Goal: Transaction & Acquisition: Purchase product/service

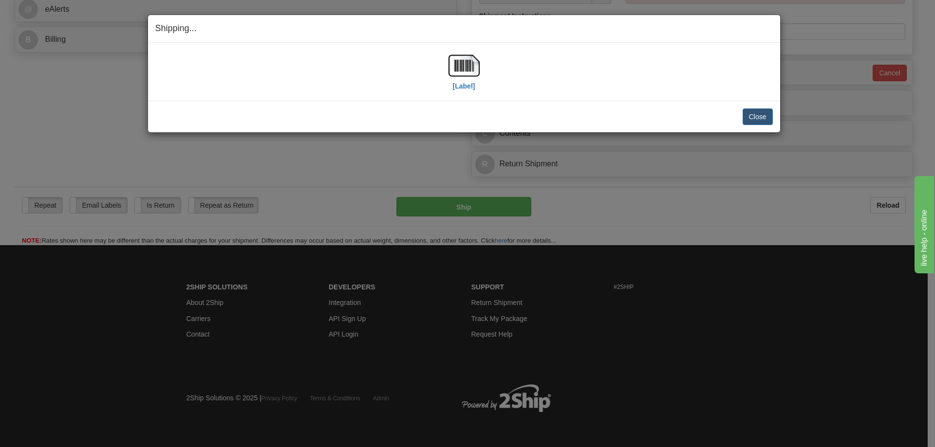
scroll to position [441, 0]
click at [770, 118] on button "Close" at bounding box center [757, 117] width 30 height 17
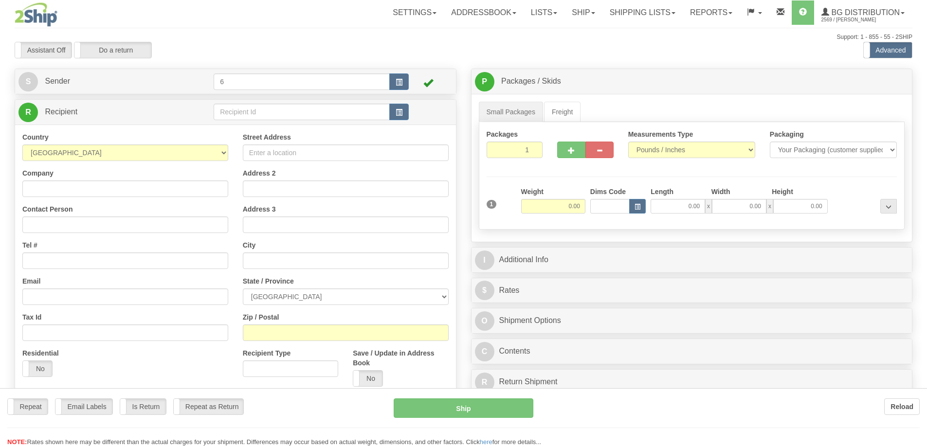
click at [237, 113] on div at bounding box center [463, 223] width 927 height 447
click at [236, 113] on div "Toggle navigation Settings Shipping Preferences Fields Preferences New" at bounding box center [463, 276] width 927 height 553
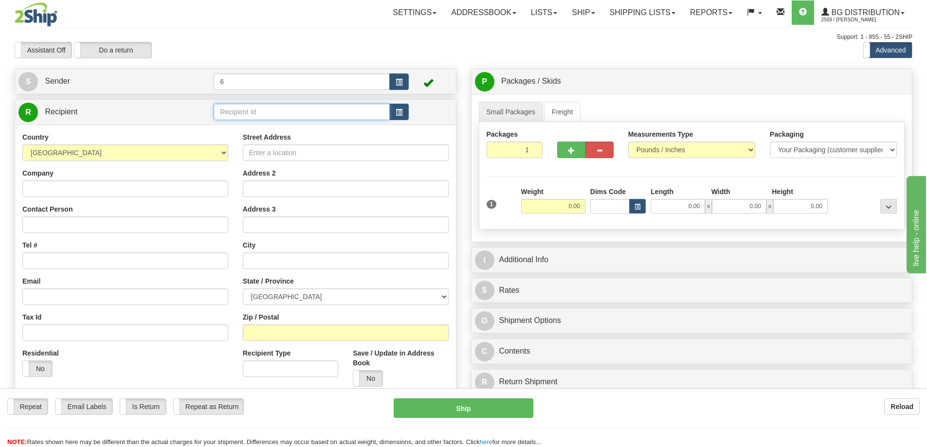
click at [236, 113] on input "text" at bounding box center [302, 112] width 176 height 17
type input "910128"
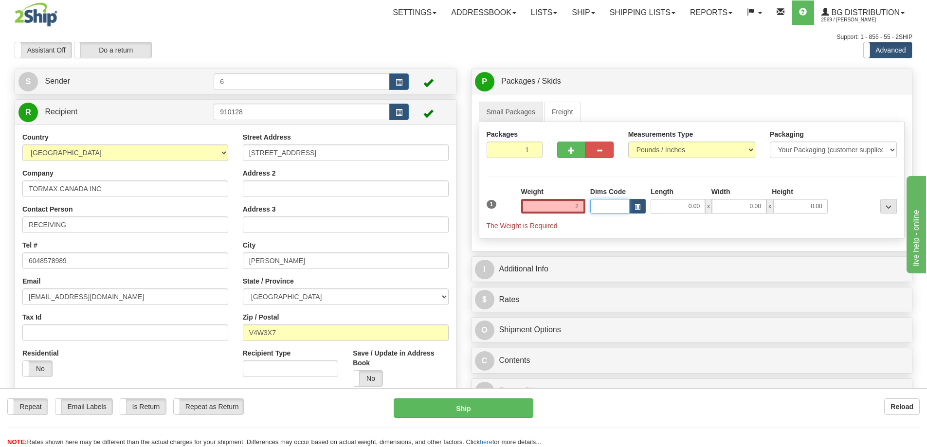
type input "2.00"
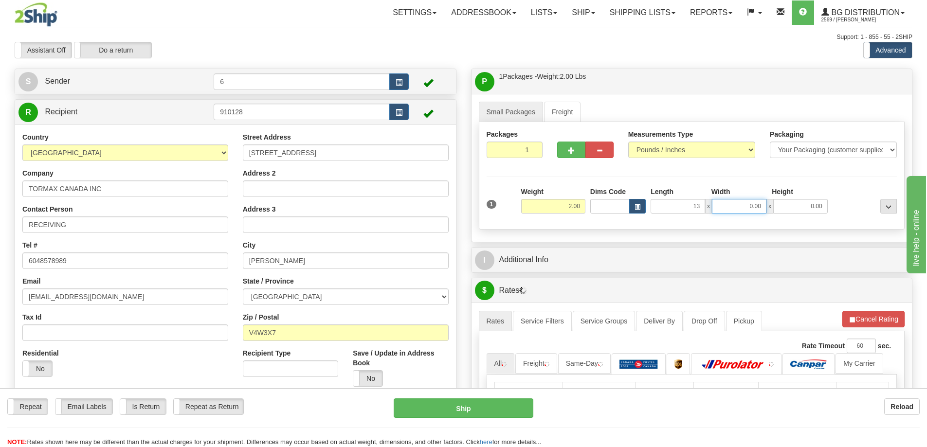
type input "13.00"
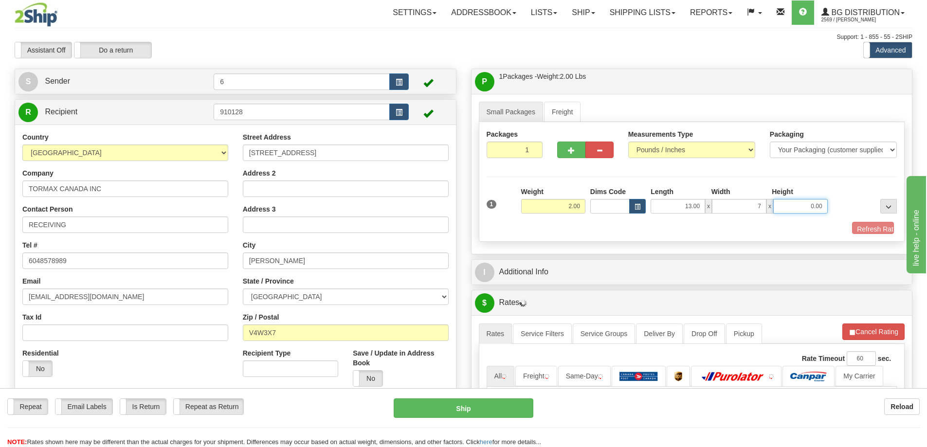
type input "7.00"
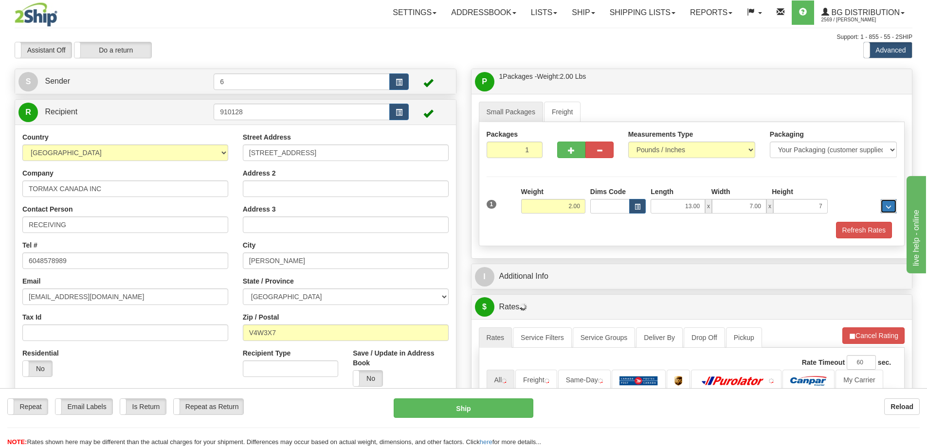
type input "7.00"
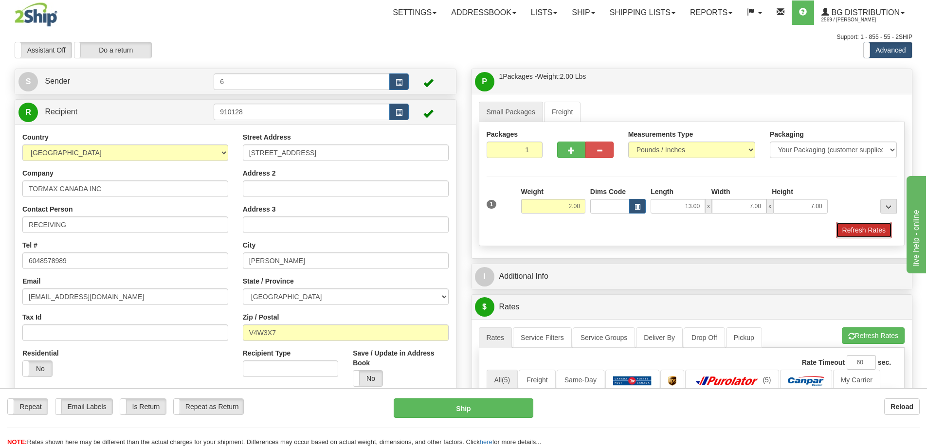
click at [845, 229] on button "Refresh Rates" at bounding box center [864, 230] width 56 height 17
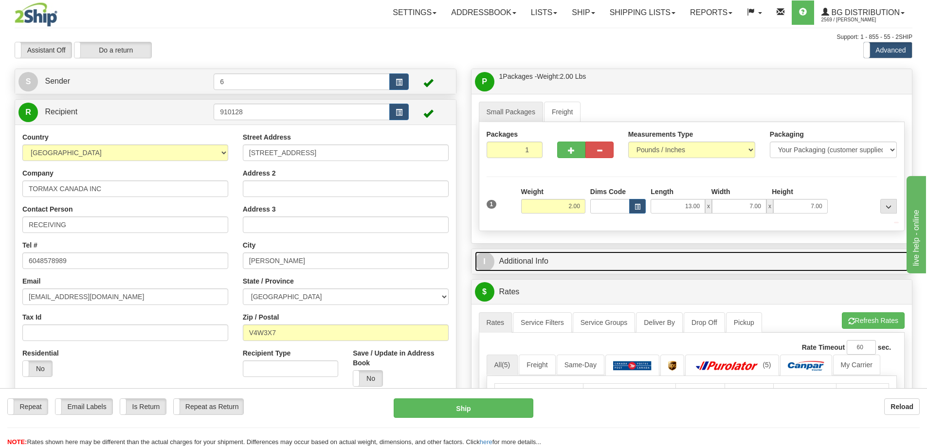
click at [816, 266] on link "I Additional Info" at bounding box center [692, 262] width 434 height 20
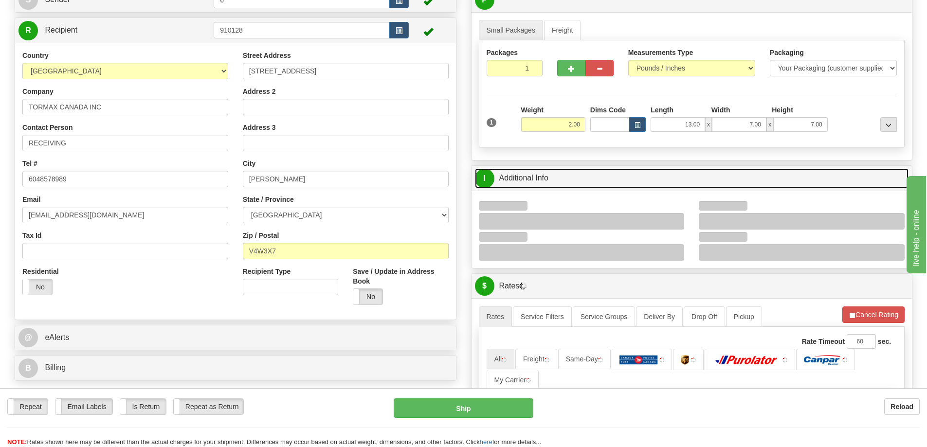
scroll to position [146, 0]
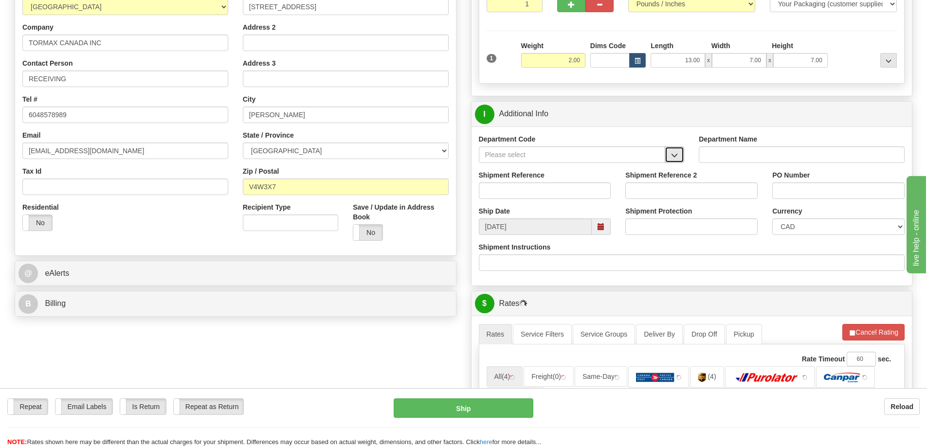
click at [674, 153] on span "button" at bounding box center [674, 155] width 7 height 6
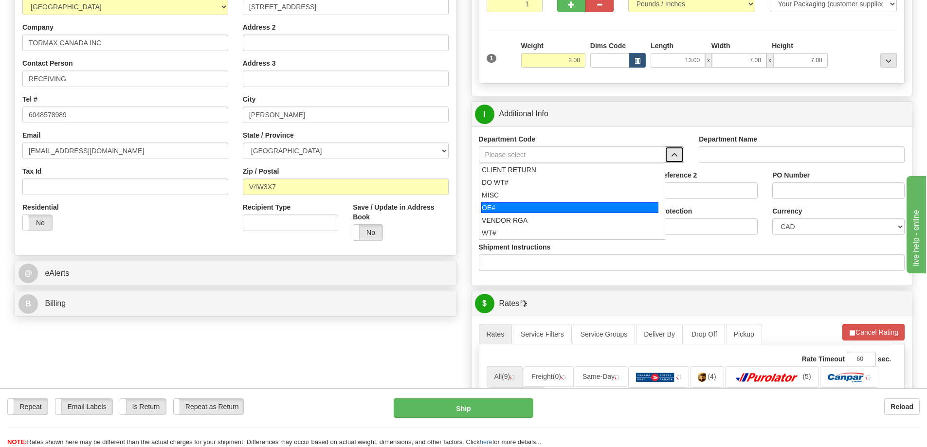
drag, startPoint x: 537, startPoint y: 200, endPoint x: 539, endPoint y: 207, distance: 8.0
click at [539, 207] on ul "CLIENT RETURN DO WT# MISC OE# VENDOR RGA WT#" at bounding box center [572, 201] width 187 height 77
click at [539, 207] on div "OE#" at bounding box center [569, 208] width 177 height 11
type input "OE#"
type input "ORDERS"
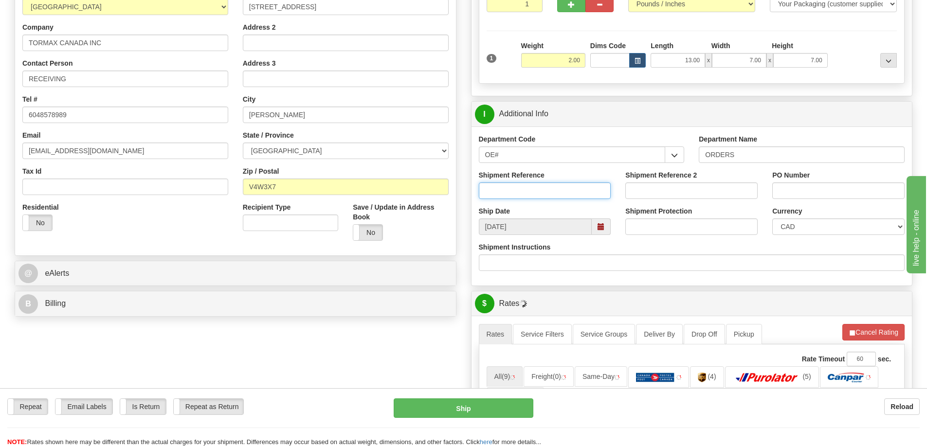
drag, startPoint x: 532, startPoint y: 191, endPoint x: 522, endPoint y: 181, distance: 14.1
click at [532, 190] on input "Shipment Reference" at bounding box center [545, 191] width 132 height 17
type input "60030226-00"
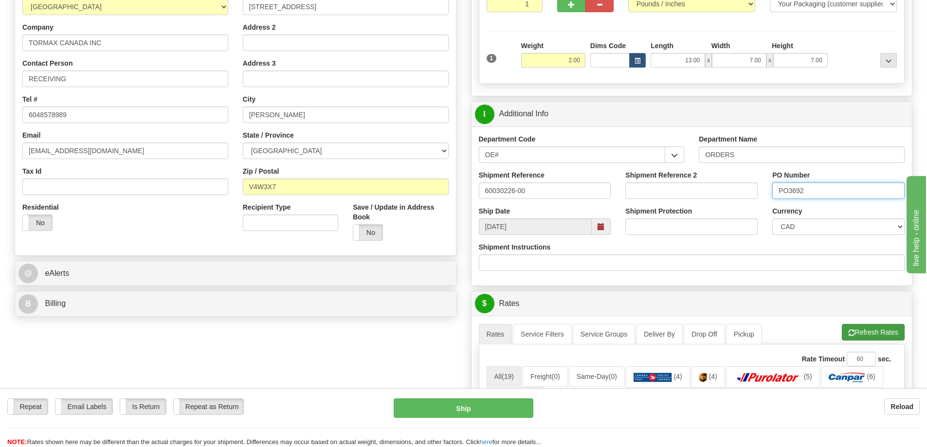
type input "PO3692"
click at [871, 334] on button "Refresh Rates" at bounding box center [873, 332] width 63 height 17
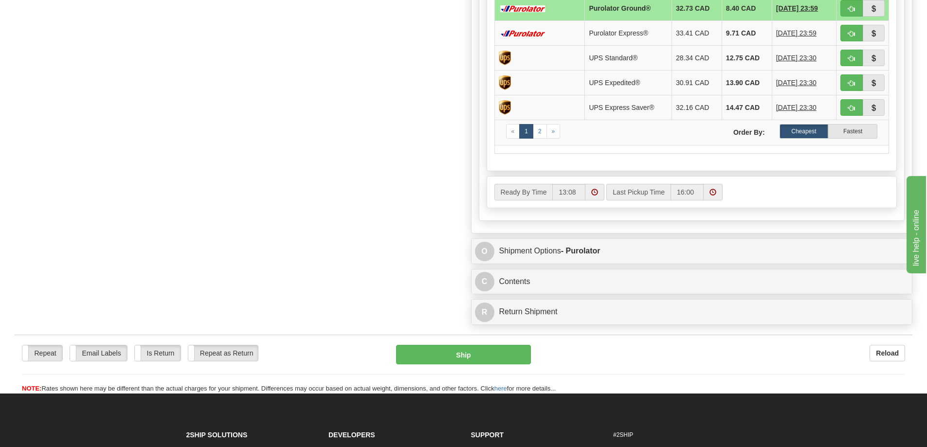
scroll to position [585, 0]
click at [849, 5] on button "button" at bounding box center [852, 8] width 22 height 17
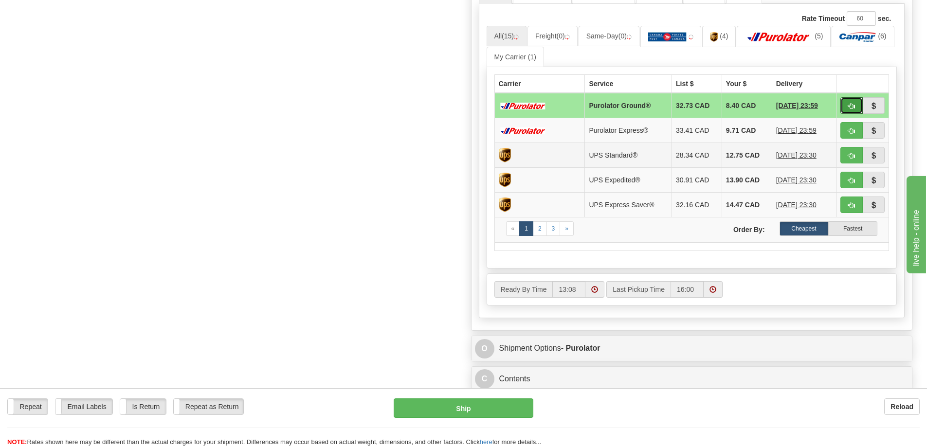
scroll to position [487, 0]
click at [853, 105] on span "button" at bounding box center [851, 106] width 7 height 6
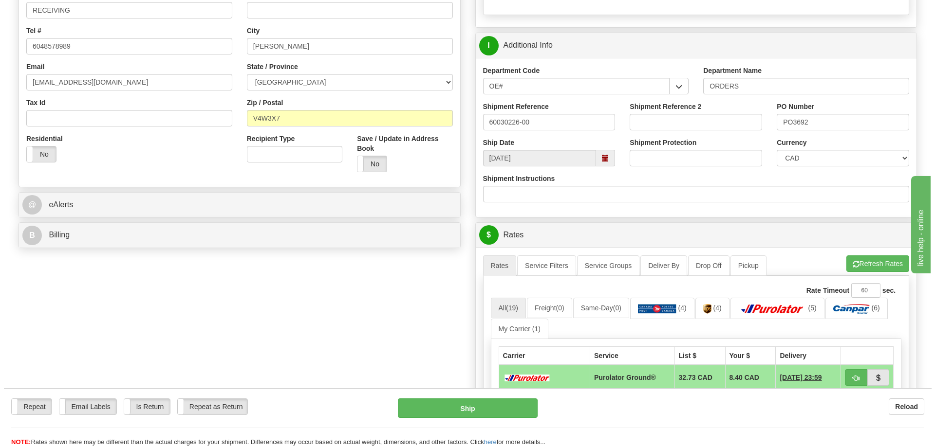
scroll to position [292, 0]
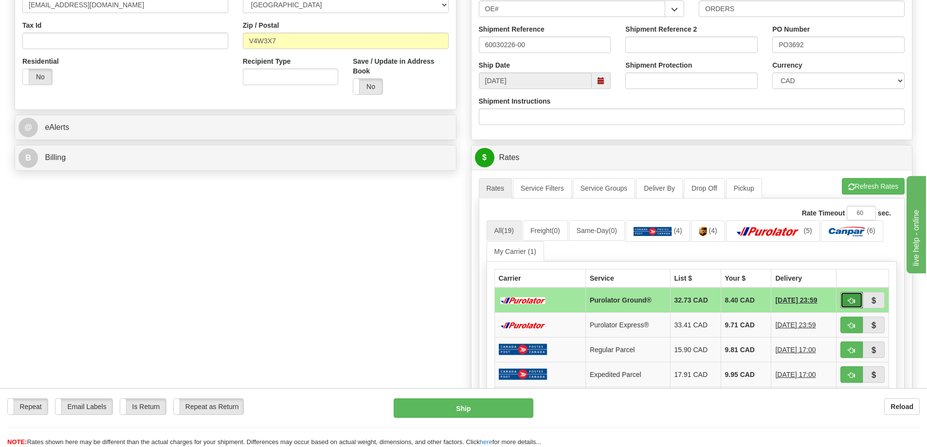
click at [858, 300] on button "button" at bounding box center [852, 300] width 22 height 17
type input "260"
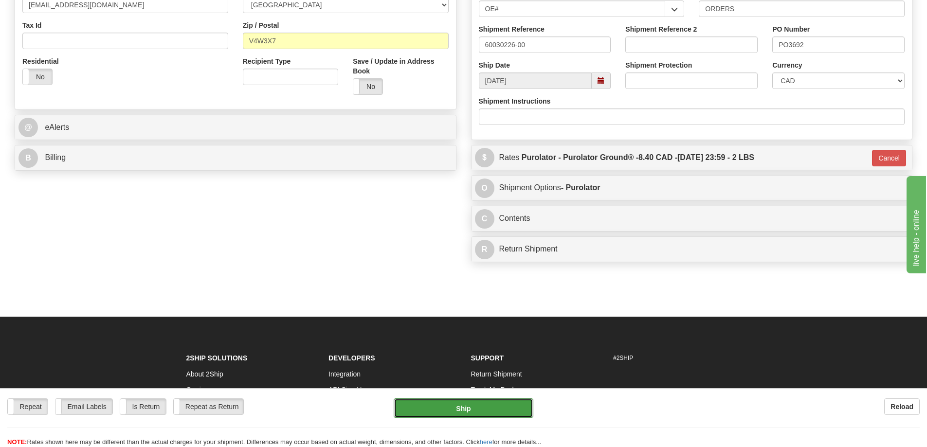
click at [492, 410] on button "Ship" at bounding box center [464, 408] width 140 height 19
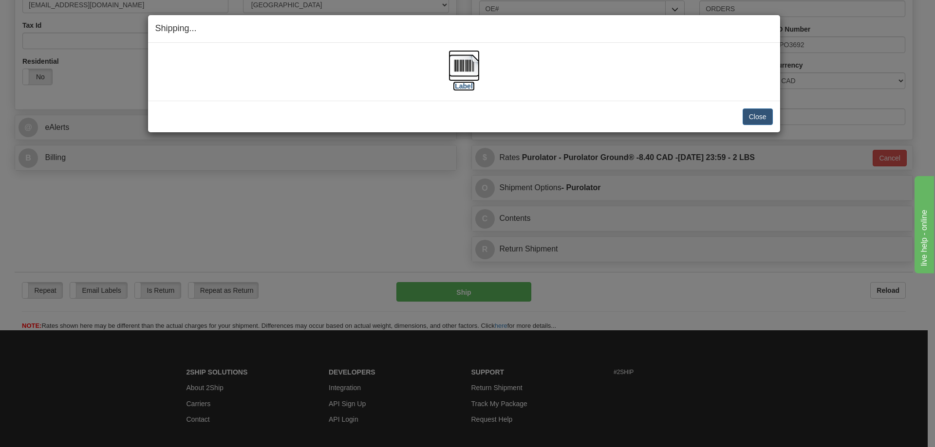
click at [467, 88] on label "[Label]" at bounding box center [464, 86] width 22 height 10
click at [746, 120] on button "Close" at bounding box center [757, 117] width 30 height 17
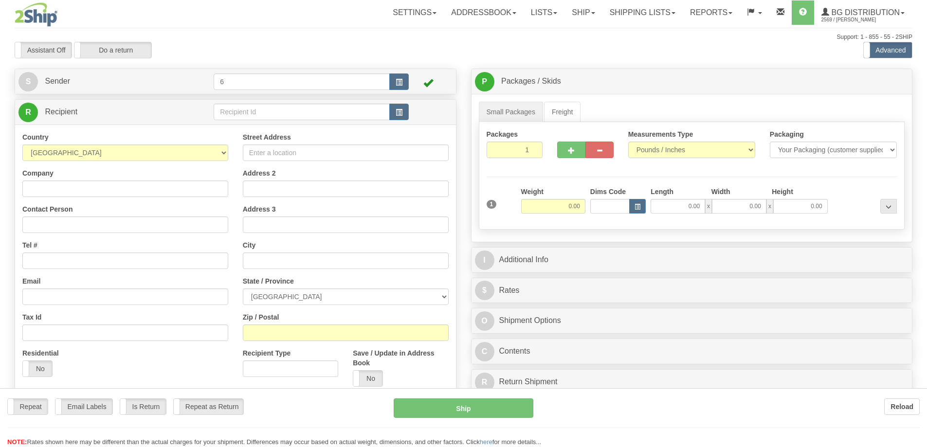
click at [265, 114] on div at bounding box center [463, 223] width 927 height 447
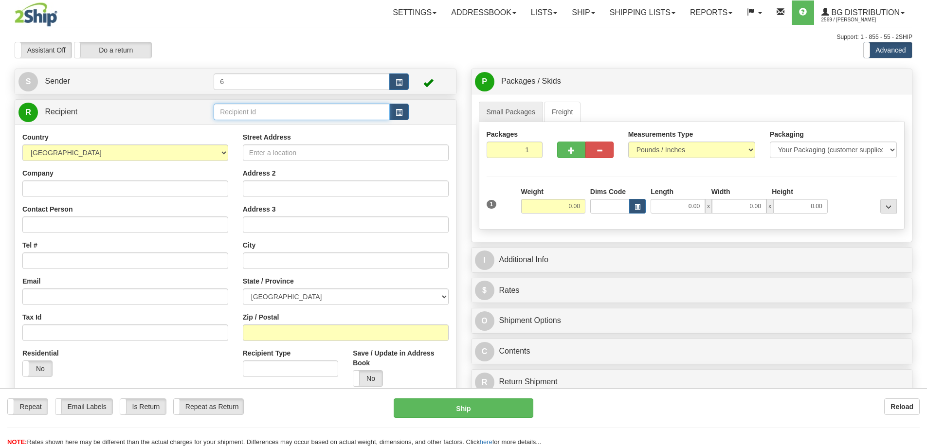
click at [265, 114] on input "text" at bounding box center [302, 112] width 176 height 17
type input "43035"
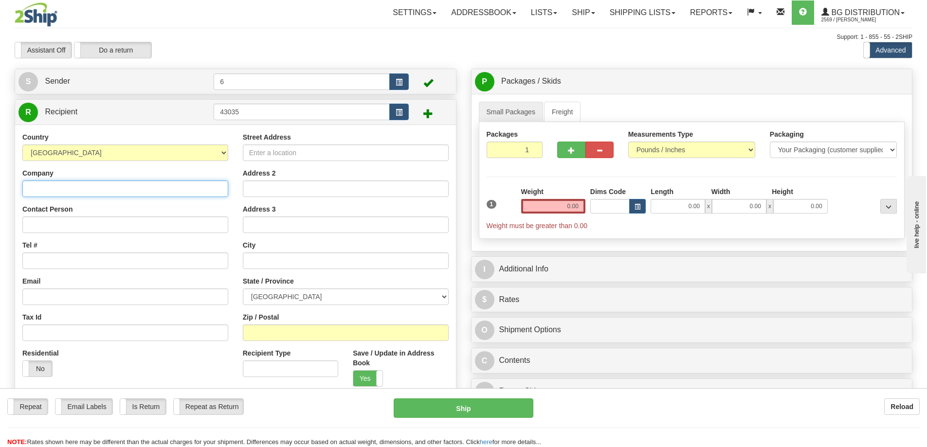
click at [111, 193] on input "Company" at bounding box center [125, 189] width 206 height 17
type input "SUNCO GLASS LTD"
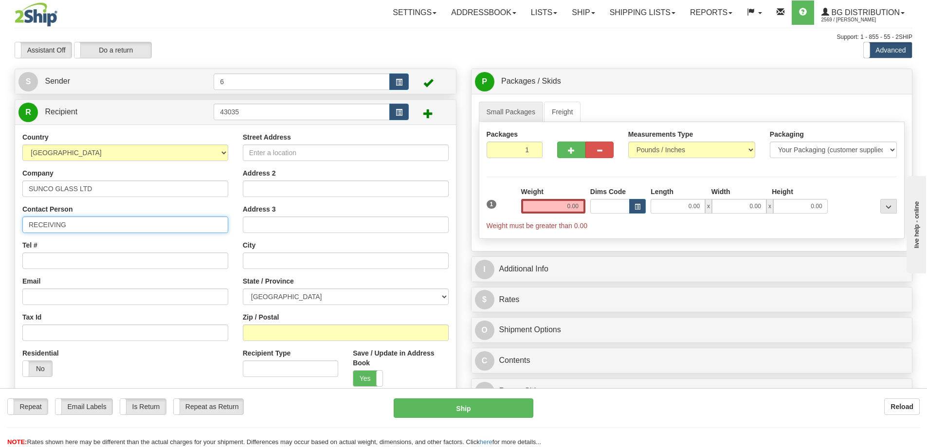
type input "RECEIVING"
type input "2504707614"
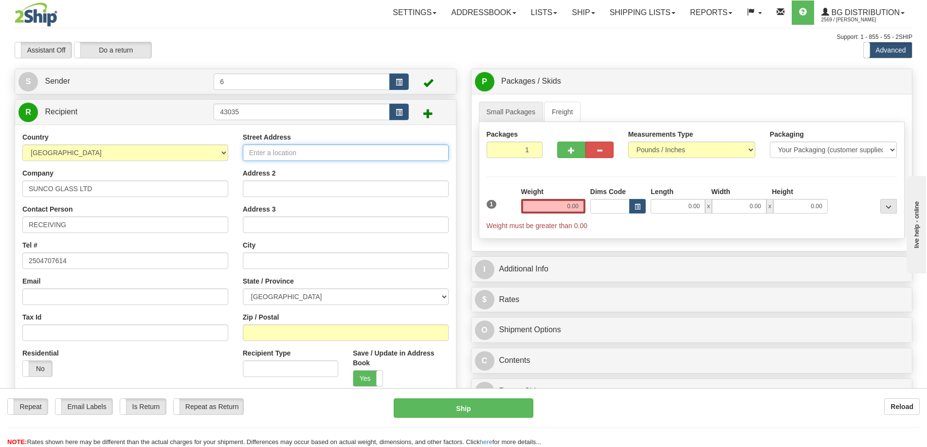
click at [312, 156] on input "Street Address" at bounding box center [346, 153] width 206 height 17
type input "104 - 3440 CIRCUIT ROAD"
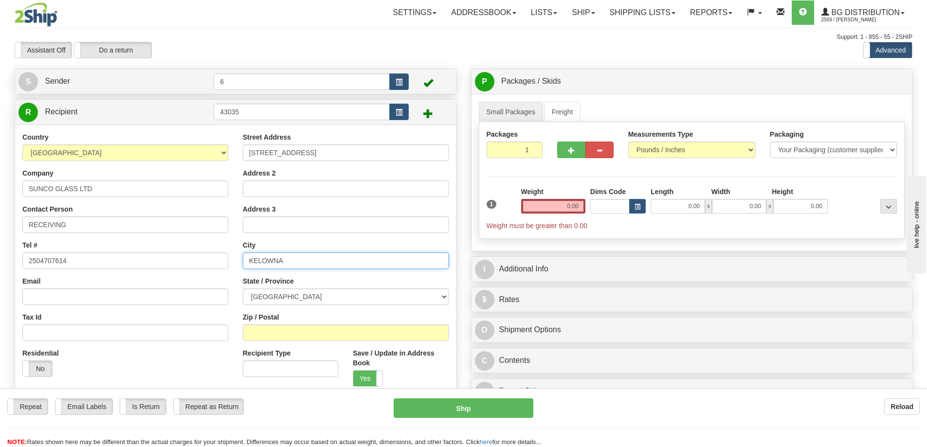
type input "KELOWNA"
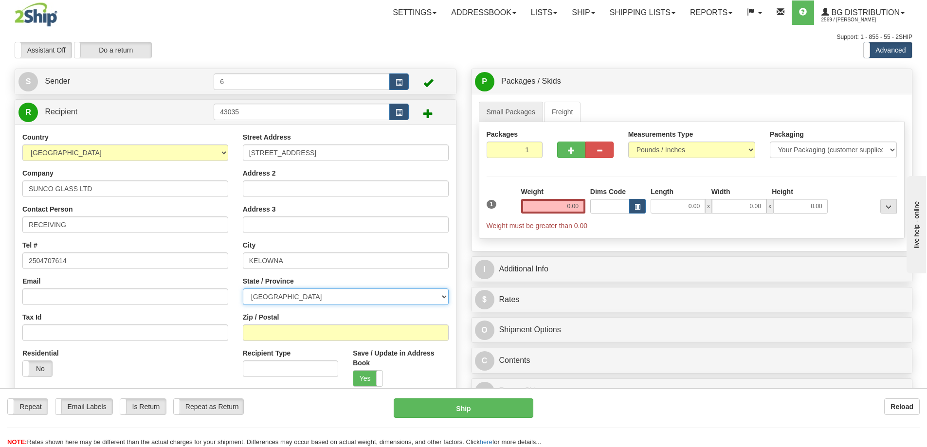
click at [329, 301] on select "ALBERTA BRITISH COLUMBIA MANITOBA NEW BRUNSWICK NEWFOUNDLAND NOVA SCOTIA NUNAVU…" at bounding box center [346, 297] width 206 height 17
select select "BC"
click at [243, 290] on select "ALBERTA BRITISH COLUMBIA MANITOBA NEW BRUNSWICK NEWFOUNDLAND NOVA SCOTIA NUNAVU…" at bounding box center [346, 297] width 206 height 17
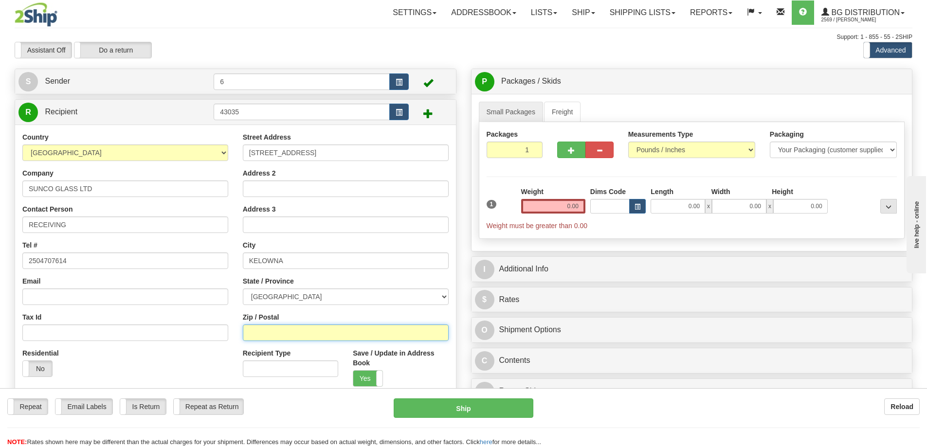
drag, startPoint x: 303, startPoint y: 331, endPoint x: 307, endPoint y: 323, distance: 8.7
click at [304, 329] on input "Zip / Postal" at bounding box center [346, 333] width 206 height 17
type input "V1V0C1"
click at [554, 207] on input "0.00" at bounding box center [553, 206] width 64 height 15
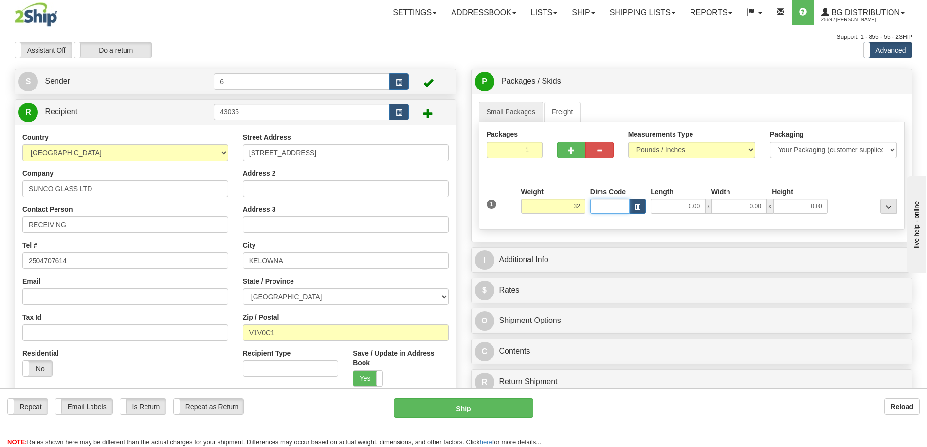
type input "32.00"
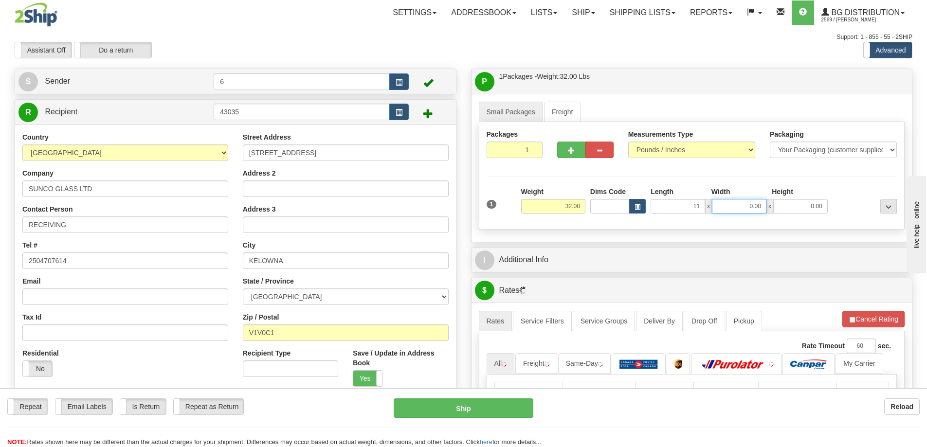
type input "11.00"
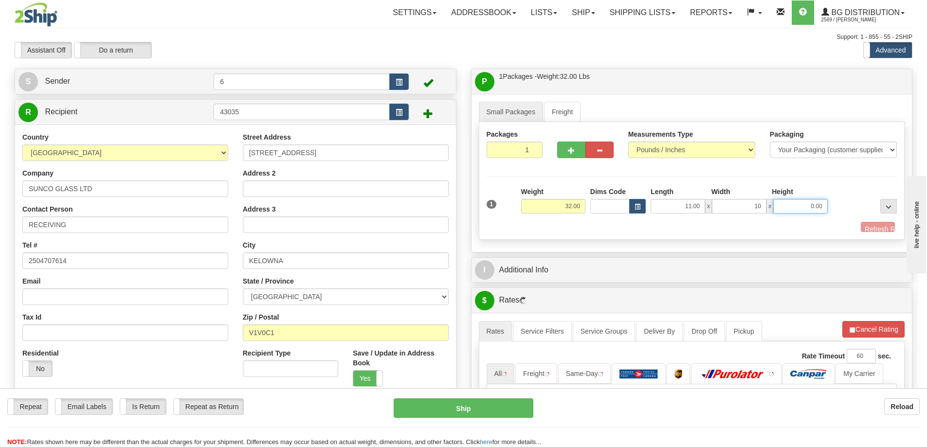
type input "10.00"
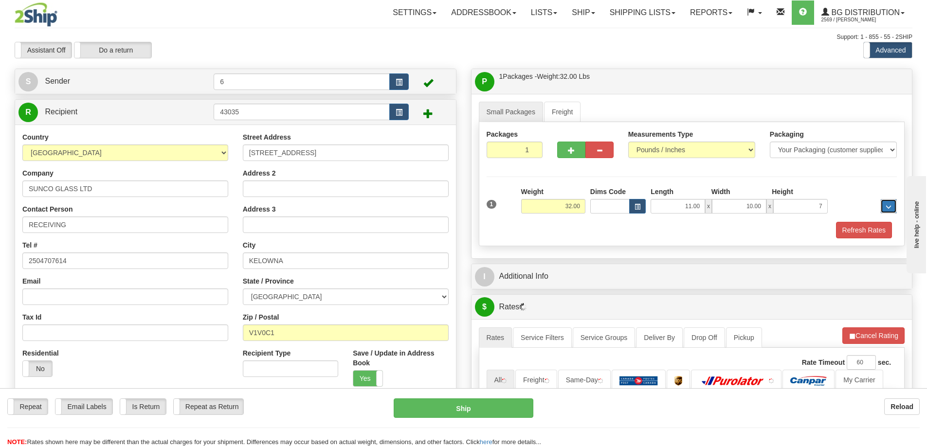
type input "7.00"
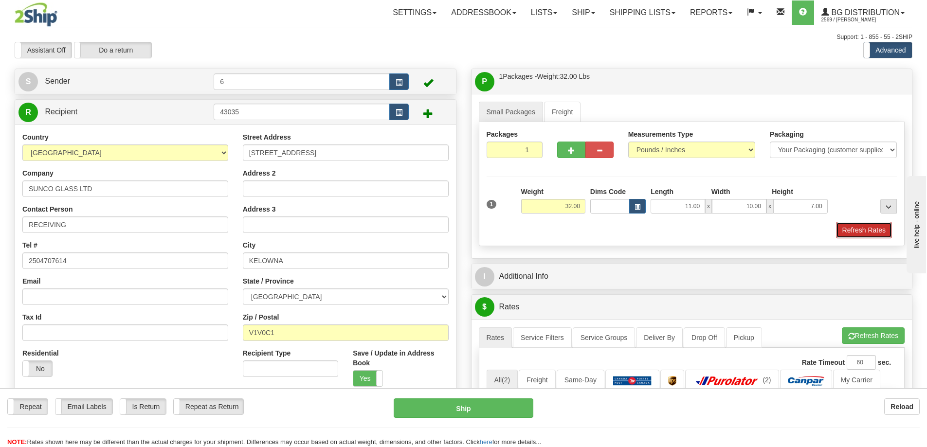
click at [872, 232] on button "Refresh Rates" at bounding box center [864, 230] width 56 height 17
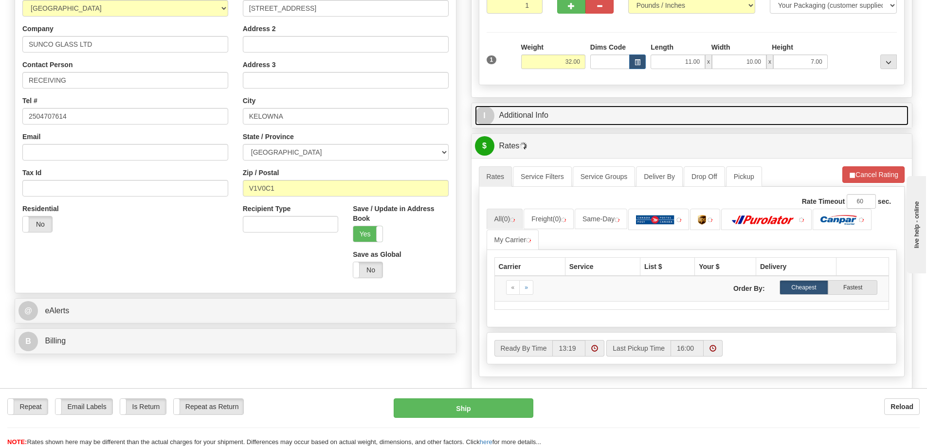
scroll to position [97, 0]
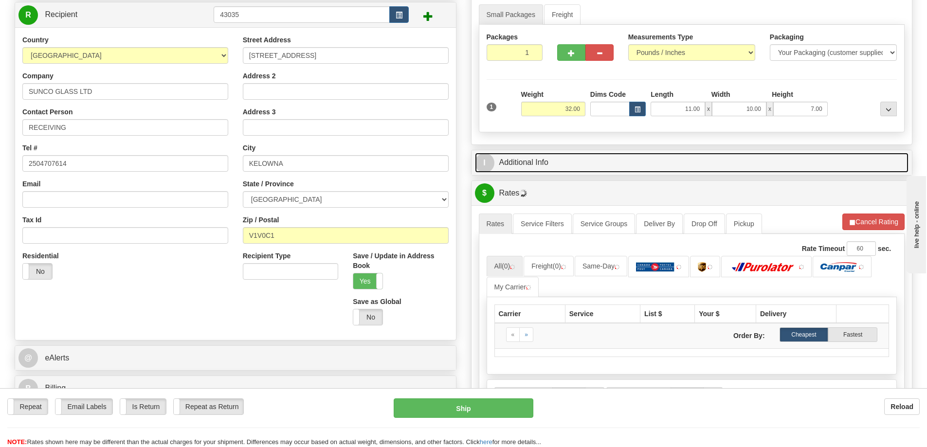
click at [566, 169] on link "I Additional Info" at bounding box center [692, 163] width 434 height 20
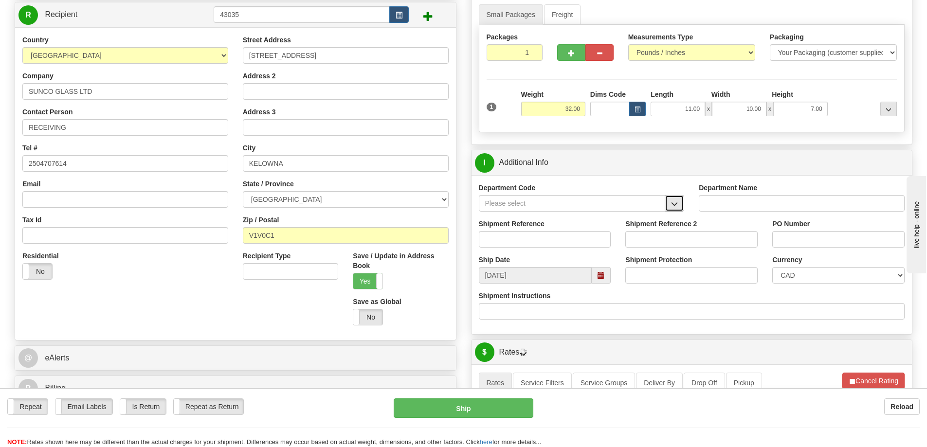
click at [677, 203] on span "button" at bounding box center [674, 204] width 7 height 6
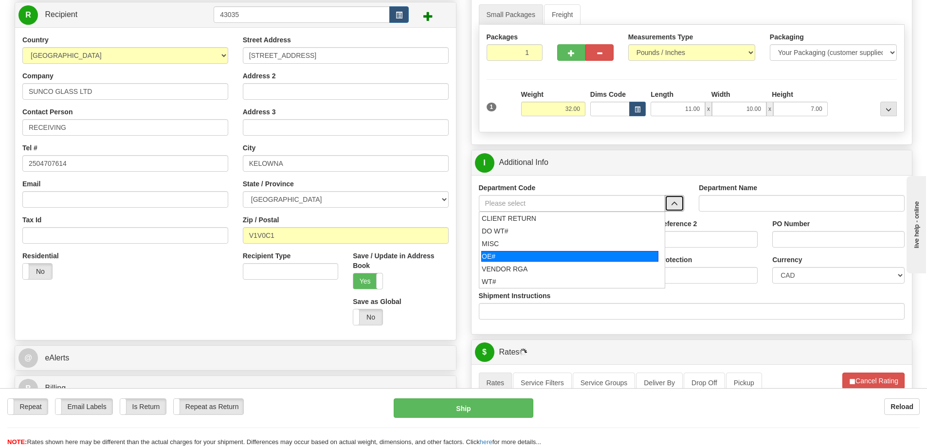
click at [516, 257] on div "OE#" at bounding box center [569, 256] width 177 height 11
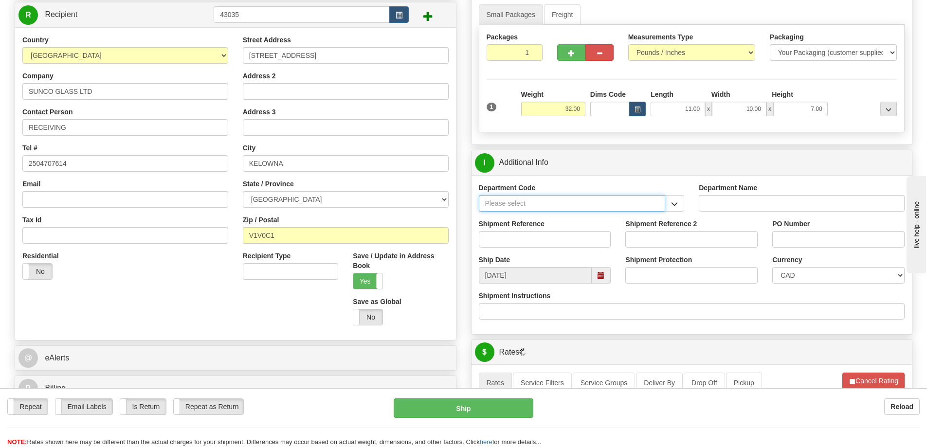
type input "OE#"
type input "ORDERS"
click at [515, 243] on input "Shipment Reference" at bounding box center [545, 239] width 132 height 17
type input "60032096-00"
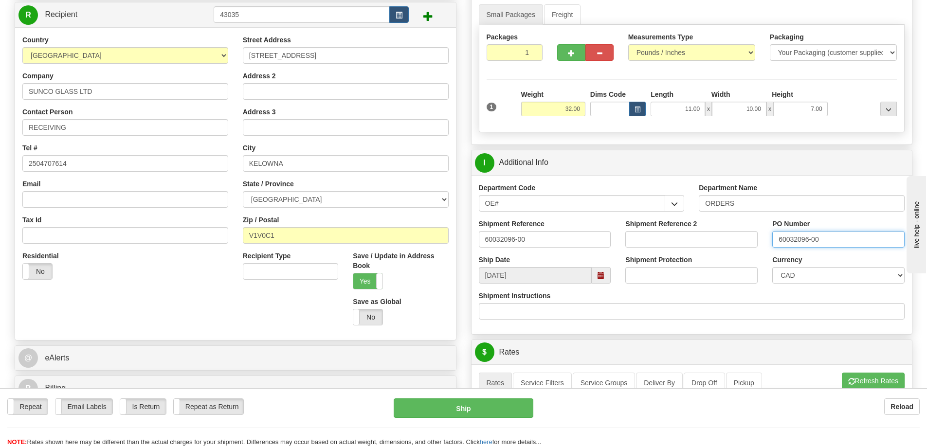
type input "60032096-00"
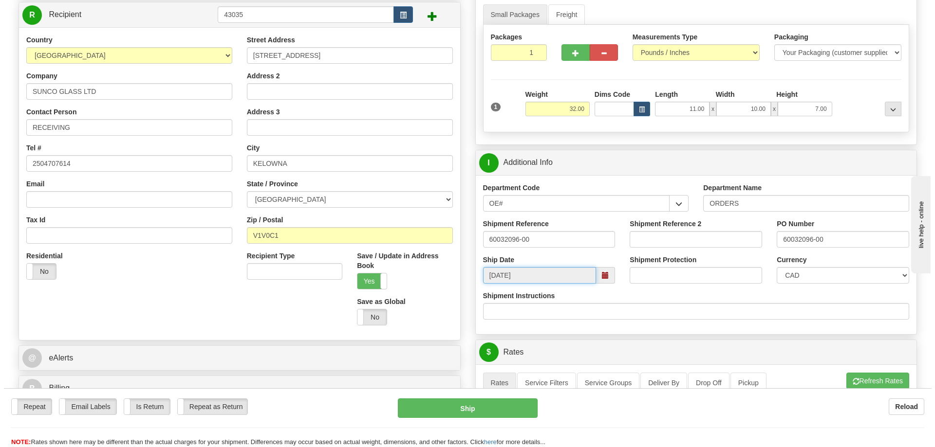
scroll to position [341, 0]
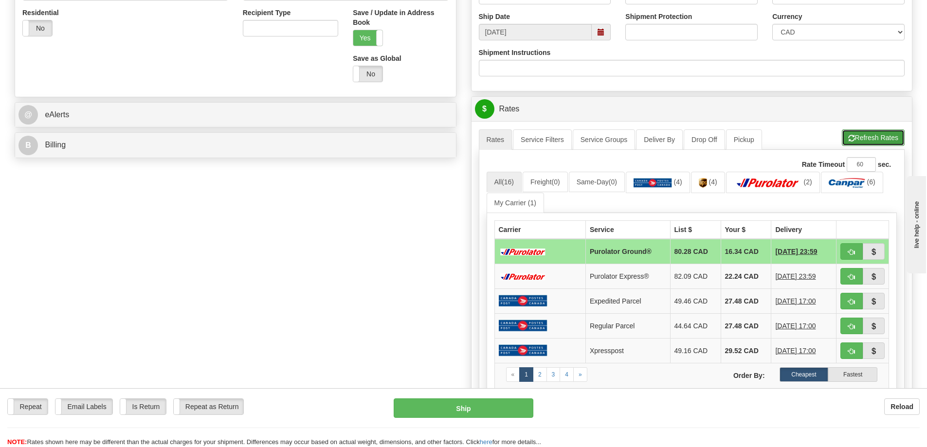
click at [871, 142] on button "Refresh Rates" at bounding box center [873, 137] width 63 height 17
click at [854, 247] on button "button" at bounding box center [852, 251] width 22 height 17
type input "260"
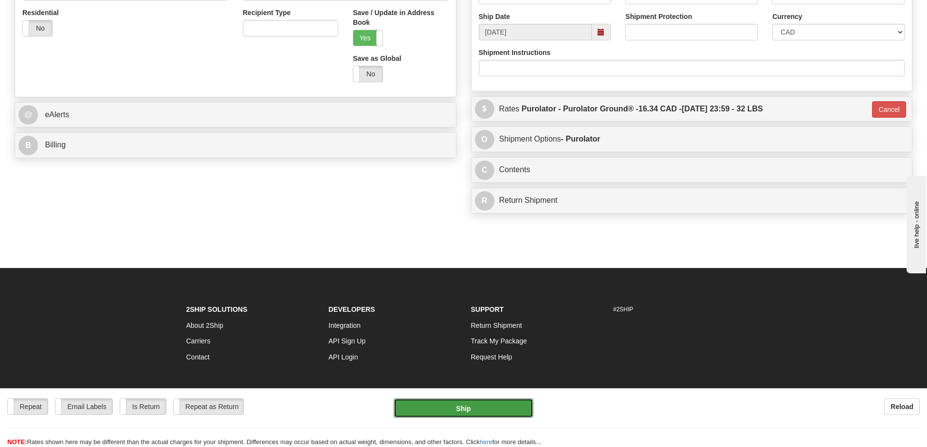
click at [505, 412] on button "Ship" at bounding box center [464, 408] width 140 height 19
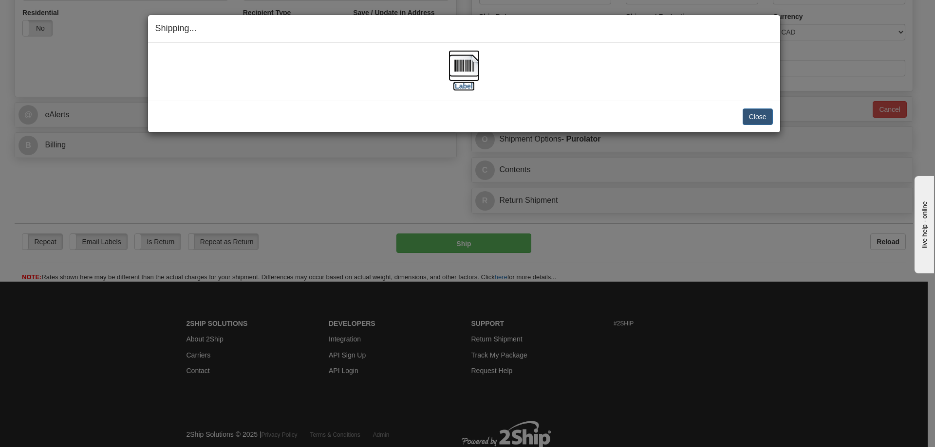
click at [460, 87] on label "[Label]" at bounding box center [464, 86] width 22 height 10
click at [759, 115] on button "Close" at bounding box center [757, 117] width 30 height 17
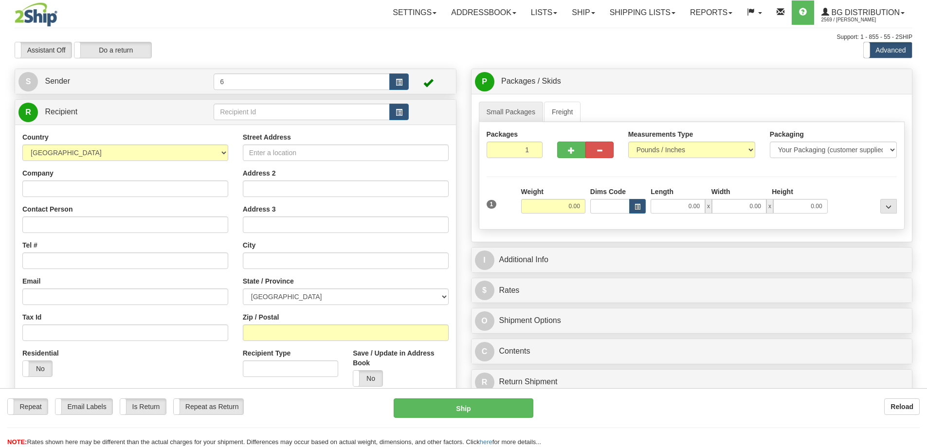
click at [243, 112] on div "Toggle navigation Settings Shipping Preferences Fields Preferences New" at bounding box center [463, 276] width 927 height 553
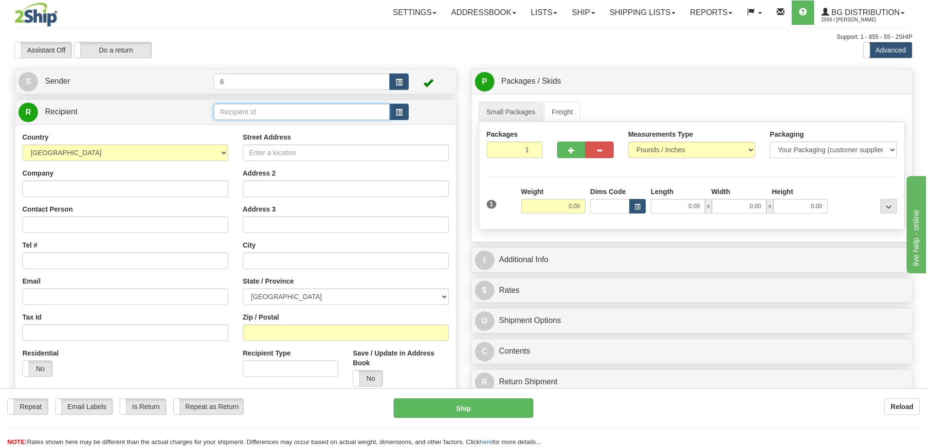
click at [243, 112] on input "text" at bounding box center [302, 112] width 176 height 17
drag, startPoint x: 0, startPoint y: 0, endPoint x: 234, endPoint y: 92, distance: 251.8
click at [240, 97] on div "Create a label for the return Create Pickup Without Label S Sender 6" at bounding box center [235, 286] width 457 height 435
type input "41072"
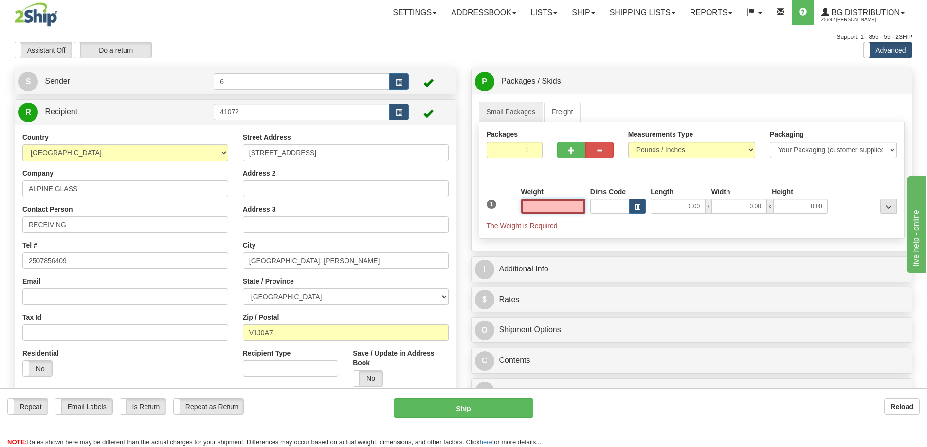
click at [552, 208] on input "text" at bounding box center [553, 206] width 64 height 15
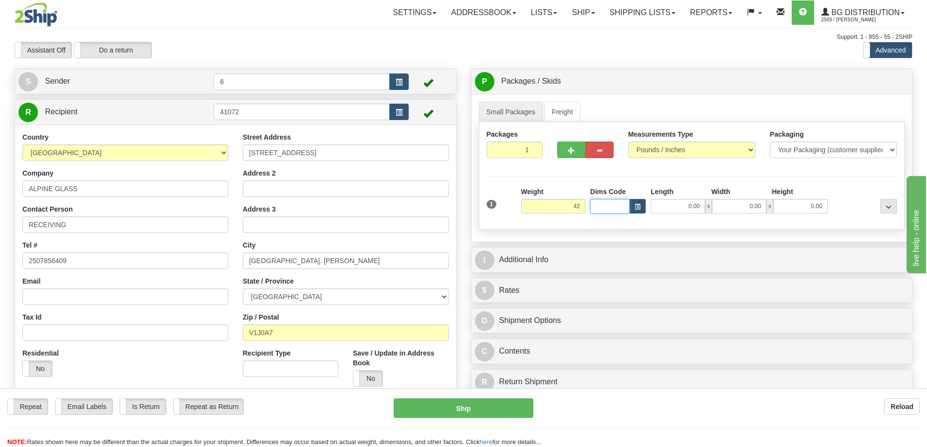
type input "42.00"
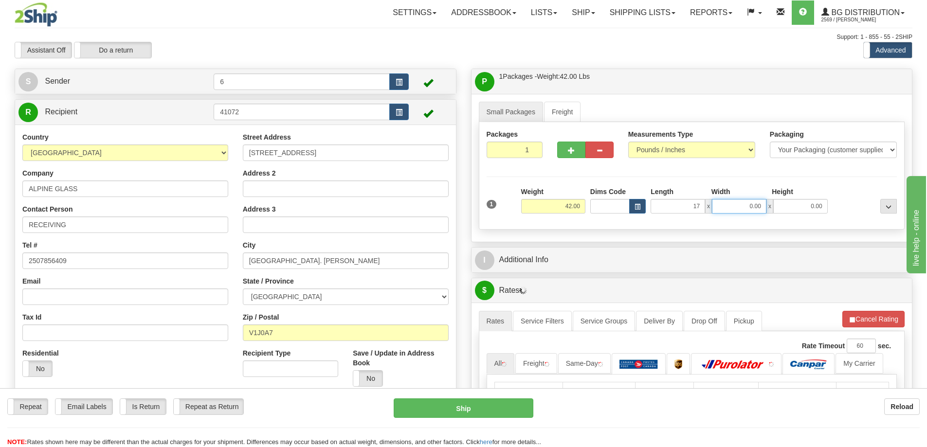
type input "17.00"
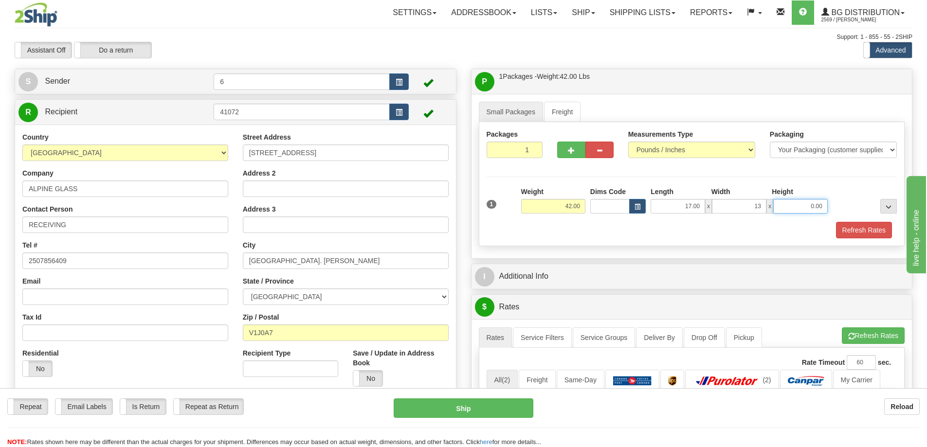
type input "13.00"
type input "11.00"
click at [873, 232] on button "Refresh Rates" at bounding box center [864, 230] width 56 height 17
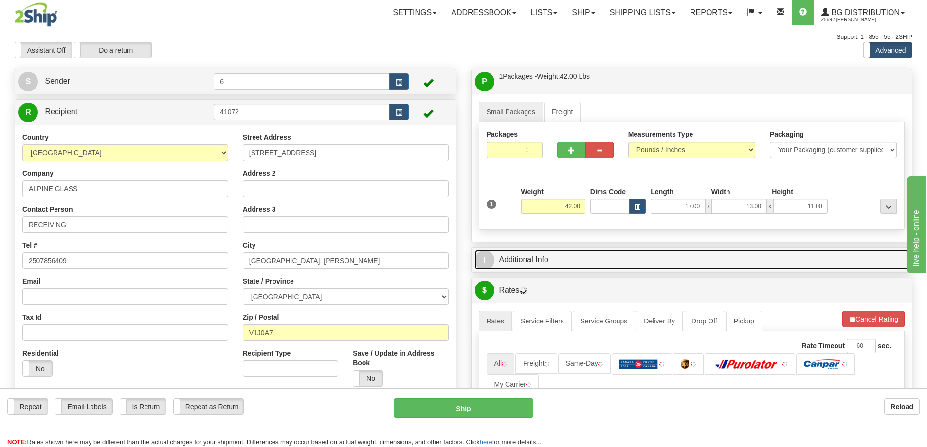
click at [838, 260] on link "I Additional Info" at bounding box center [692, 260] width 434 height 20
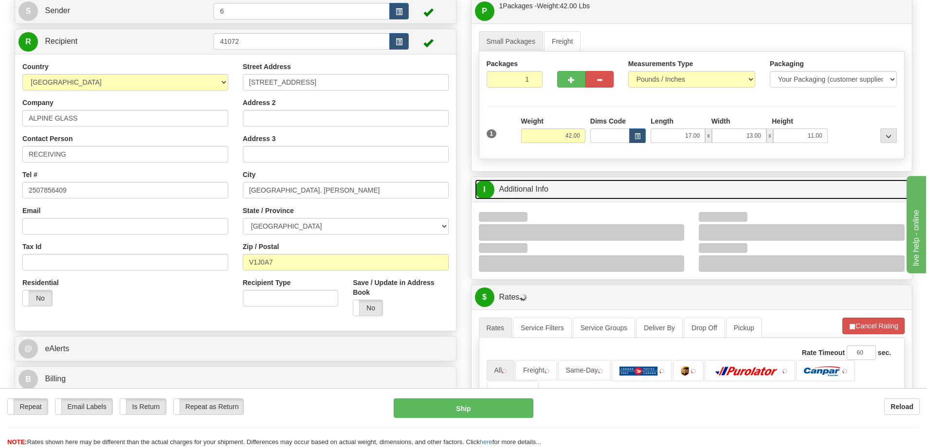
scroll to position [146, 0]
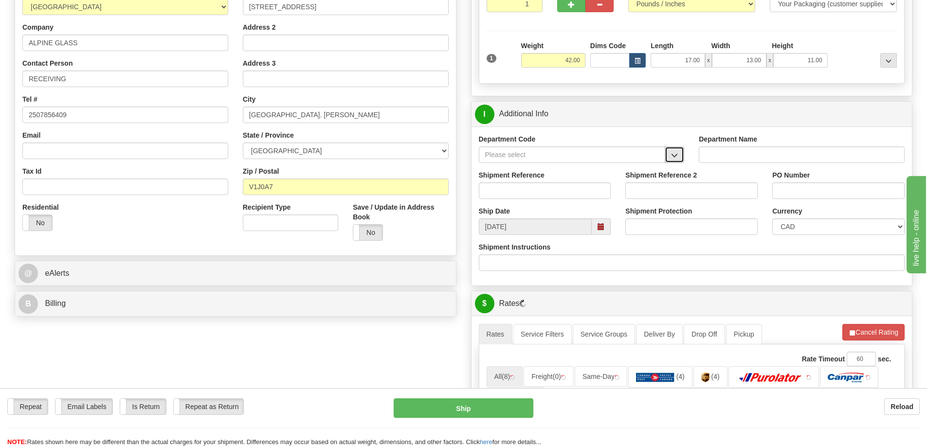
click at [673, 156] on span "button" at bounding box center [674, 155] width 7 height 6
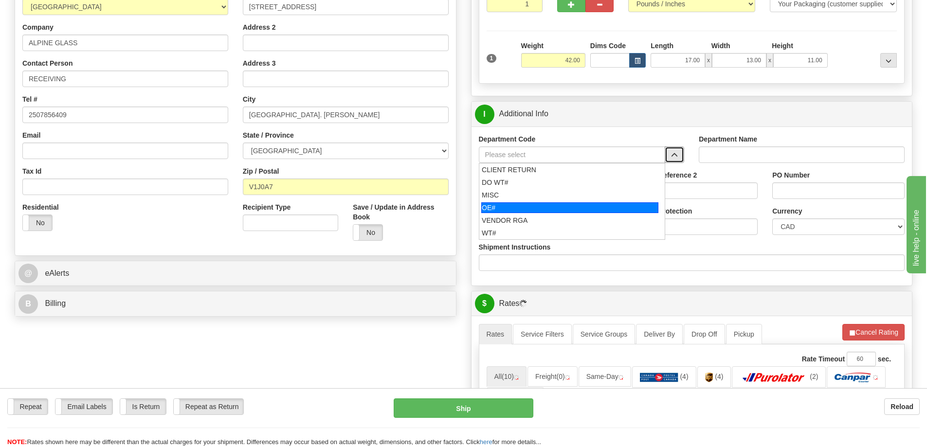
click at [500, 210] on div "OE#" at bounding box center [569, 208] width 177 height 11
type input "OE#"
type input "ORDERS"
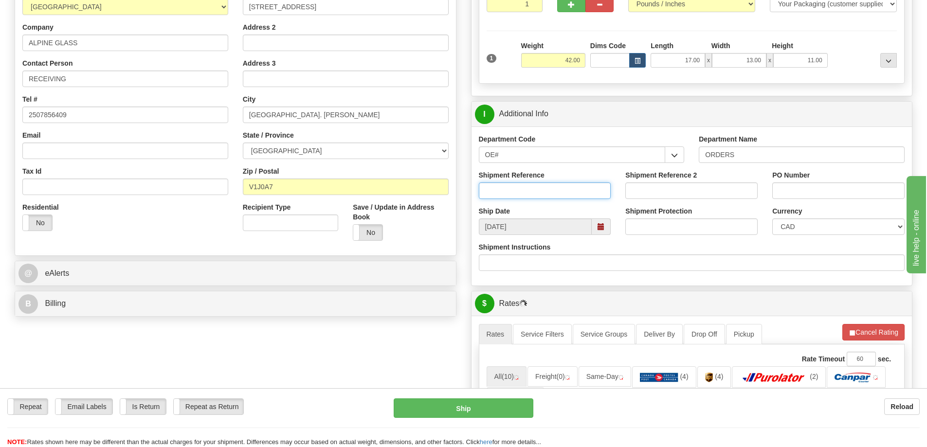
click at [505, 199] on input "Shipment Reference" at bounding box center [545, 191] width 132 height 17
type input "60032590-00"
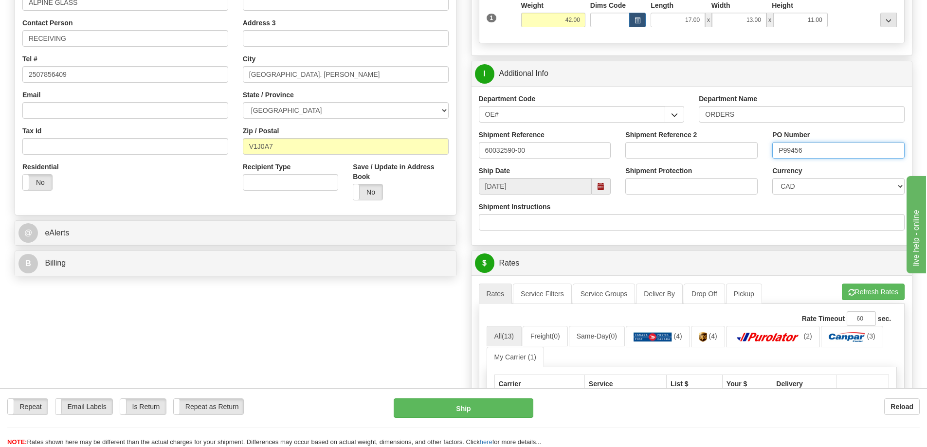
scroll to position [341, 0]
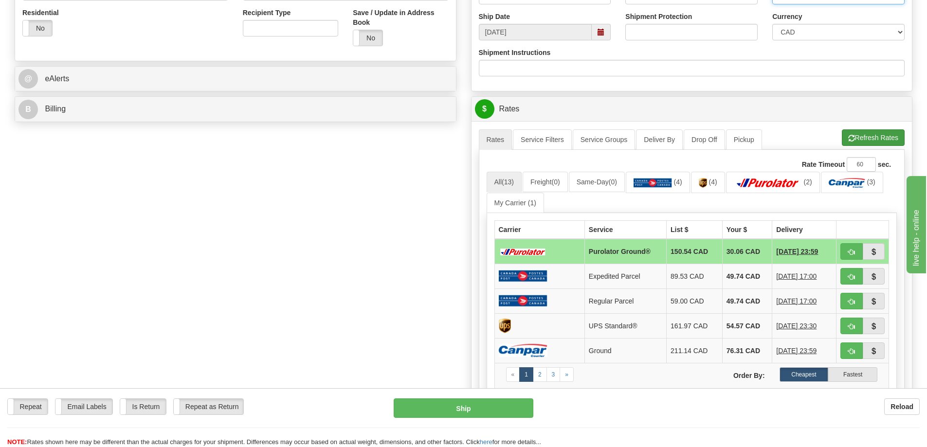
type input "P99456"
click at [861, 139] on button "Refresh Rates" at bounding box center [873, 137] width 63 height 17
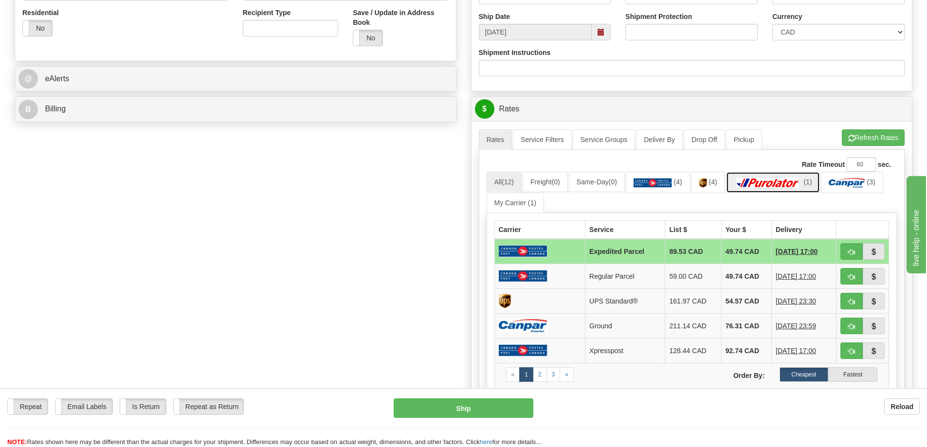
click at [771, 181] on img at bounding box center [768, 183] width 68 height 10
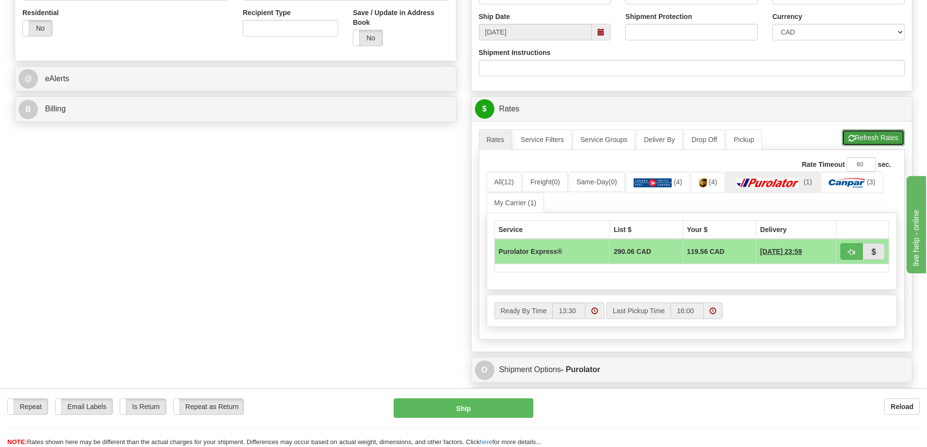
click at [865, 140] on button "Refresh Rates" at bounding box center [873, 137] width 63 height 17
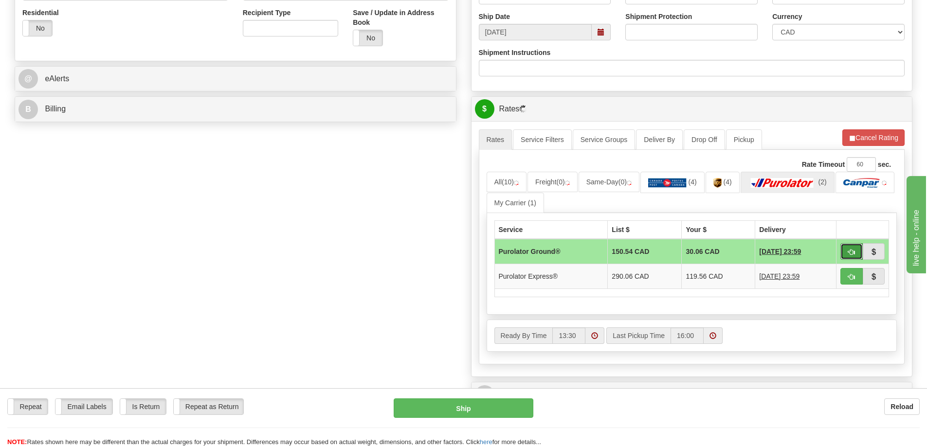
click at [854, 249] on button "button" at bounding box center [852, 251] width 22 height 17
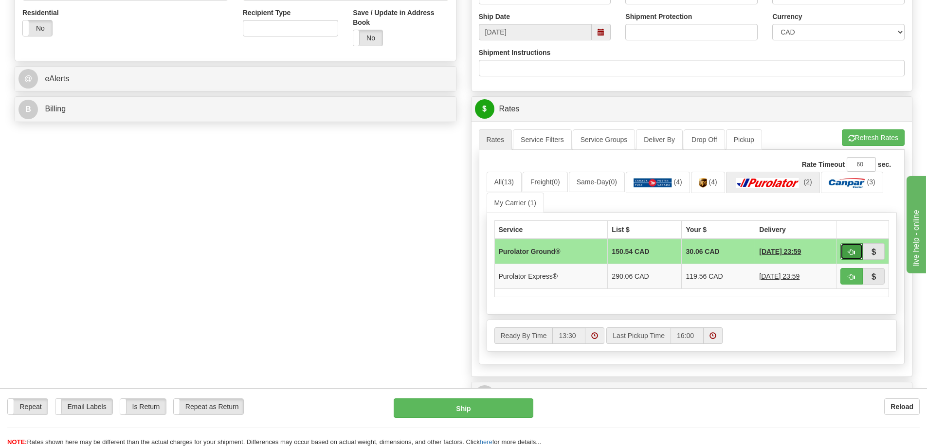
click at [860, 253] on button "button" at bounding box center [852, 251] width 22 height 17
type input "260"
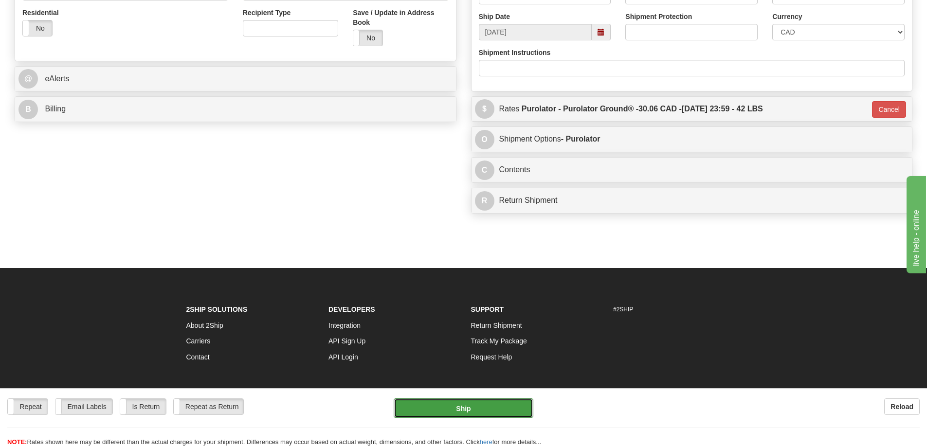
click at [492, 406] on button "Ship" at bounding box center [464, 408] width 140 height 19
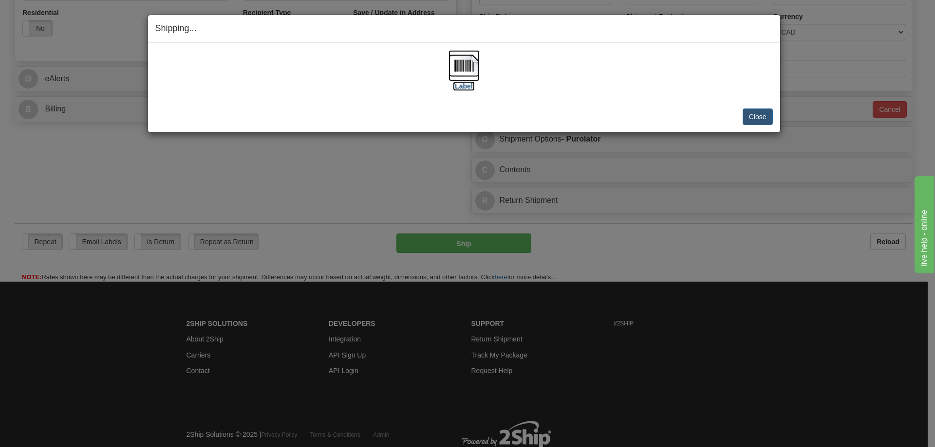
click at [467, 85] on label "[Label]" at bounding box center [464, 86] width 22 height 10
click at [767, 118] on button "Close" at bounding box center [757, 117] width 30 height 17
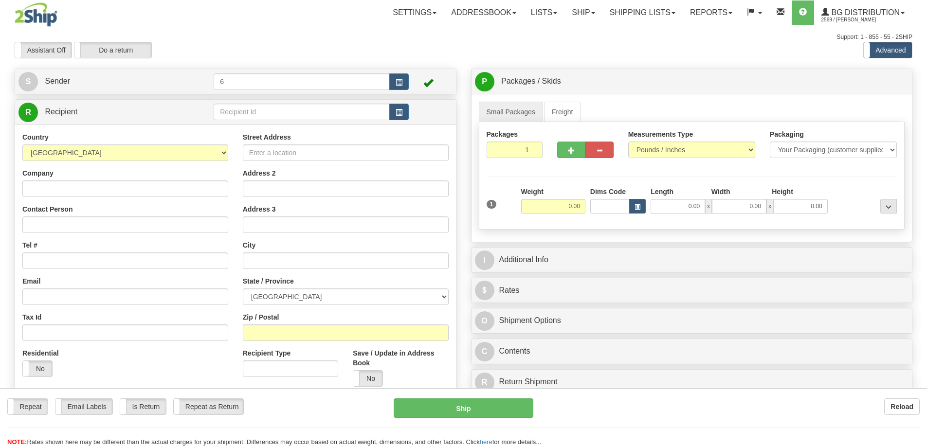
click at [234, 114] on div "Toggle navigation Settings Shipping Preferences Fields Preferences New" at bounding box center [463, 276] width 927 height 553
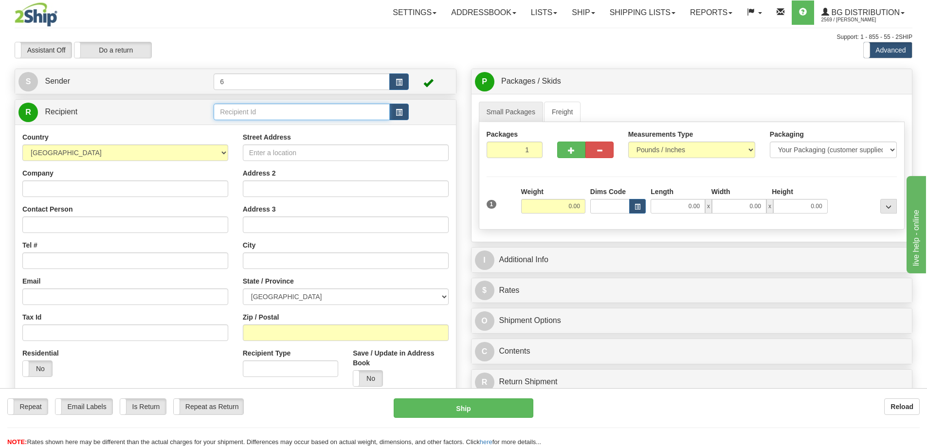
click at [234, 114] on input "text" at bounding box center [302, 112] width 176 height 17
type input "43012"
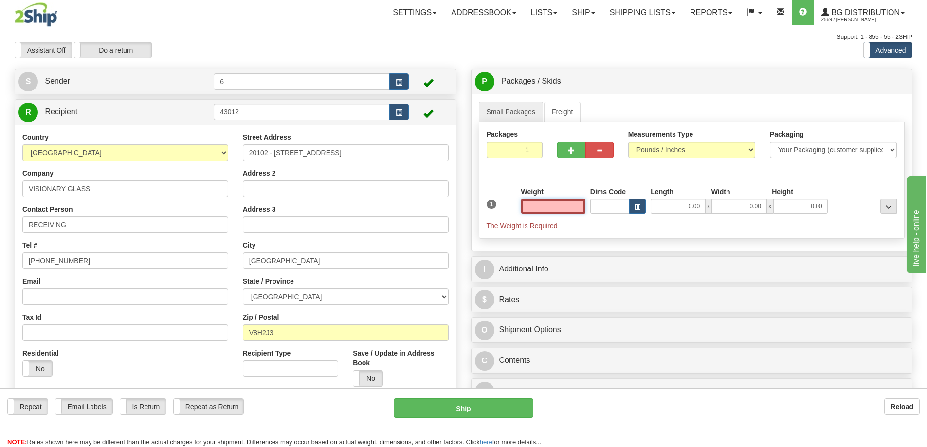
click at [557, 207] on input "text" at bounding box center [553, 206] width 64 height 15
type input "8.00"
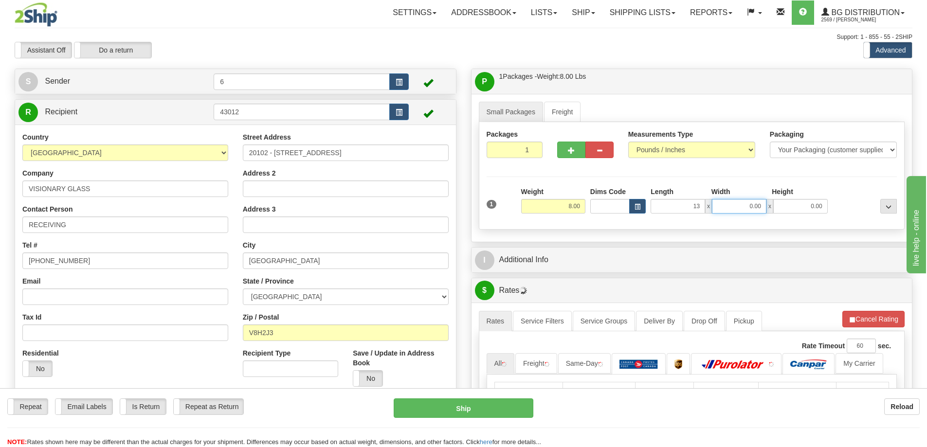
type input "13.00"
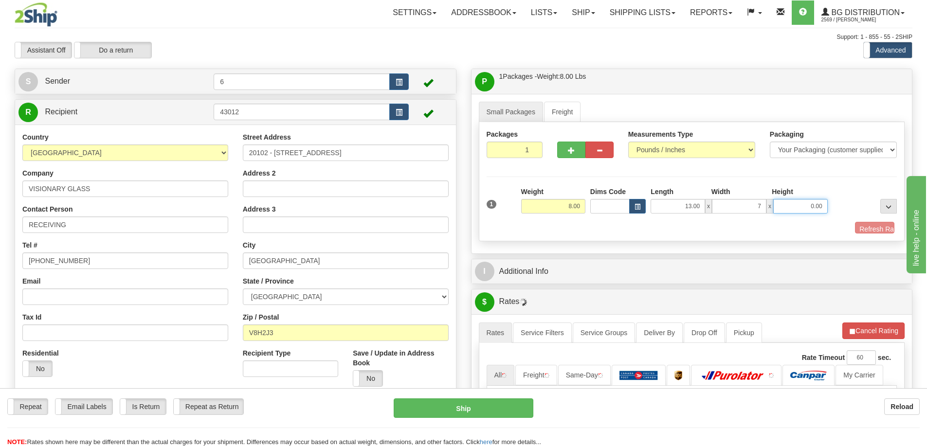
type input "7.00"
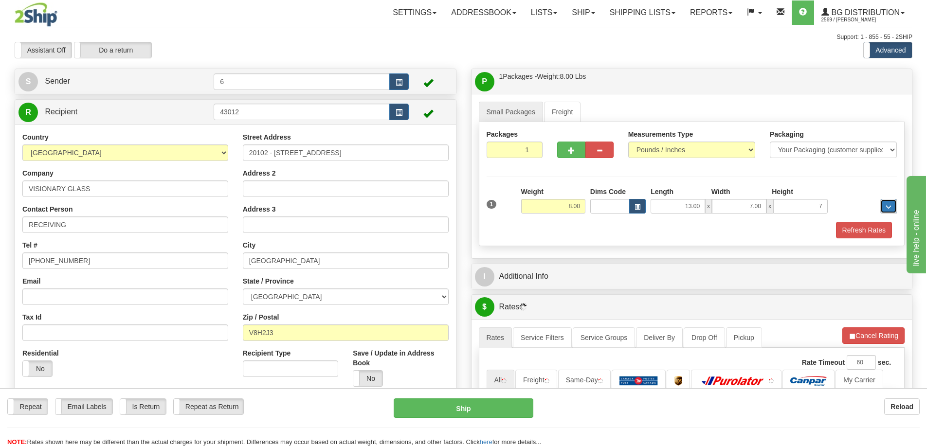
type input "7.00"
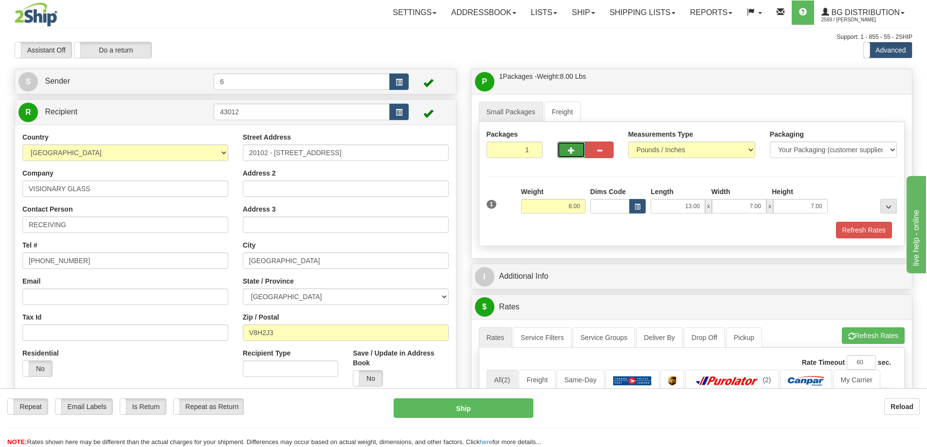
click at [569, 149] on span "button" at bounding box center [571, 150] width 7 height 6
radio input "true"
type input "2"
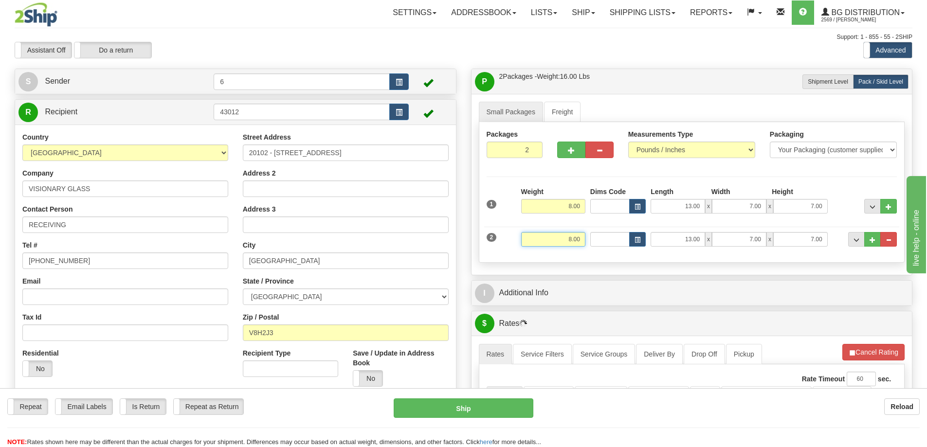
drag, startPoint x: 560, startPoint y: 242, endPoint x: 639, endPoint y: 228, distance: 79.6
click at [672, 234] on div "2 Weight 8.00 Dims Code Length Width Height" at bounding box center [692, 238] width 416 height 33
type input "19.00"
type input "44.00"
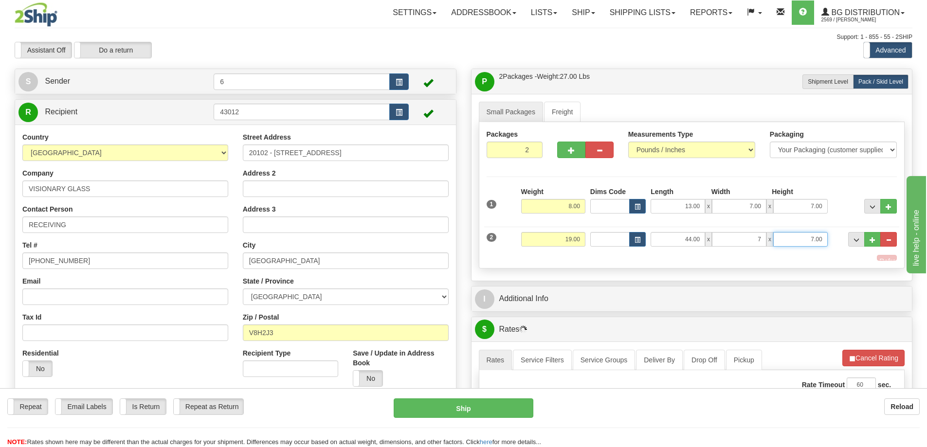
type input "7.00"
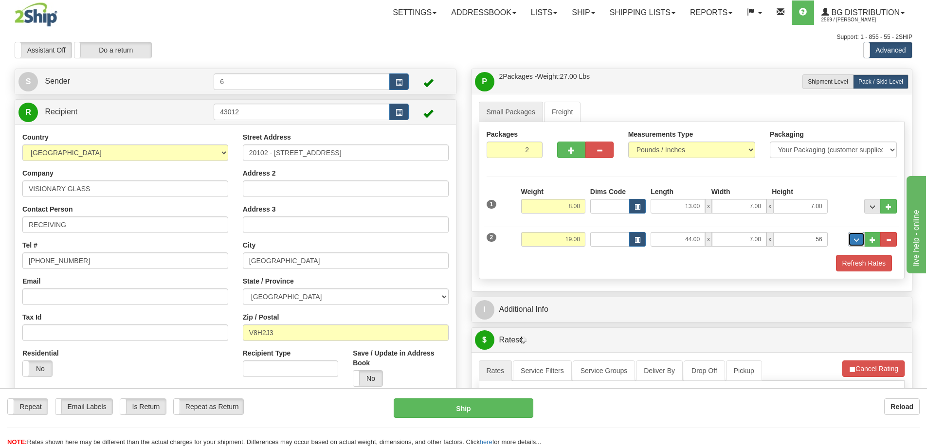
type input "56.00"
drag, startPoint x: 796, startPoint y: 244, endPoint x: 864, endPoint y: 237, distance: 67.6
click at [864, 238] on div "2 Weight 19.00 Dims Code Length Width Height" at bounding box center [692, 238] width 416 height 33
type input "6.00"
click at [878, 237] on button "..." at bounding box center [873, 239] width 17 height 15
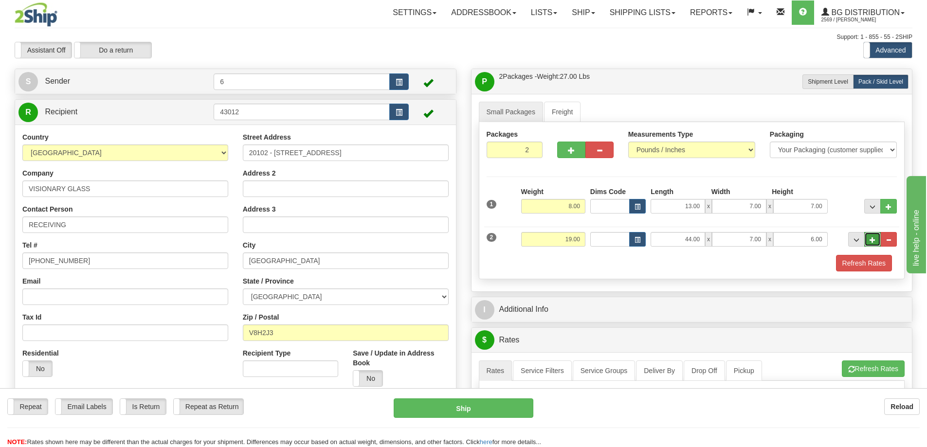
type input "3"
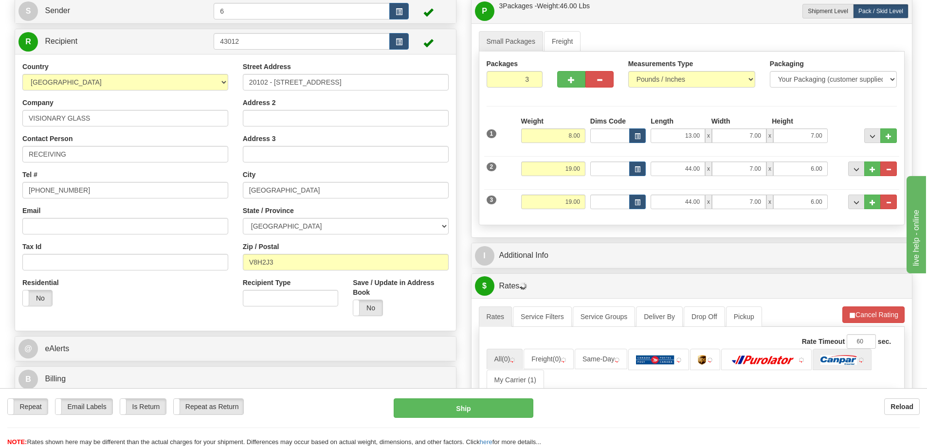
scroll to position [146, 0]
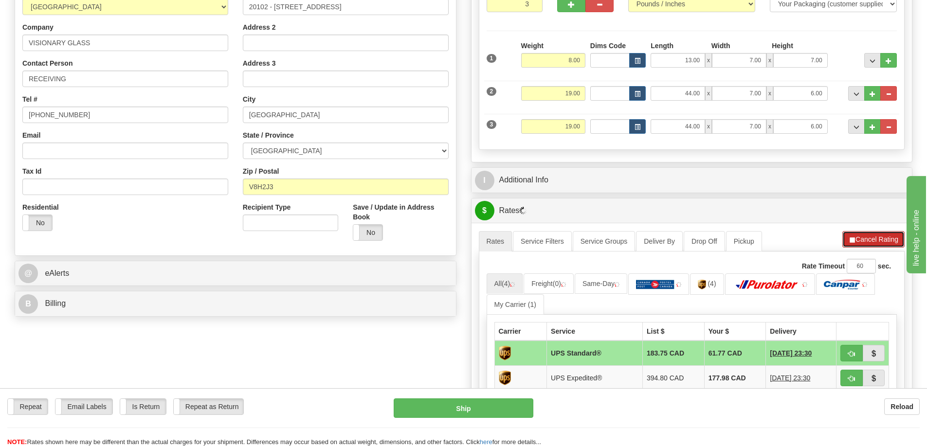
click at [873, 244] on button "Cancel Rating" at bounding box center [874, 239] width 62 height 17
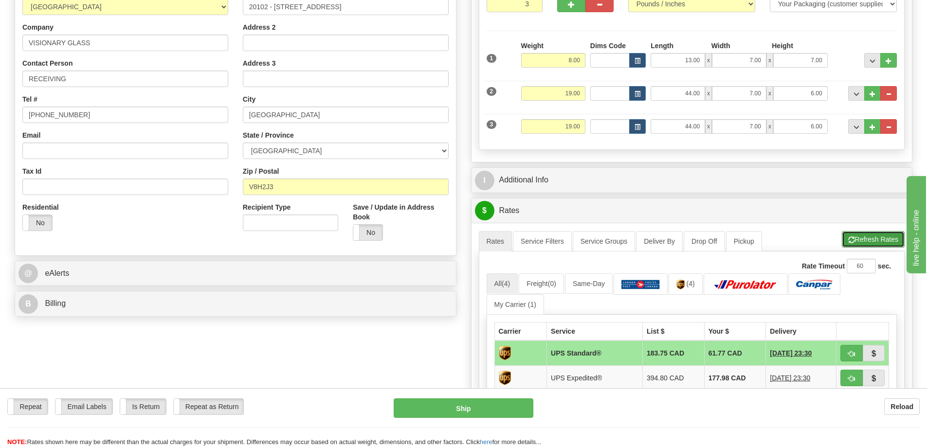
click at [887, 240] on button "Refresh Rates" at bounding box center [873, 239] width 63 height 17
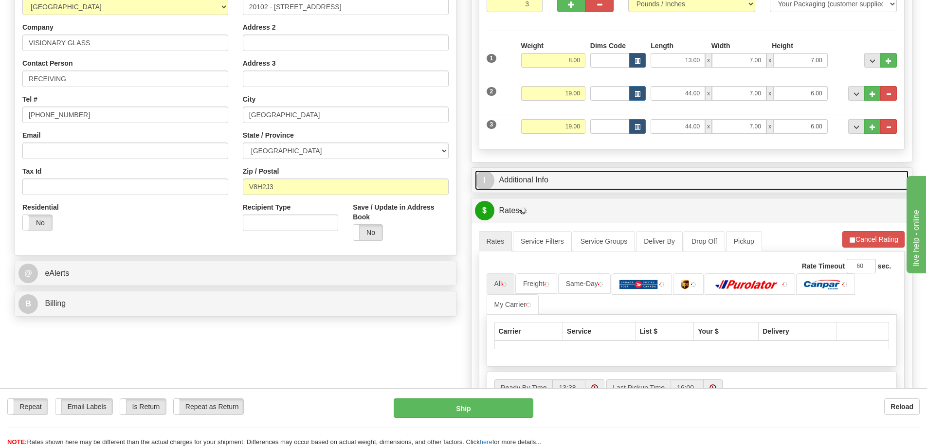
click at [706, 171] on link "I Additional Info" at bounding box center [692, 180] width 434 height 20
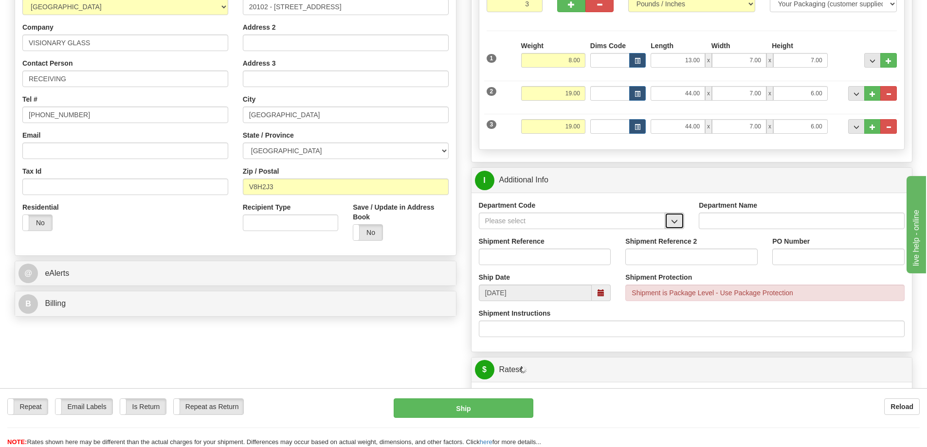
click at [672, 214] on button "button" at bounding box center [674, 221] width 19 height 17
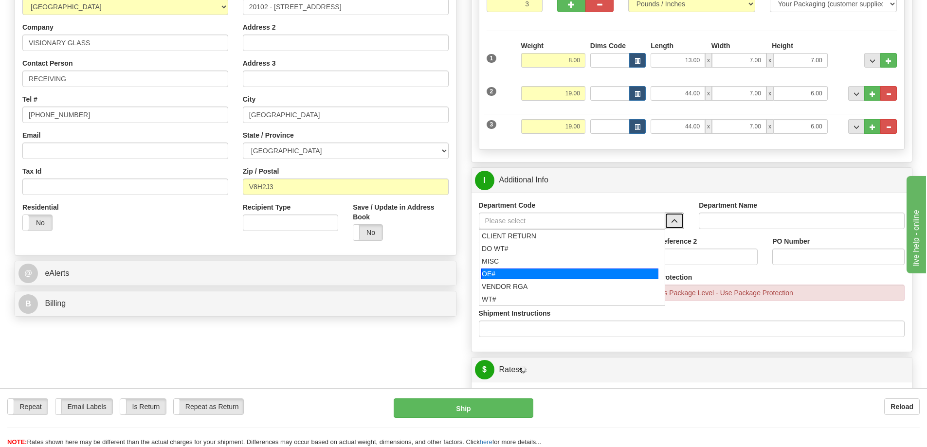
click at [500, 279] on div "OE#" at bounding box center [569, 274] width 177 height 11
type input "OE#"
type input "ORDERS"
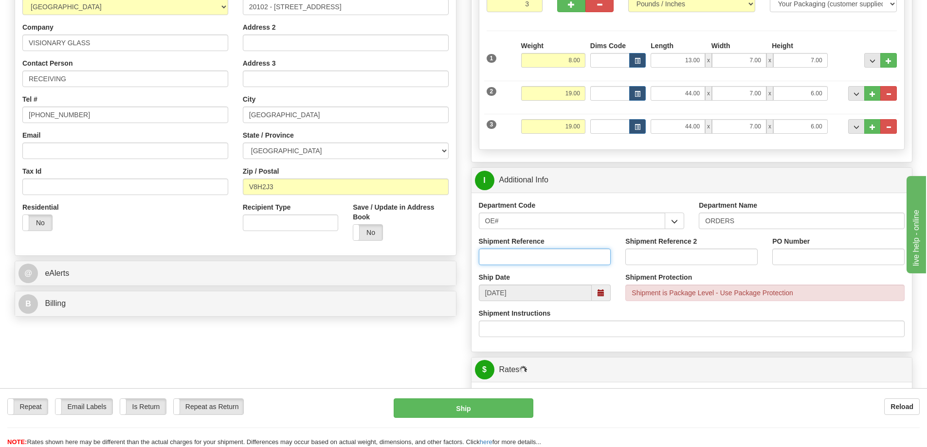
click at [513, 257] on input "Shipment Reference" at bounding box center [545, 257] width 132 height 17
type input "60031918-00"
type input "6"
type input "103767"
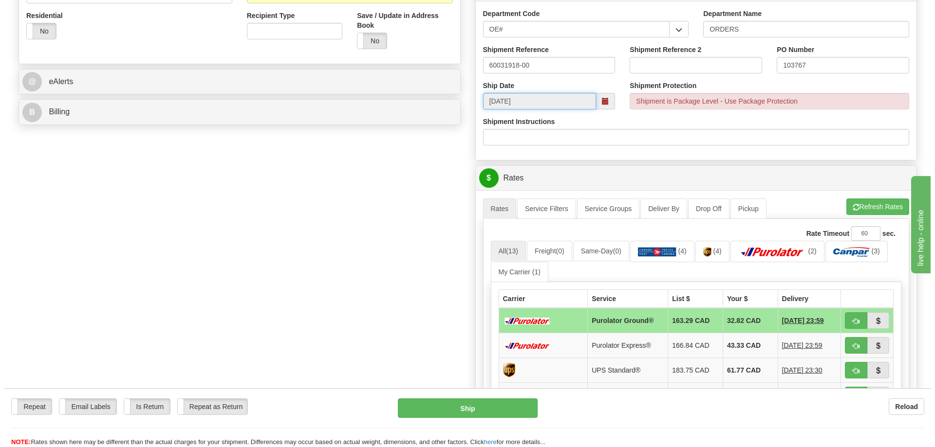
scroll to position [341, 0]
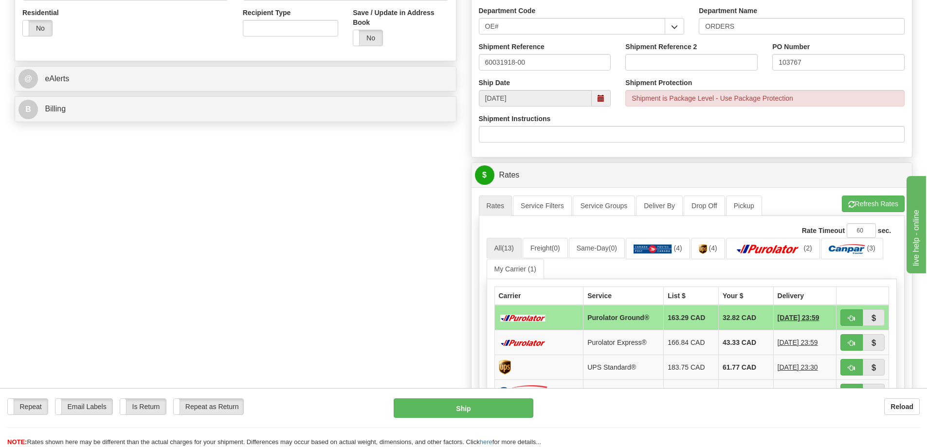
click at [869, 194] on div "A change has been made which could impact your rate estimate. To ensure the est…" at bounding box center [692, 364] width 441 height 355
click at [873, 199] on button "Refresh Rates" at bounding box center [873, 204] width 63 height 17
click at [847, 316] on button "button" at bounding box center [852, 318] width 22 height 17
click at [852, 316] on span "button" at bounding box center [851, 318] width 7 height 6
click at [852, 318] on span "button" at bounding box center [851, 318] width 7 height 6
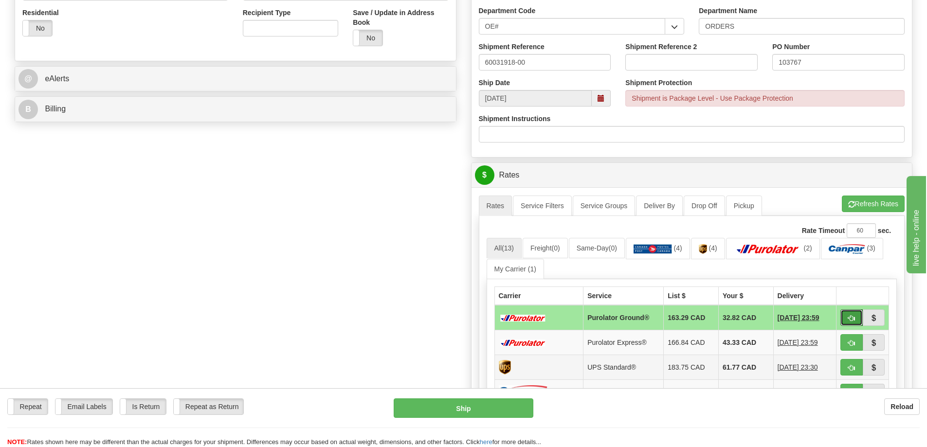
drag, startPoint x: 847, startPoint y: 325, endPoint x: 707, endPoint y: 358, distance: 143.5
click at [847, 325] on button "button" at bounding box center [852, 318] width 22 height 17
type input "260"
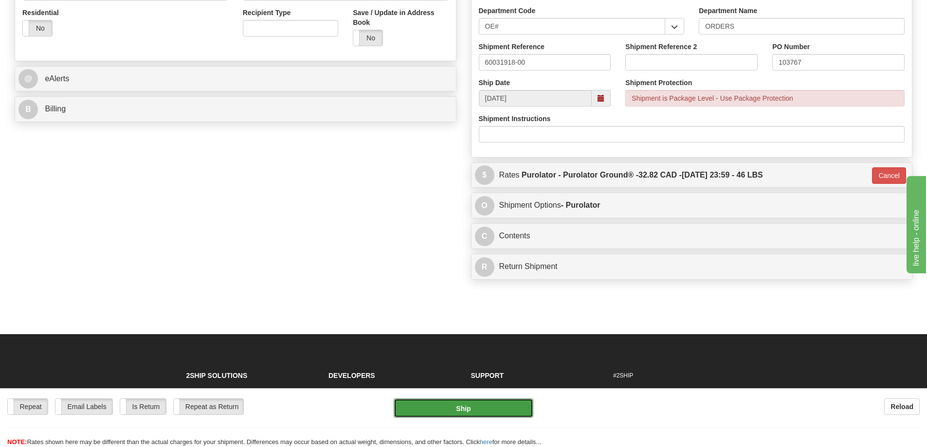
click at [461, 405] on button "Ship" at bounding box center [464, 408] width 140 height 19
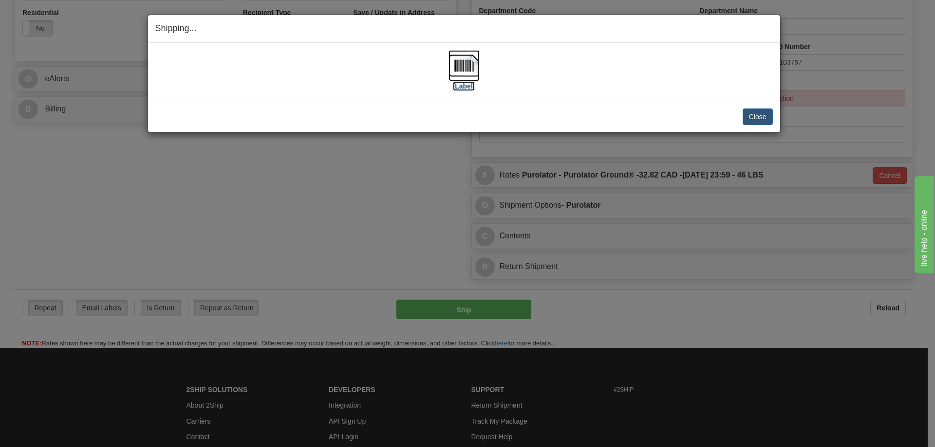
click at [467, 84] on label "[Label]" at bounding box center [464, 86] width 22 height 10
click at [756, 117] on button "Close" at bounding box center [757, 117] width 30 height 17
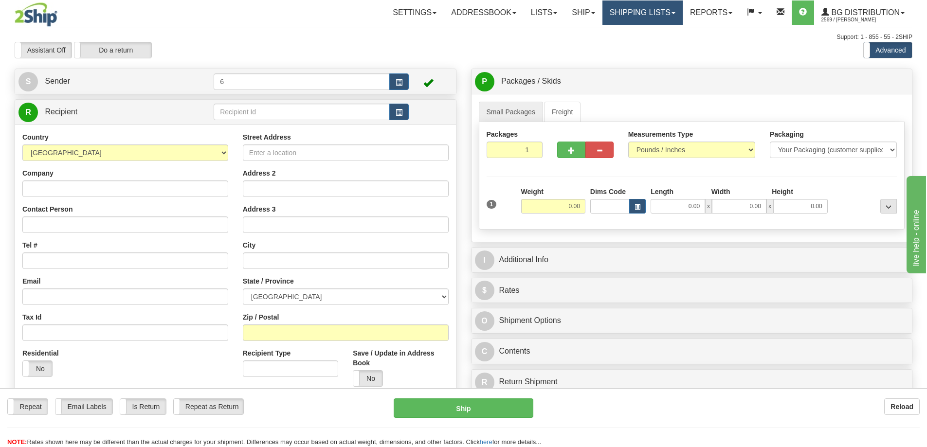
click at [646, 10] on link "Shipping lists" at bounding box center [643, 12] width 80 height 24
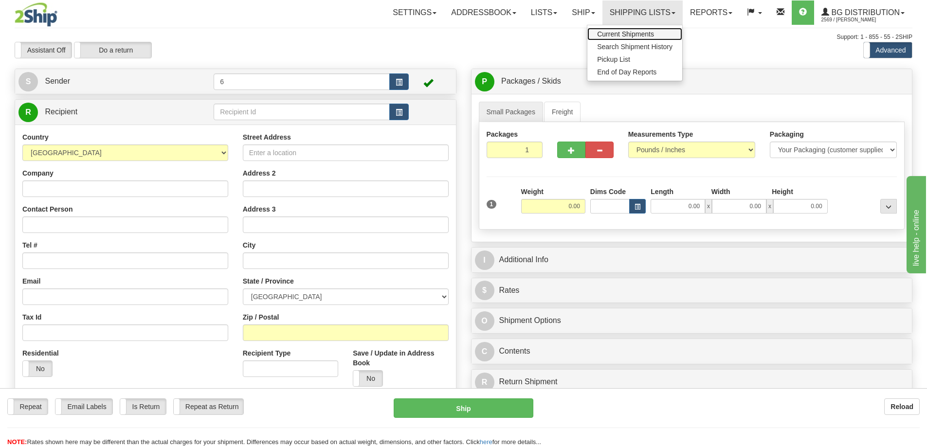
click at [630, 29] on link "Current Shipments" at bounding box center [635, 34] width 95 height 13
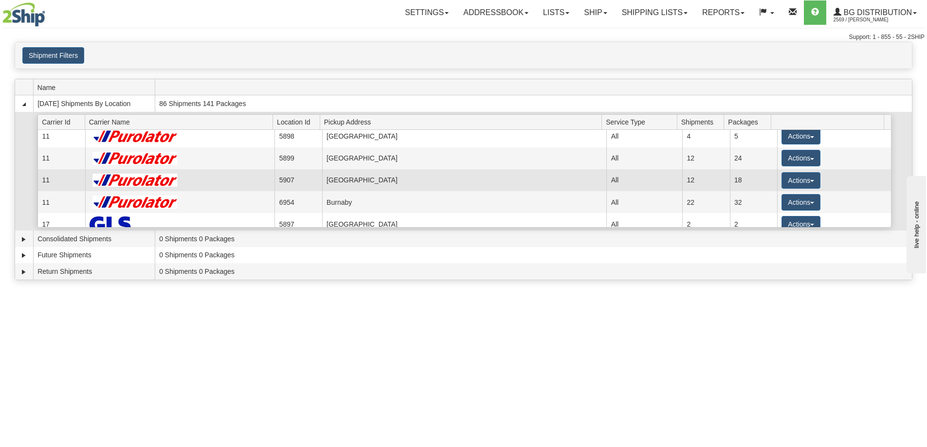
scroll to position [97, 0]
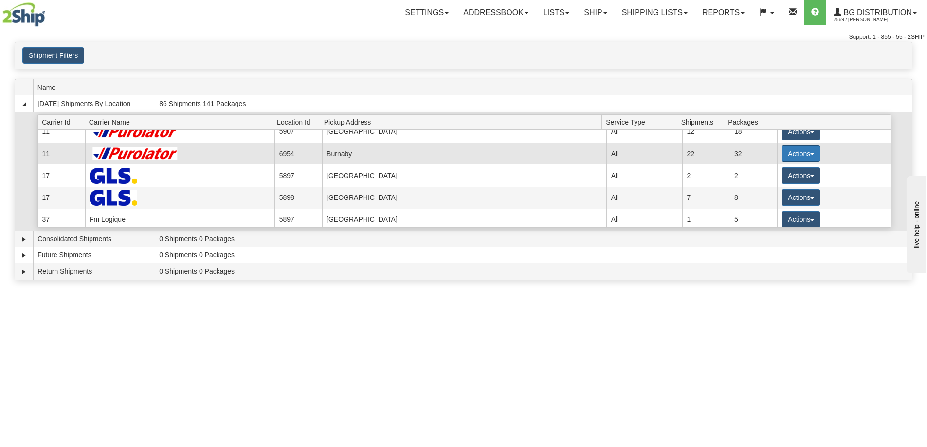
click at [803, 155] on button "Actions" at bounding box center [801, 154] width 39 height 17
click at [772, 172] on span "Details" at bounding box center [765, 171] width 26 height 7
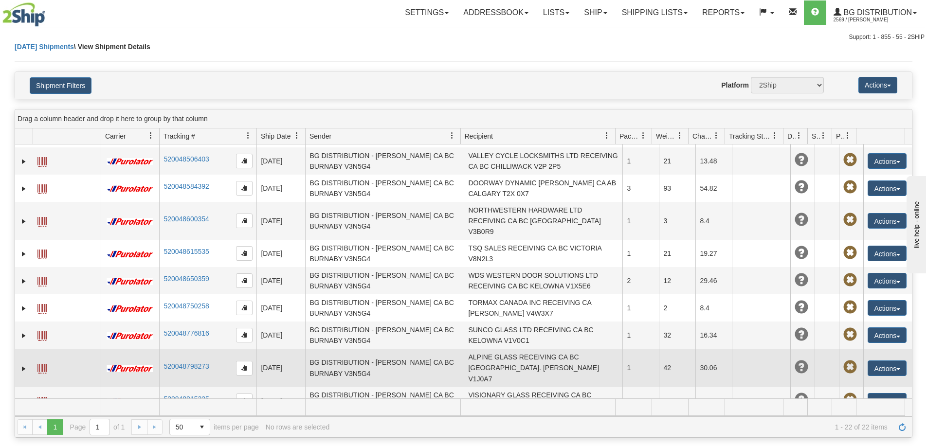
scroll to position [356, 0]
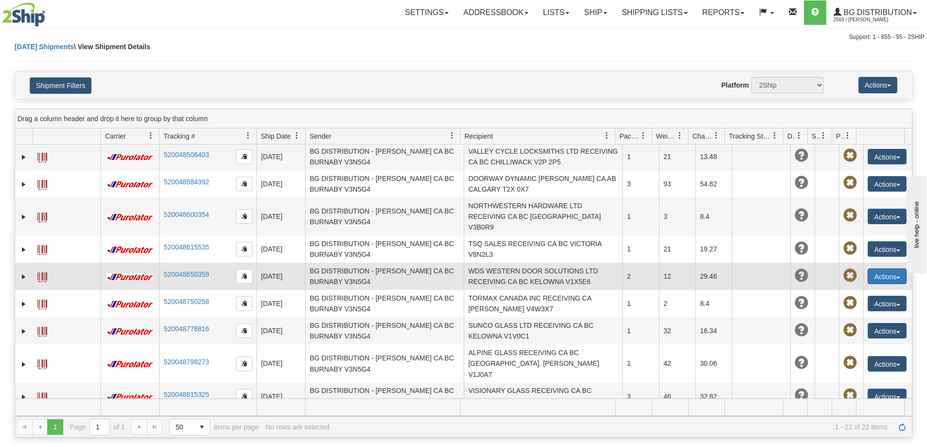
click at [869, 283] on button "Actions" at bounding box center [887, 277] width 39 height 16
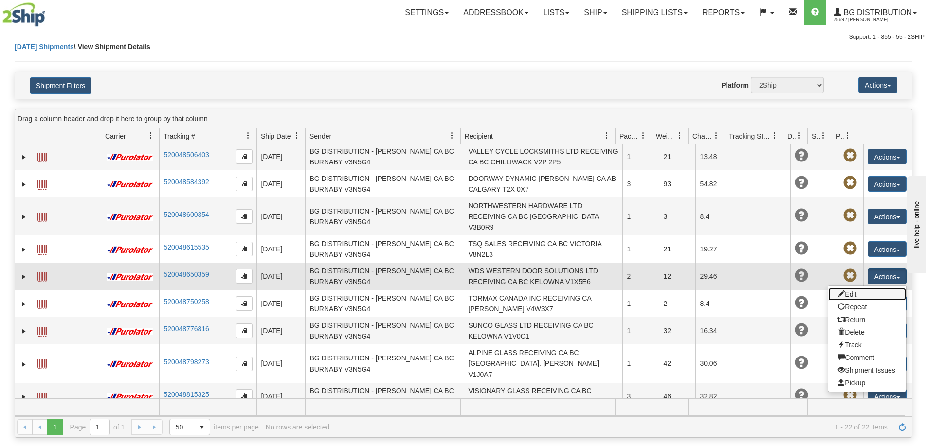
click at [856, 298] on link "Edit" at bounding box center [868, 294] width 78 height 13
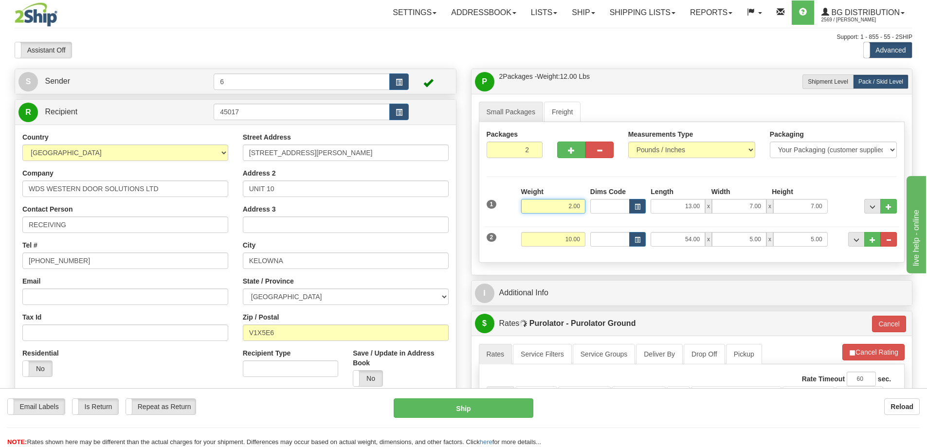
drag, startPoint x: 551, startPoint y: 207, endPoint x: 665, endPoint y: 197, distance: 115.3
click at [665, 197] on div "1 Weight 2.00 Dims Code x x" at bounding box center [692, 204] width 416 height 35
type input "9.00"
type input "260"
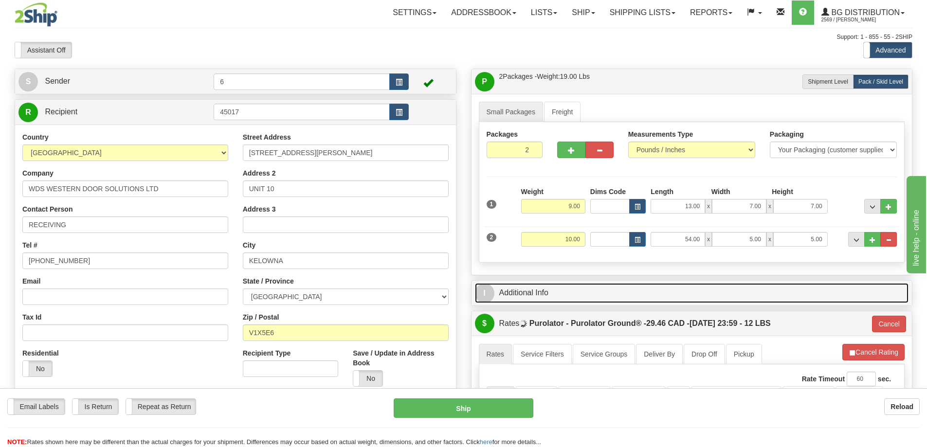
click at [665, 297] on link "I Additional Info" at bounding box center [692, 293] width 434 height 20
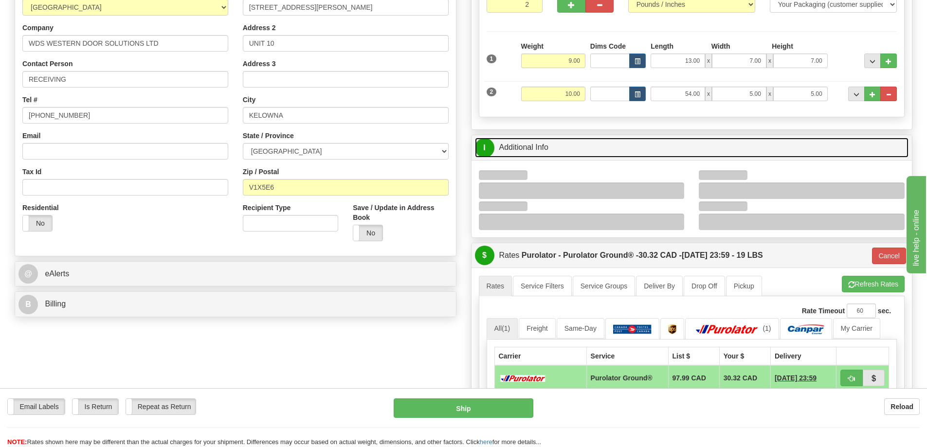
scroll to position [146, 0]
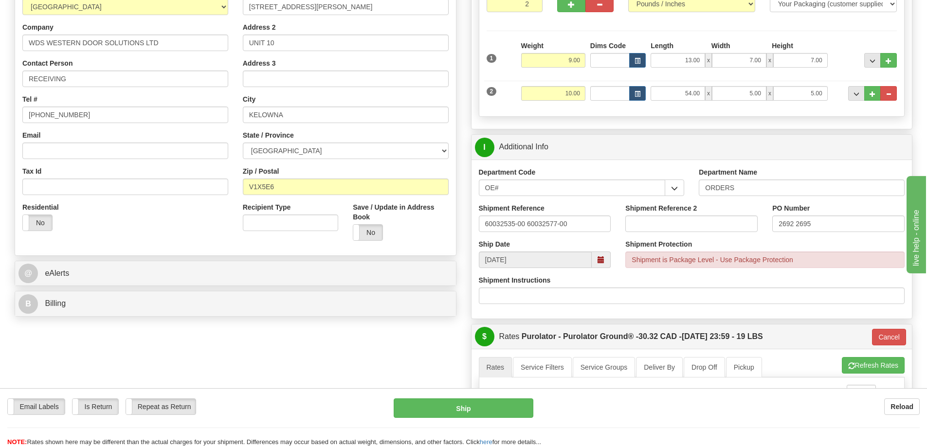
click at [887, 263] on div "Shipment is Package Level - Use Package Protection" at bounding box center [765, 260] width 279 height 17
click at [883, 337] on button "Cancel" at bounding box center [889, 337] width 34 height 17
click at [878, 368] on button "Cancel Rating" at bounding box center [874, 365] width 62 height 17
click at [878, 361] on button "Refresh Rates" at bounding box center [873, 365] width 63 height 17
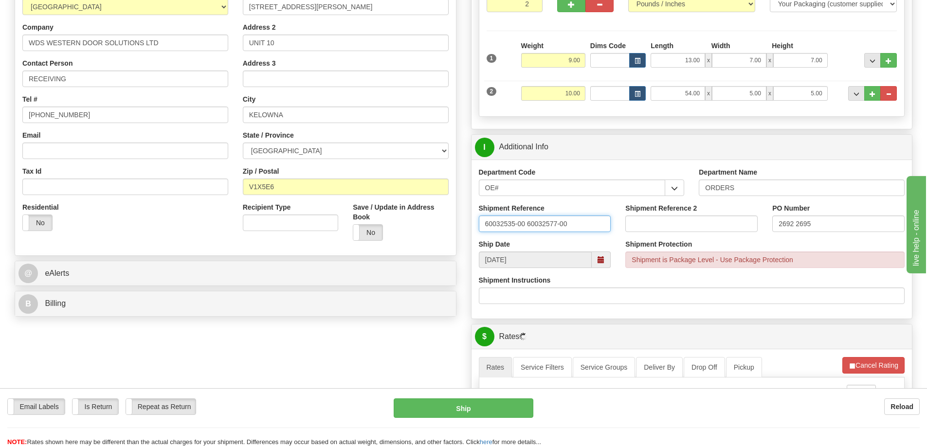
click at [587, 221] on input "60032535-00 60032577-00" at bounding box center [545, 224] width 132 height 17
type input "60032535-00 60032577-00 60031168-00"
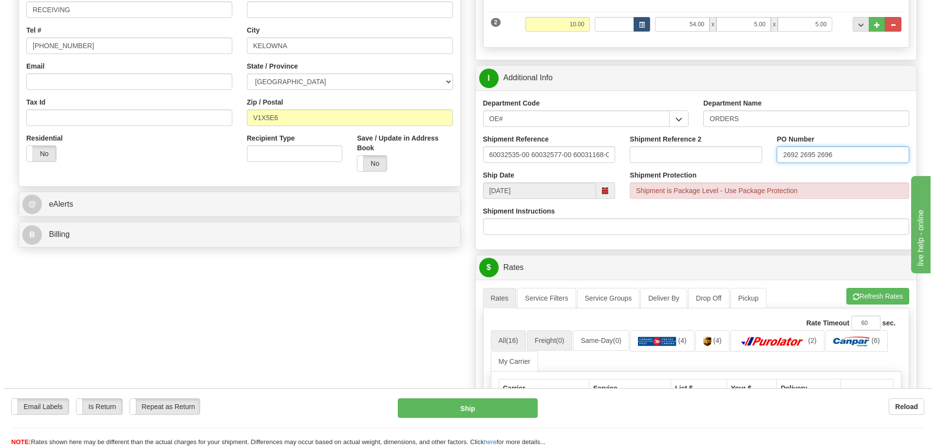
scroll to position [341, 0]
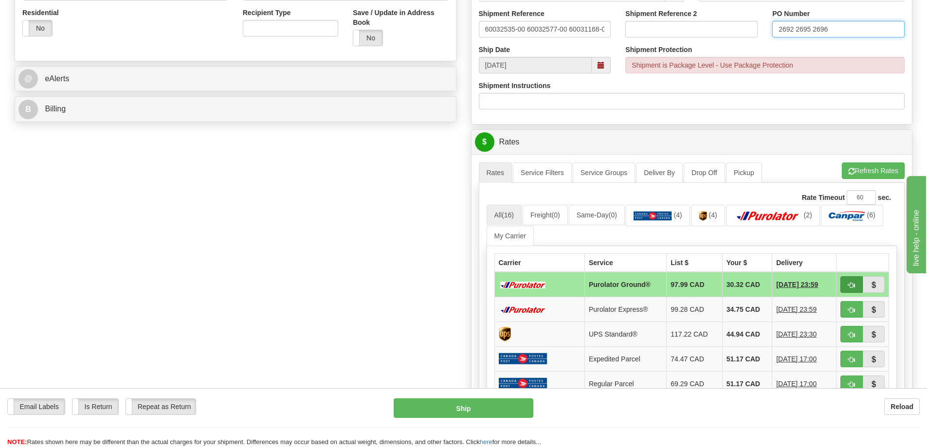
type input "2692 2695 2696"
click at [856, 284] on button "button" at bounding box center [852, 284] width 22 height 17
type input "260"
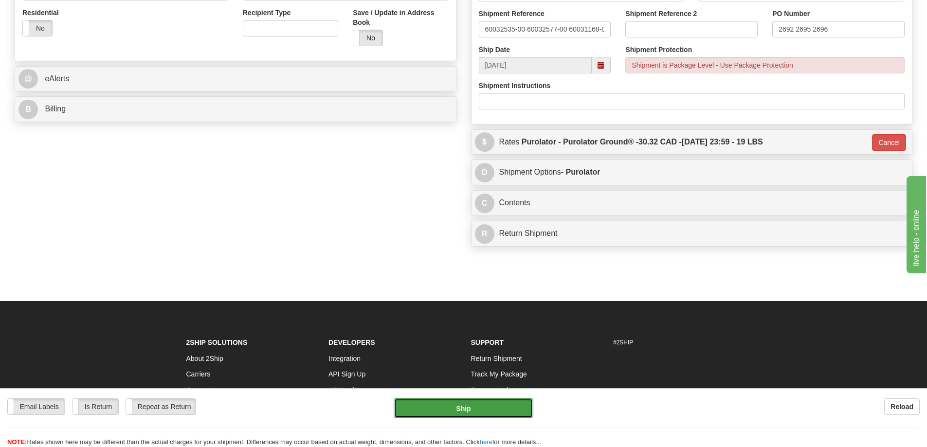
click at [496, 405] on button "Ship" at bounding box center [464, 408] width 140 height 19
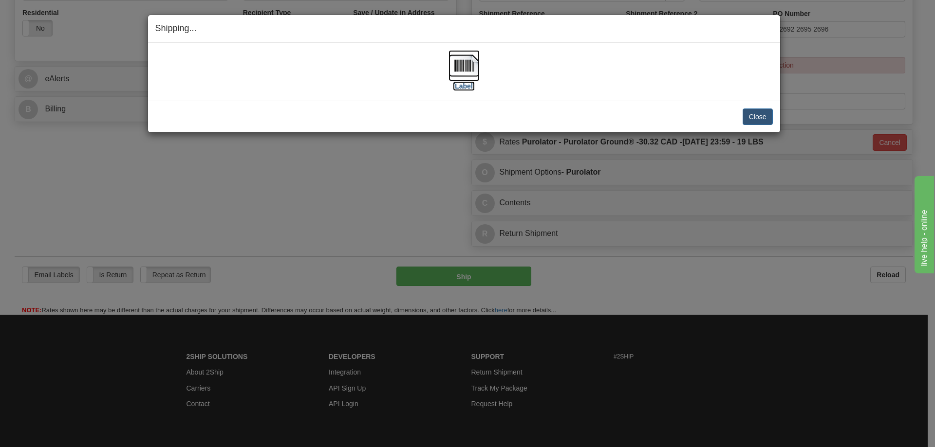
click at [467, 90] on label "[Label]" at bounding box center [464, 86] width 22 height 10
drag, startPoint x: 756, startPoint y: 112, endPoint x: 737, endPoint y: 105, distance: 21.0
click at [756, 112] on button "Close" at bounding box center [757, 117] width 30 height 17
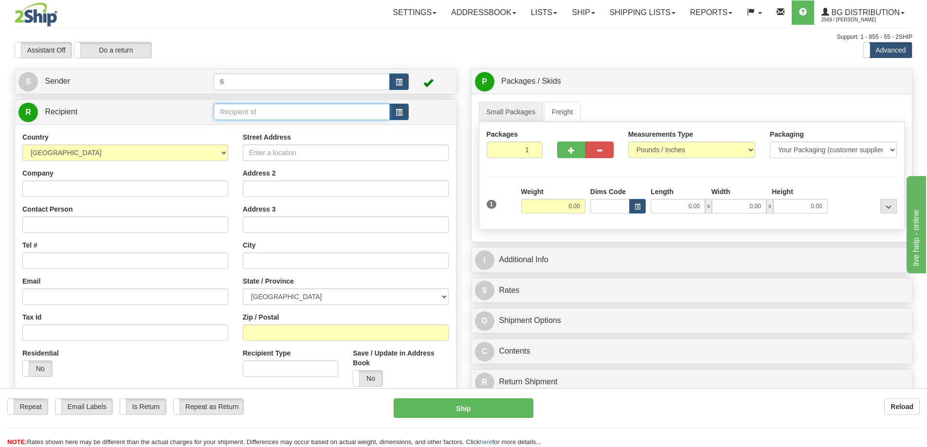
click at [255, 113] on input "text" at bounding box center [302, 112] width 176 height 17
type input "41099"
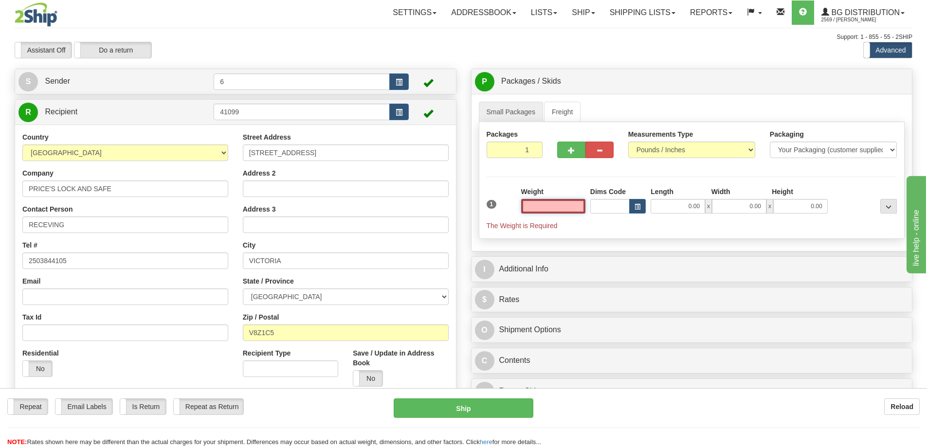
click at [582, 208] on input "text" at bounding box center [553, 206] width 64 height 15
click at [562, 207] on input "text" at bounding box center [553, 206] width 64 height 15
type input "8.00"
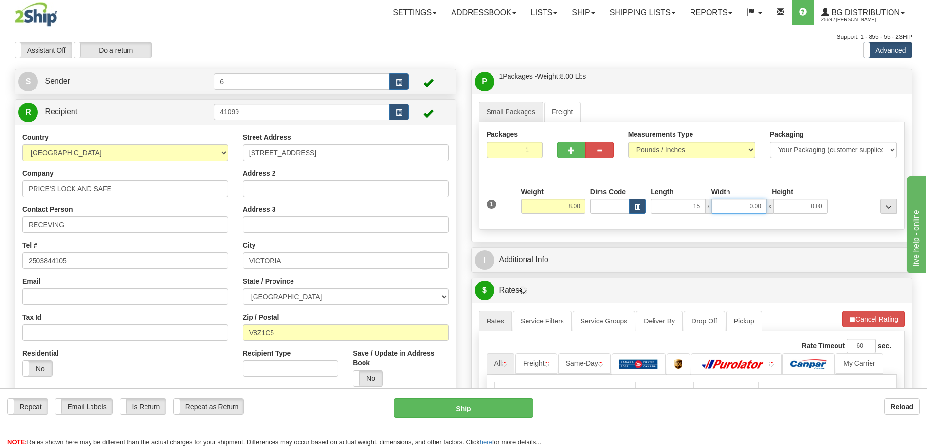
type input "15.00"
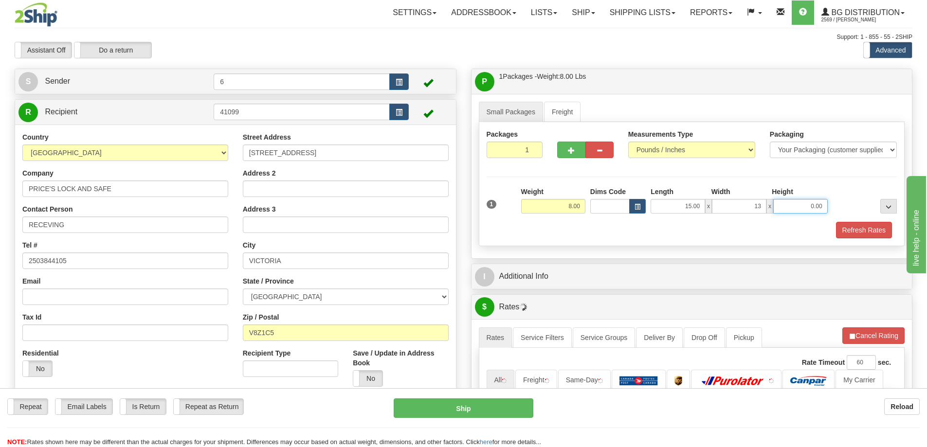
type input "13.00"
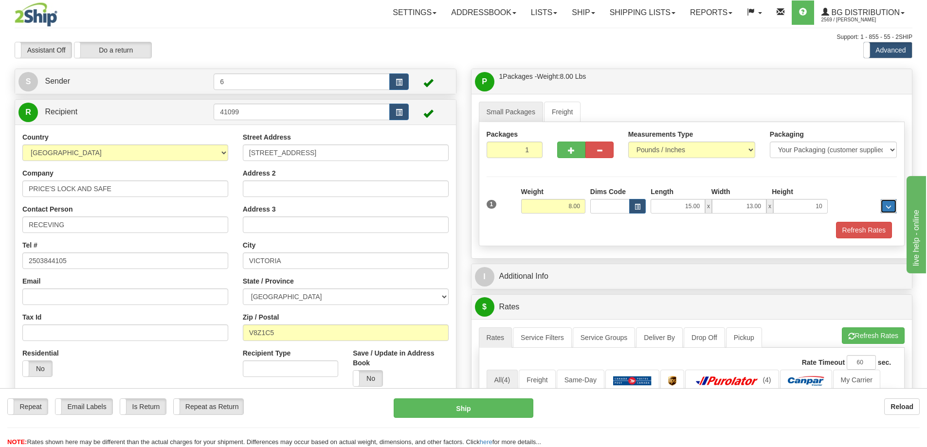
type input "10.00"
click at [862, 229] on button "Refresh Rates" at bounding box center [864, 230] width 56 height 17
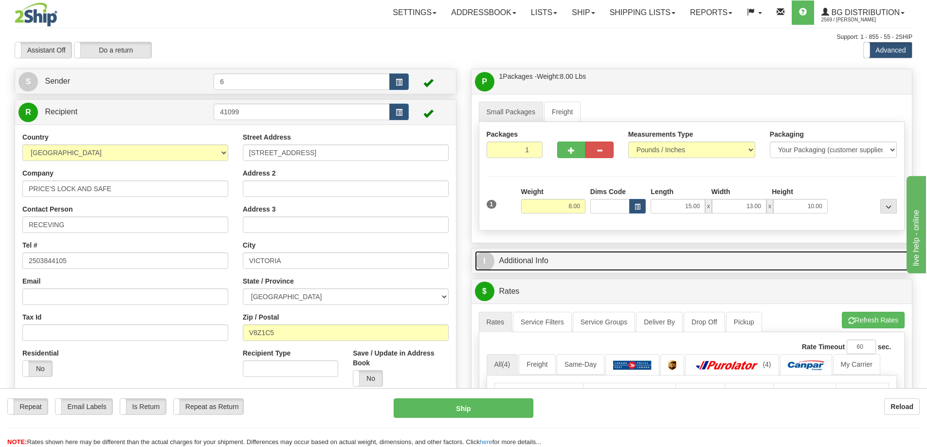
click at [838, 263] on link "I Additional Info" at bounding box center [692, 261] width 434 height 20
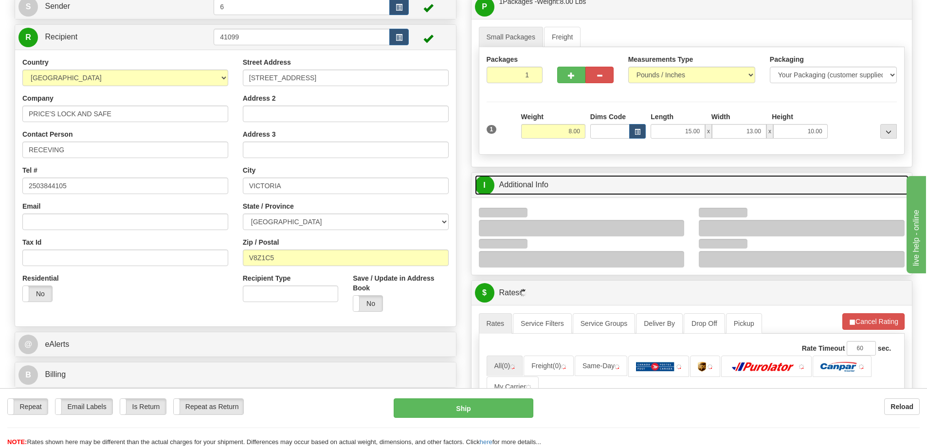
scroll to position [146, 0]
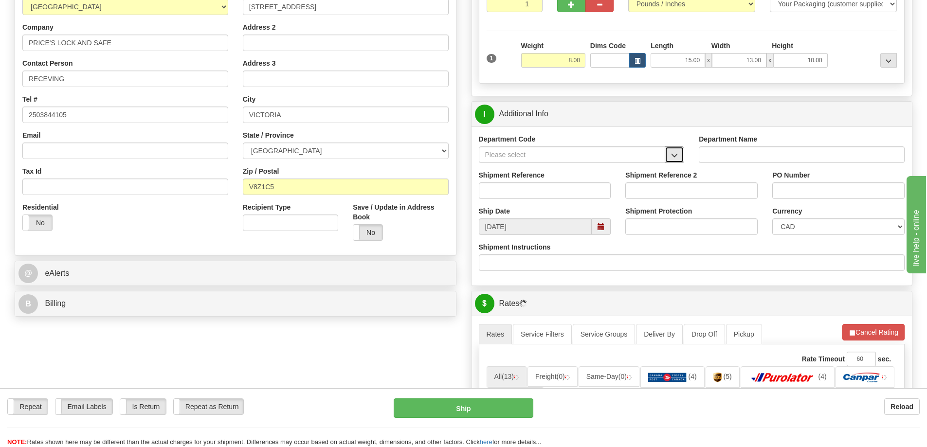
click at [678, 159] on span "button" at bounding box center [674, 155] width 7 height 6
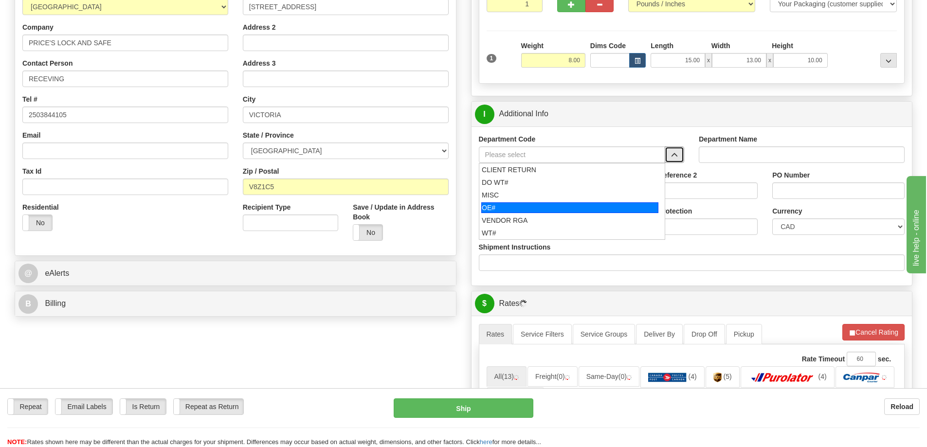
click at [554, 207] on div "OE#" at bounding box center [569, 208] width 177 height 11
type input "OE#"
type input "ORDERS"
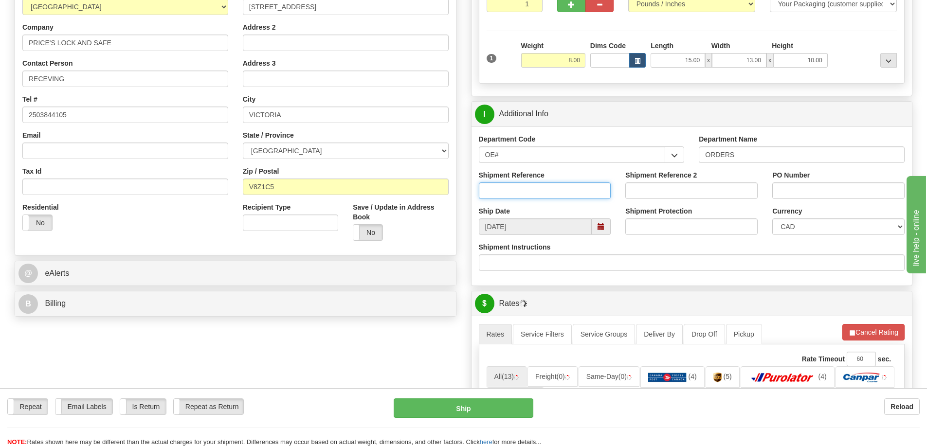
click at [544, 189] on input "Shipment Reference" at bounding box center [545, 191] width 132 height 17
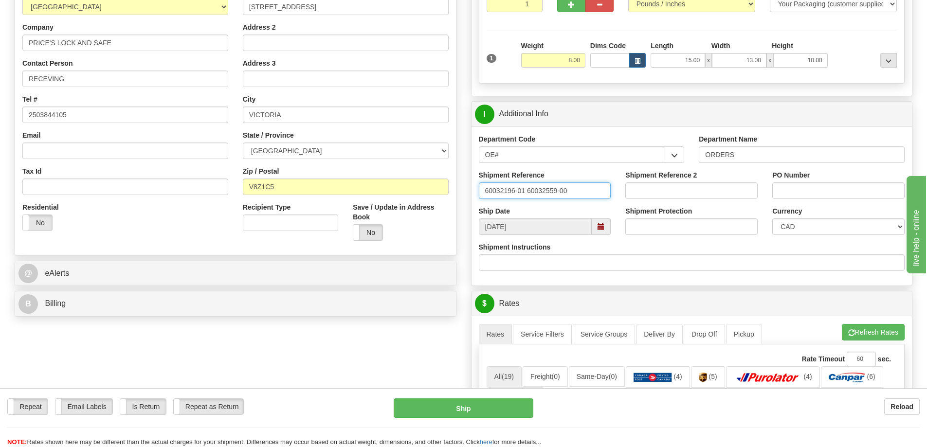
type input "60032196-01 60032559-00"
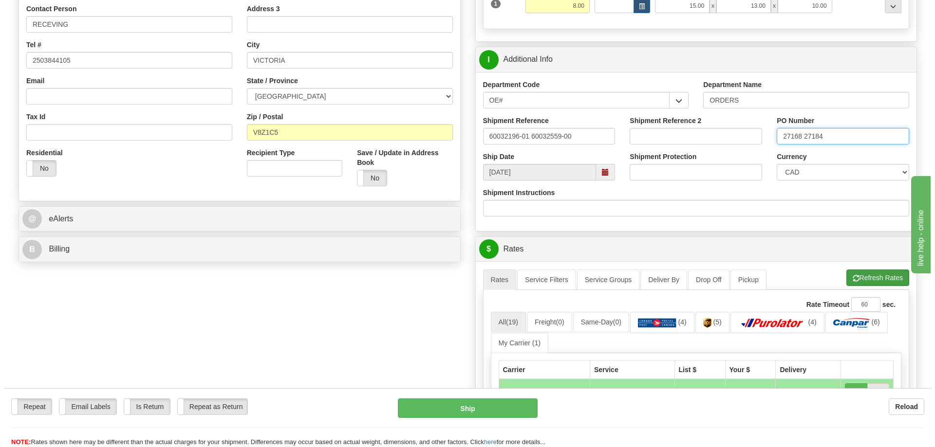
scroll to position [341, 0]
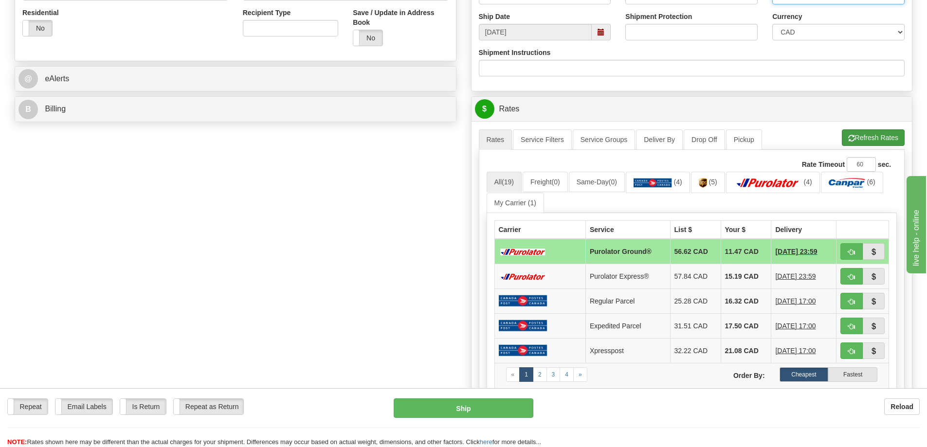
type input "27168 27184"
click at [863, 135] on button "Refresh Rates" at bounding box center [873, 137] width 63 height 17
drag, startPoint x: 849, startPoint y: 250, endPoint x: 836, endPoint y: 249, distance: 12.7
click at [848, 250] on button "button" at bounding box center [852, 251] width 22 height 17
type input "260"
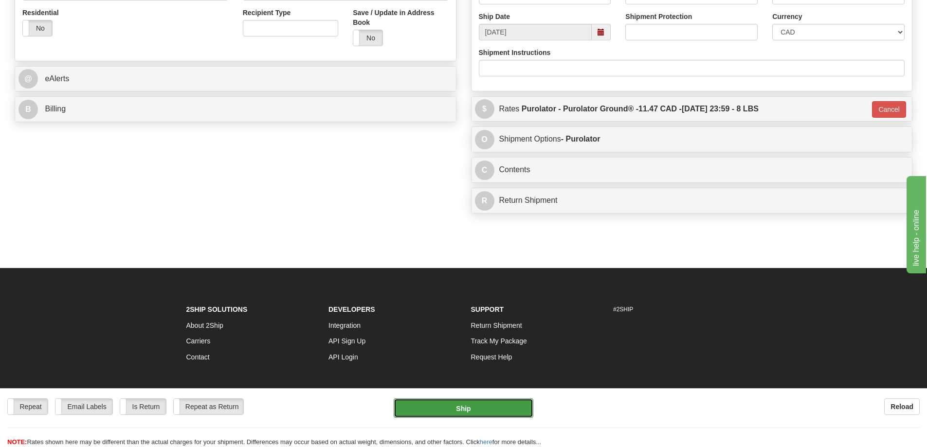
click at [474, 407] on button "Ship" at bounding box center [464, 408] width 140 height 19
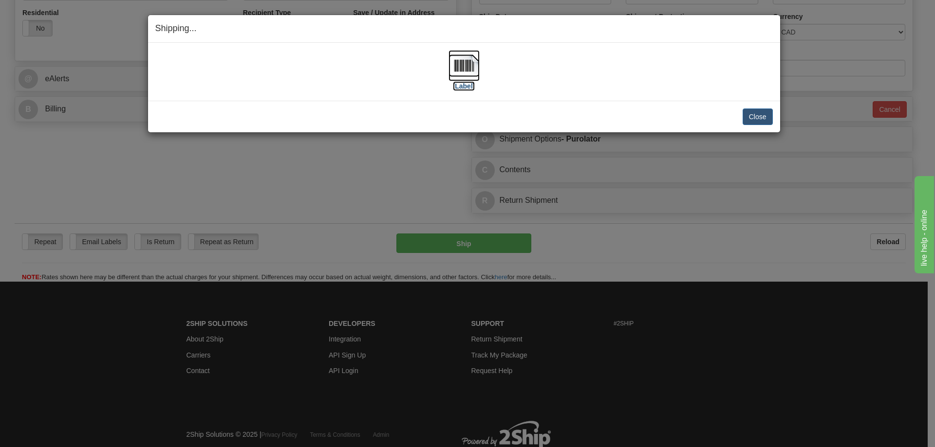
click at [465, 85] on label "[Label]" at bounding box center [464, 86] width 22 height 10
click at [757, 115] on button "Close" at bounding box center [757, 117] width 30 height 17
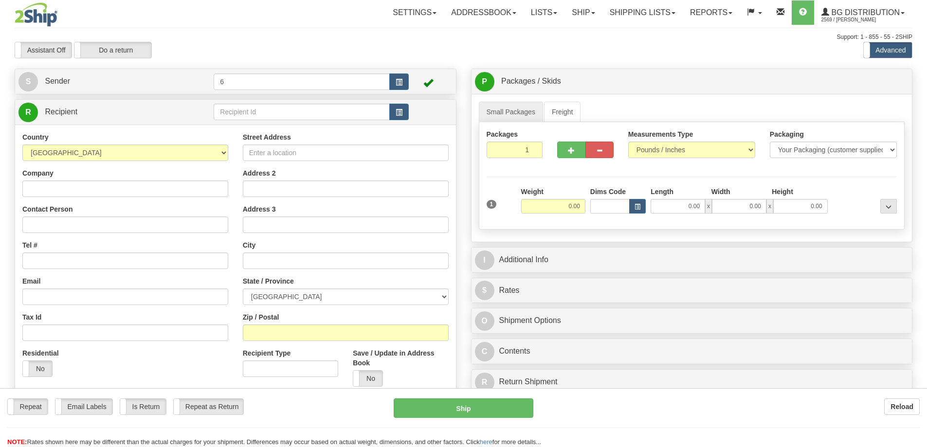
click at [243, 113] on div at bounding box center [463, 223] width 927 height 447
click at [243, 113] on input "text" at bounding box center [302, 112] width 176 height 17
type input "41043"
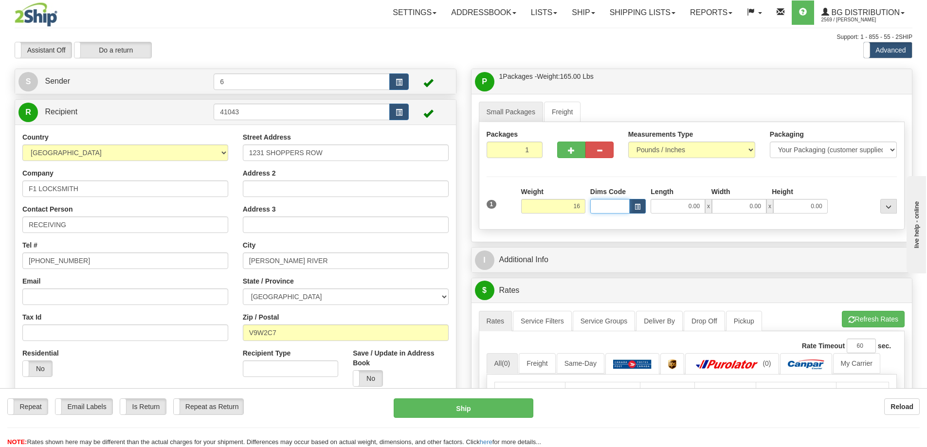
type input "16.00"
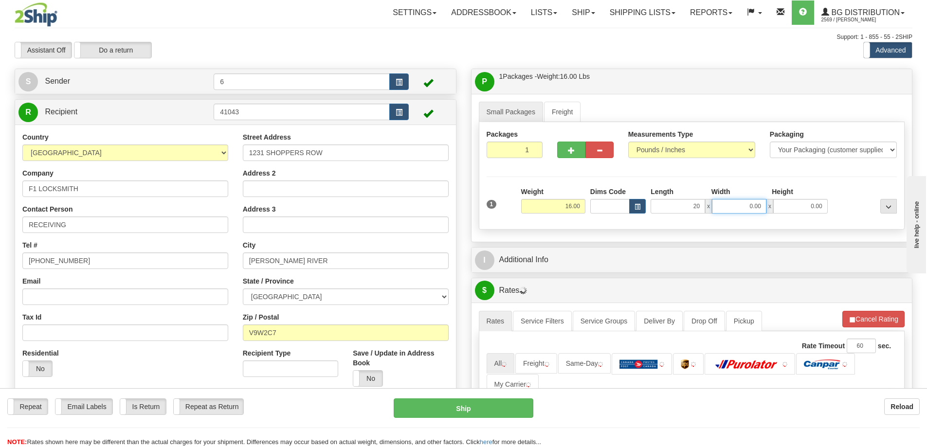
type input "20.00"
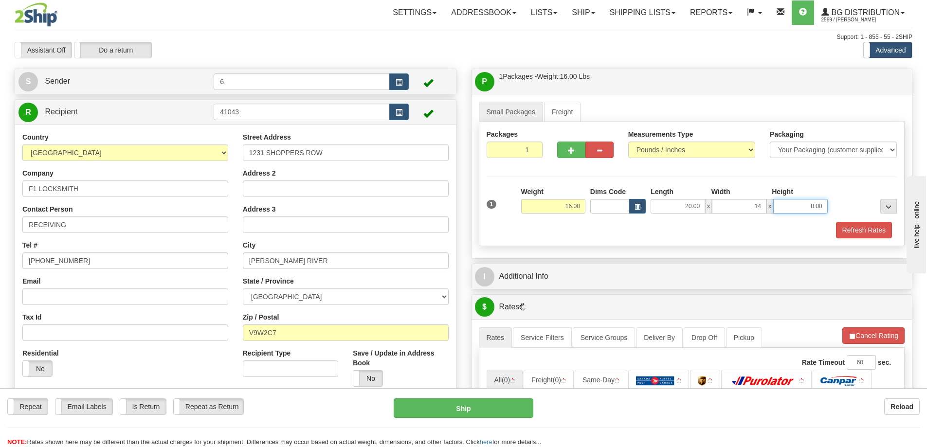
type input "14.00"
type input "5.00"
click at [572, 152] on span "button" at bounding box center [571, 150] width 7 height 6
radio input "true"
type input "2"
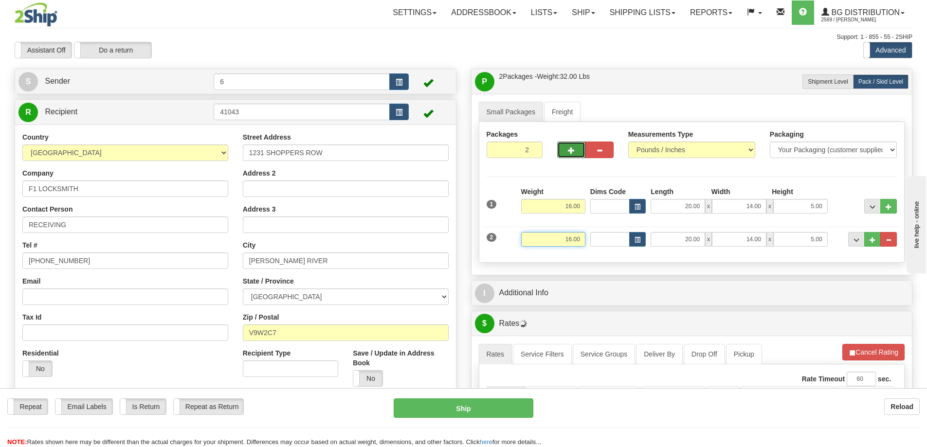
drag, startPoint x: 603, startPoint y: 245, endPoint x: 646, endPoint y: 244, distance: 43.3
click at [646, 244] on div "2 Weight 16.00 Dims Code Length Width Height" at bounding box center [692, 238] width 416 height 33
type input "37.00"
type input "17.00"
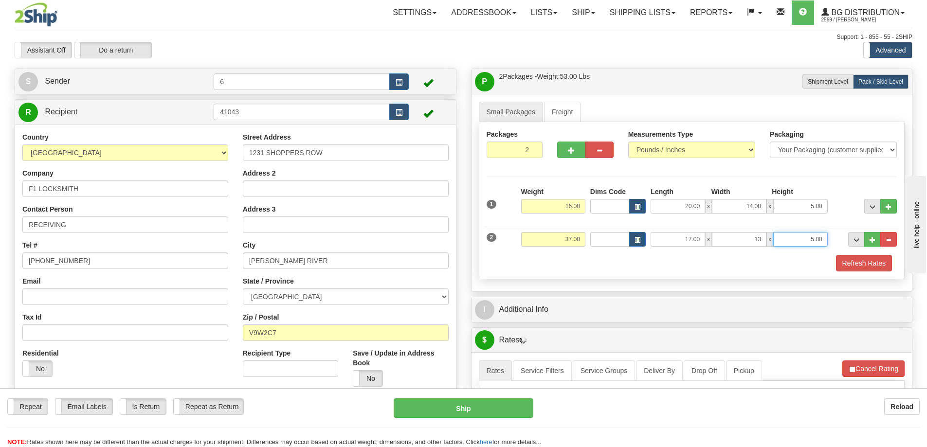
type input "13.00"
type input "11.00"
click at [878, 266] on button "Refresh Rates" at bounding box center [864, 263] width 56 height 17
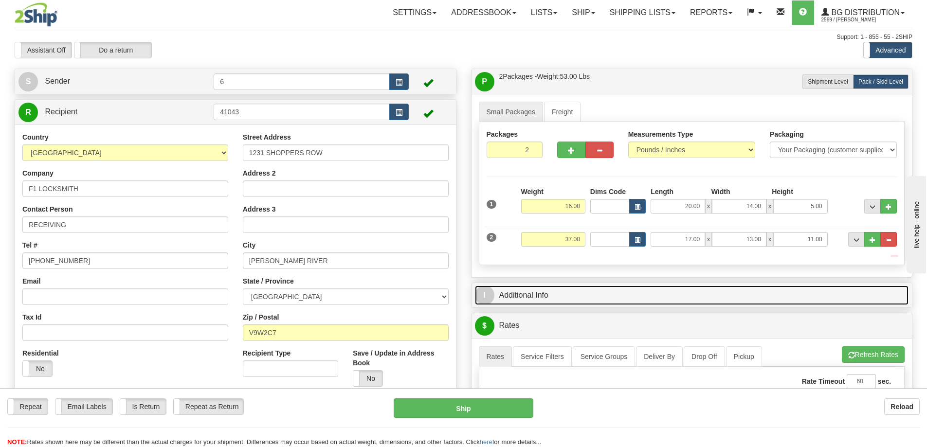
click at [843, 299] on link "I Additional Info" at bounding box center [692, 296] width 434 height 20
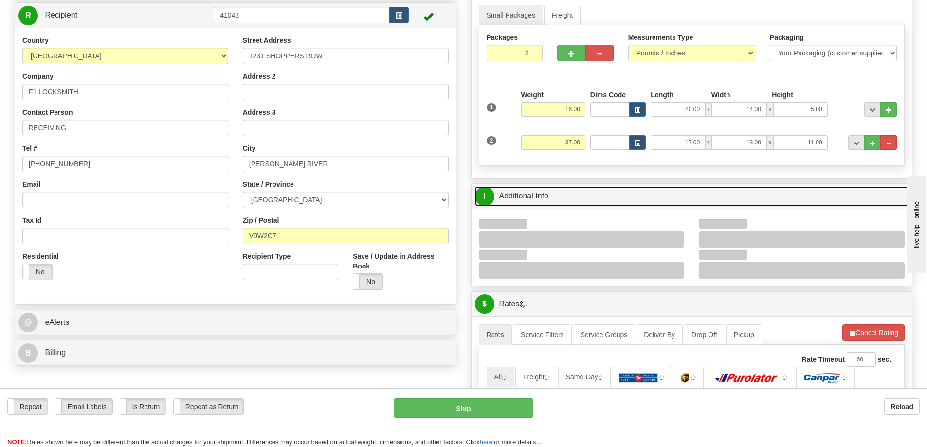
scroll to position [97, 0]
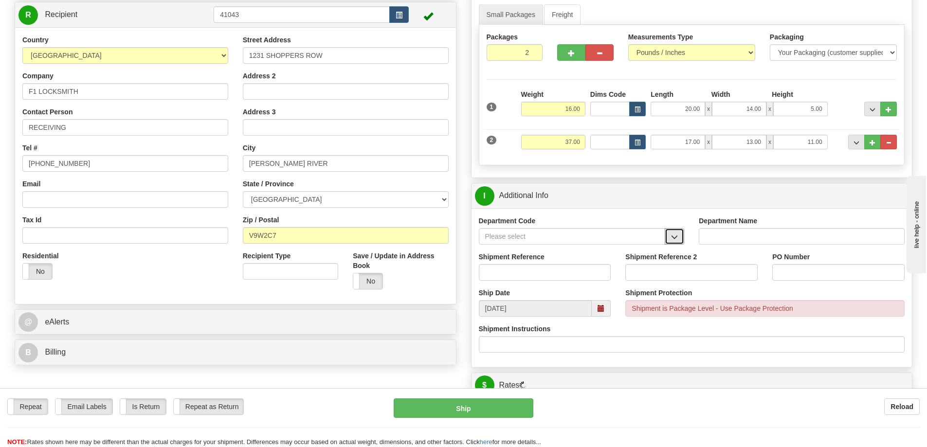
drag, startPoint x: 675, startPoint y: 234, endPoint x: 646, endPoint y: 243, distance: 30.2
click at [673, 235] on button "button" at bounding box center [674, 236] width 19 height 17
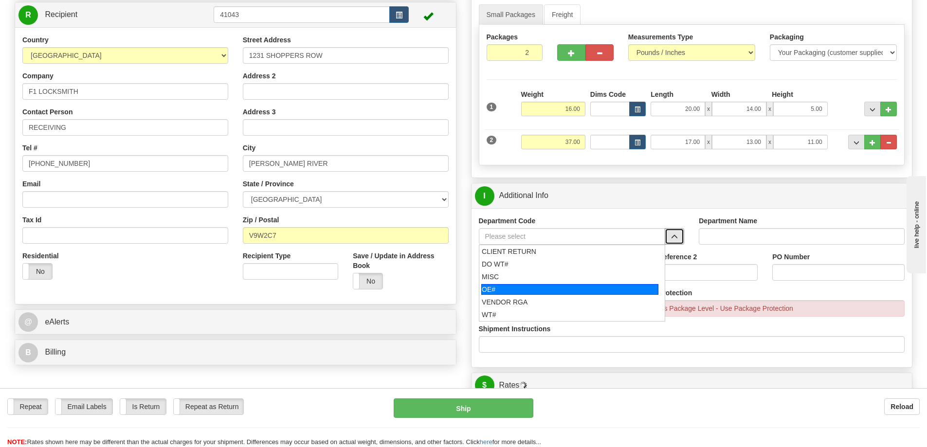
click at [510, 288] on div "OE#" at bounding box center [569, 289] width 177 height 11
type input "OE#"
type input "ORDERS"
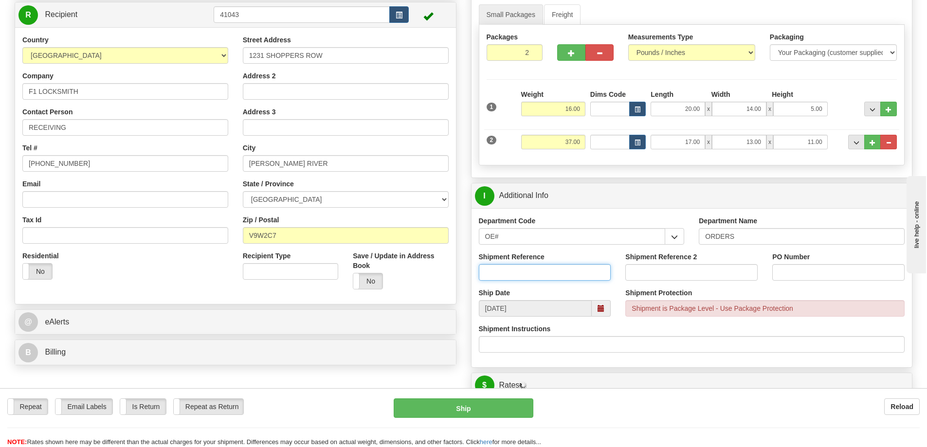
click at [520, 271] on input "Shipment Reference" at bounding box center [545, 272] width 132 height 17
type input "60032586-00"
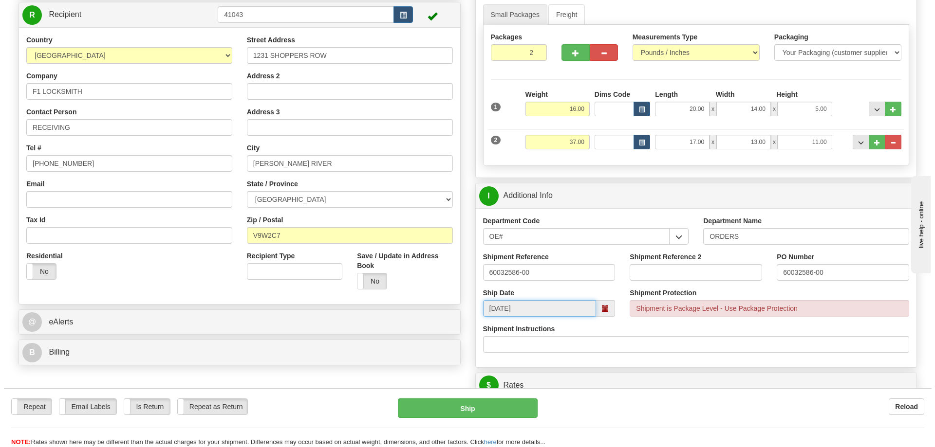
scroll to position [292, 0]
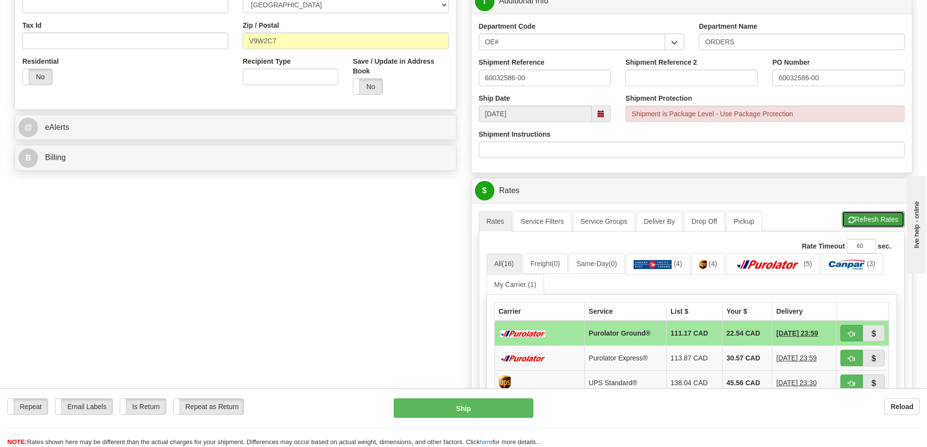
click at [887, 219] on button "Refresh Rates" at bounding box center [873, 219] width 63 height 17
click at [851, 332] on span "button" at bounding box center [851, 334] width 7 height 6
type input "260"
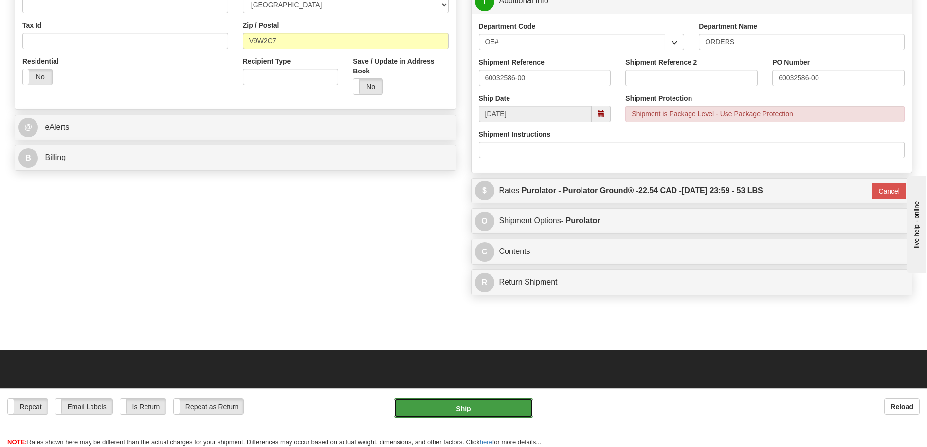
click at [514, 410] on button "Ship" at bounding box center [464, 408] width 140 height 19
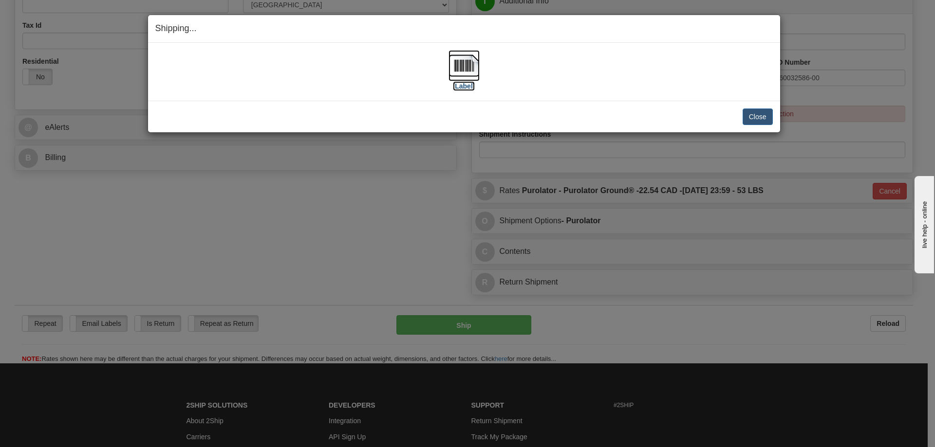
click at [462, 85] on label "[Label]" at bounding box center [464, 86] width 22 height 10
click at [768, 113] on button "Close" at bounding box center [757, 117] width 30 height 17
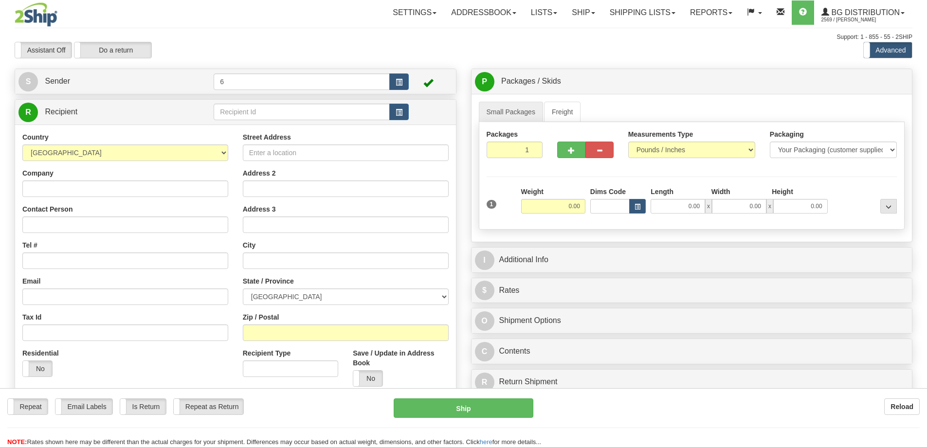
click at [245, 113] on div "Toggle navigation Settings Shipping Preferences Fields Preferences New" at bounding box center [463, 276] width 927 height 553
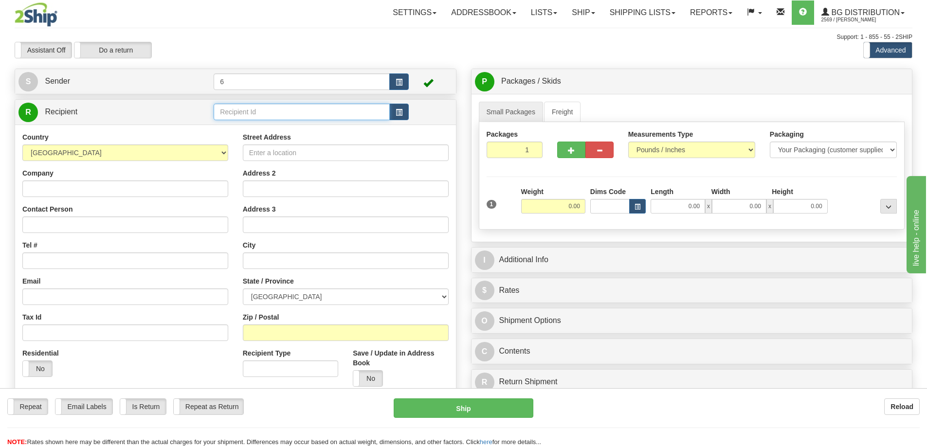
drag, startPoint x: 0, startPoint y: 0, endPoint x: 230, endPoint y: 111, distance: 255.8
click at [241, 113] on input "text" at bounding box center [302, 112] width 176 height 17
type input "44006"
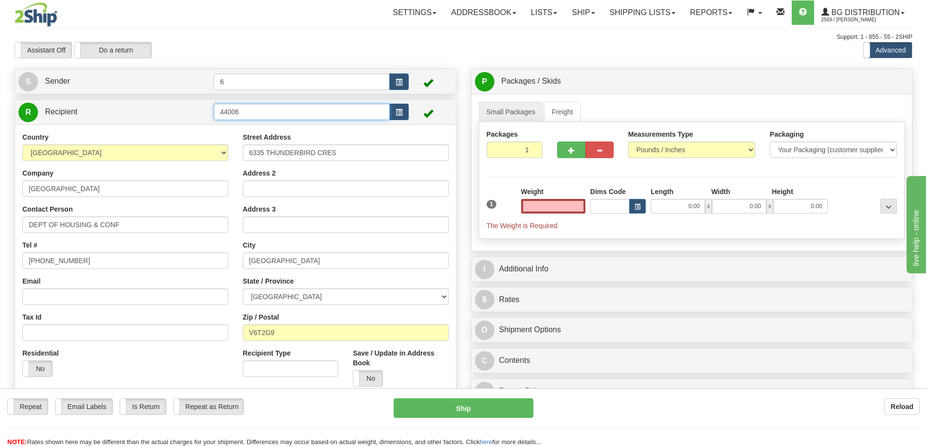
type input "0.00"
click at [256, 108] on input "44006" at bounding box center [302, 112] width 176 height 17
click at [271, 140] on div "44006 - WARE" at bounding box center [300, 141] width 167 height 11
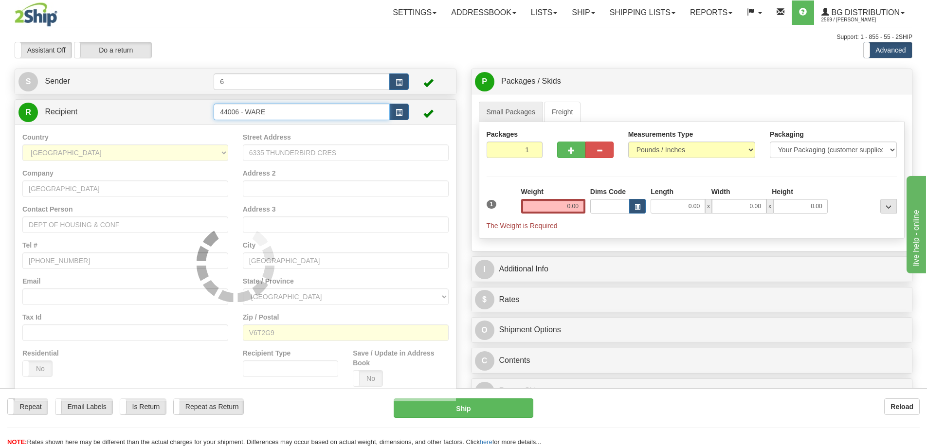
type input "44006 - WARE"
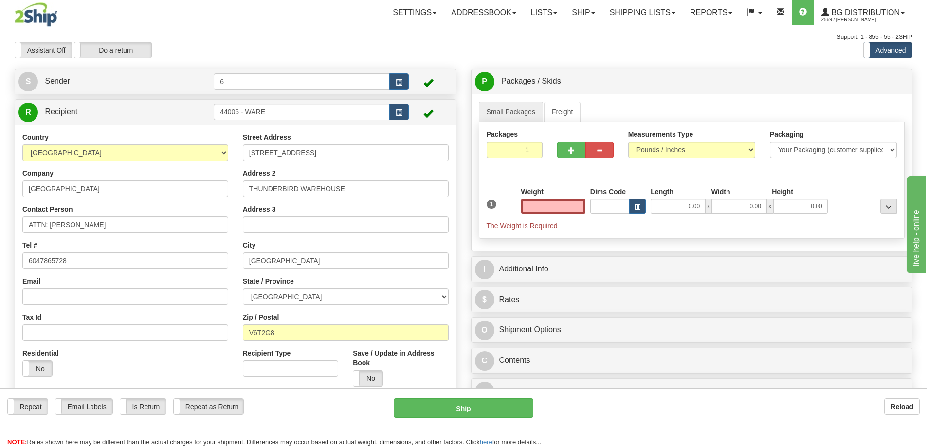
type input "0.00"
click at [558, 197] on div "Weight 0.00" at bounding box center [553, 200] width 64 height 27
click at [558, 209] on input "0.00" at bounding box center [553, 206] width 64 height 15
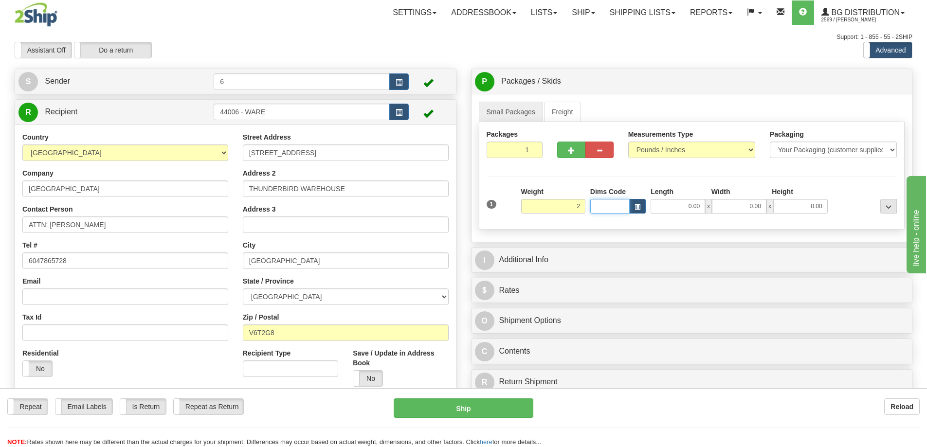
type input "2.00"
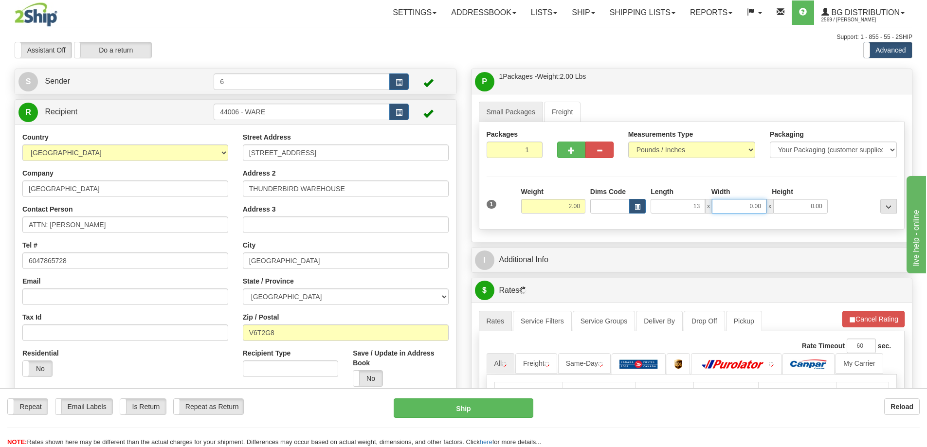
type input "13.00"
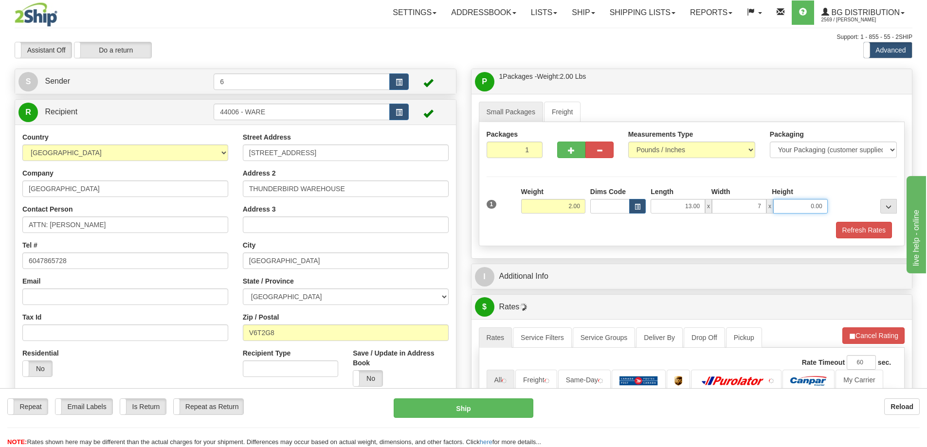
type input "7.00"
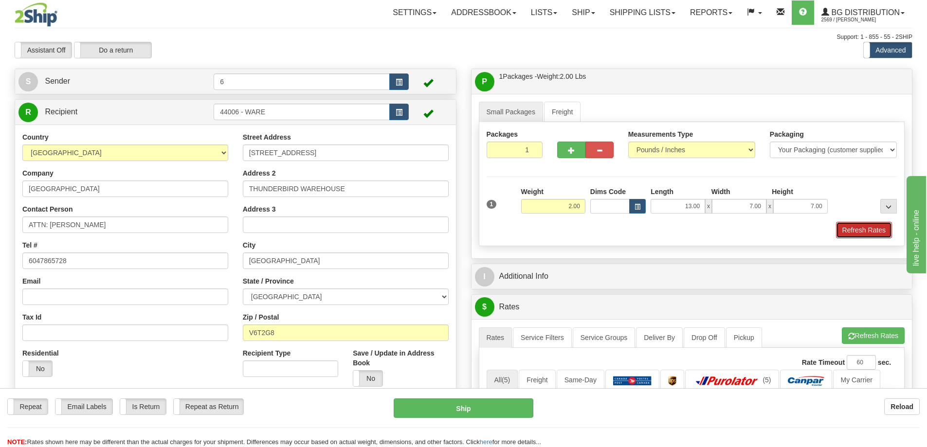
click at [861, 236] on button "Refresh Rates" at bounding box center [864, 230] width 56 height 17
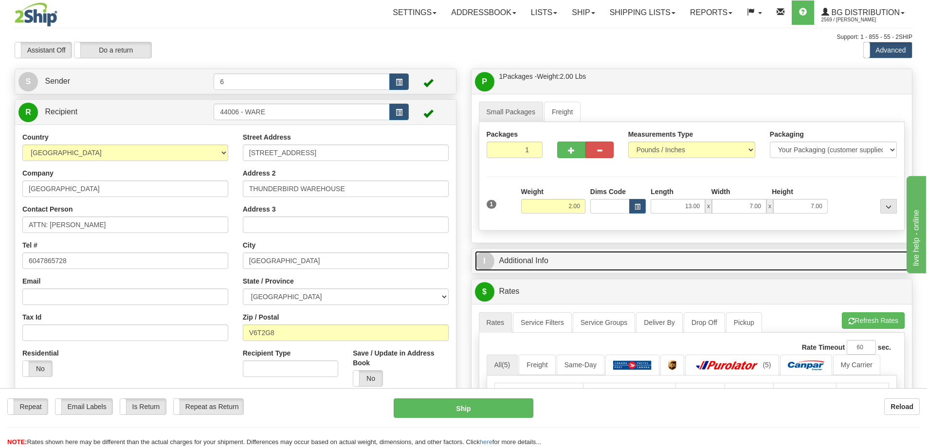
click at [800, 260] on link "I Additional Info" at bounding box center [692, 261] width 434 height 20
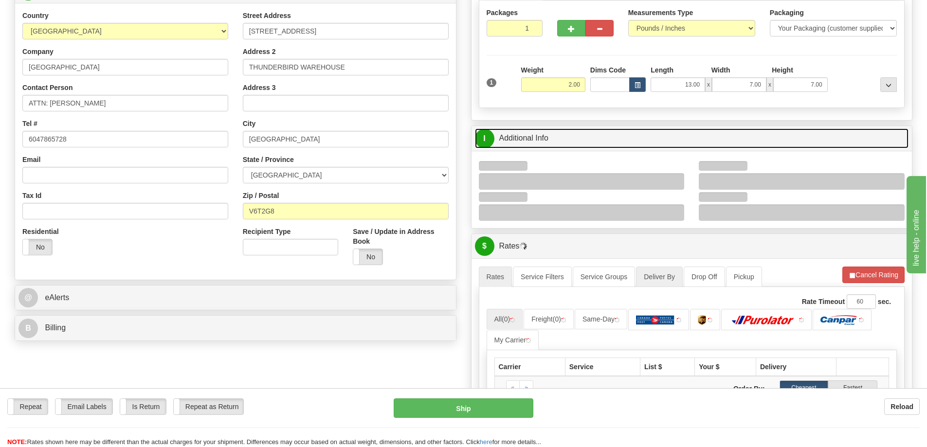
scroll to position [195, 0]
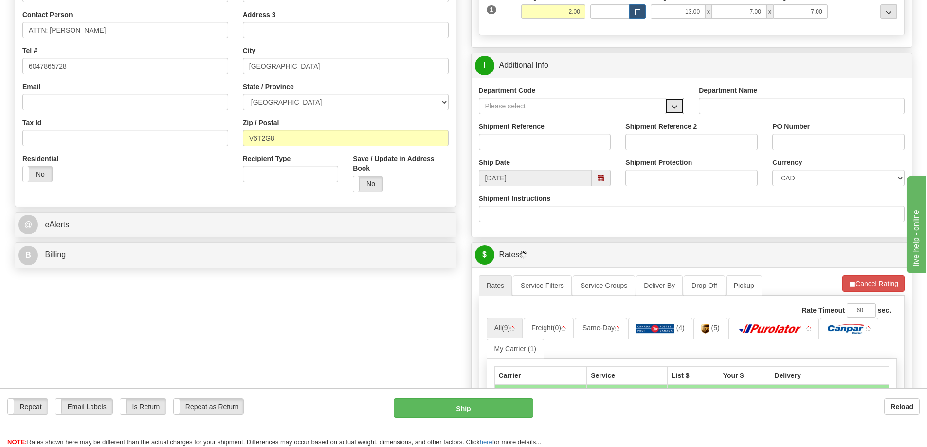
click at [675, 112] on button "button" at bounding box center [674, 106] width 19 height 17
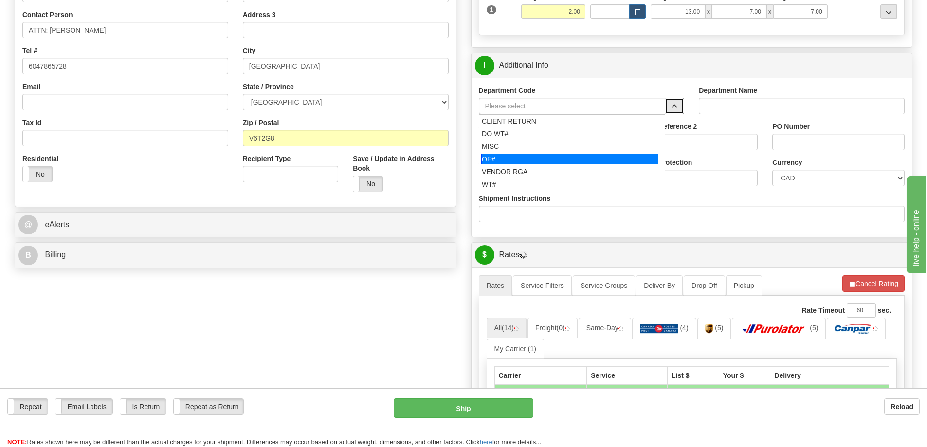
drag, startPoint x: 539, startPoint y: 164, endPoint x: 534, endPoint y: 152, distance: 12.9
click at [538, 164] on div "OE#" at bounding box center [569, 159] width 177 height 11
type input "OE#"
type input "ORDERS"
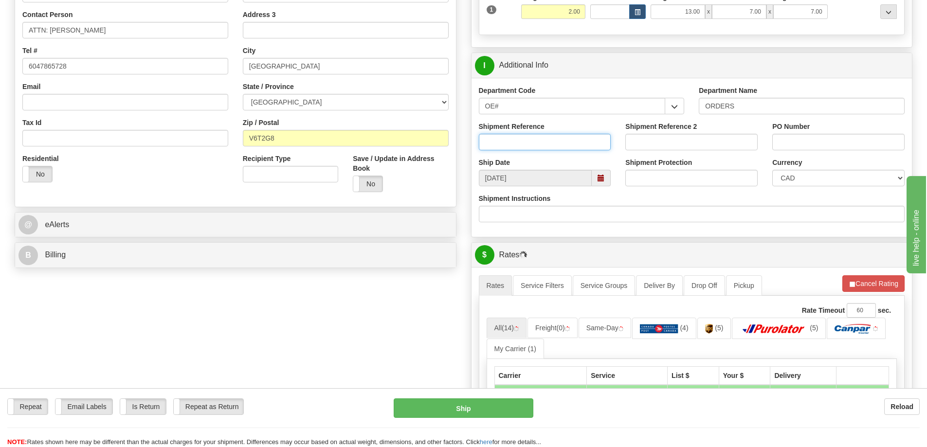
click at [533, 150] on input "Shipment Reference" at bounding box center [545, 142] width 132 height 17
type input "60032547-00"
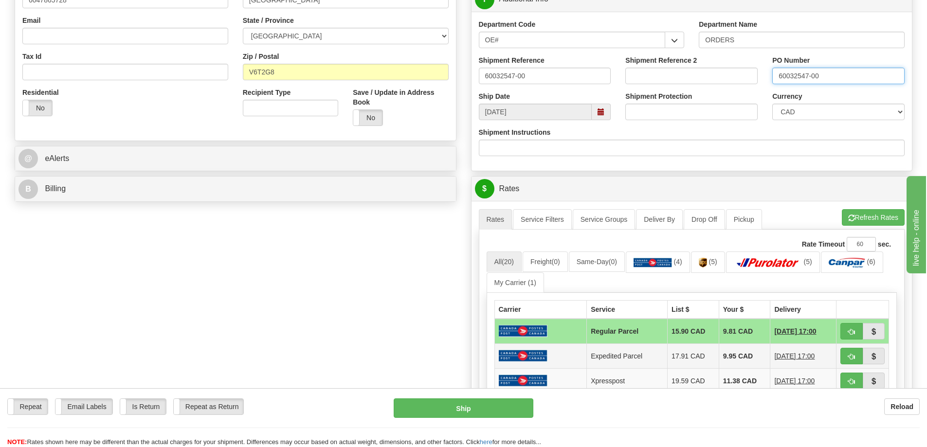
scroll to position [438, 0]
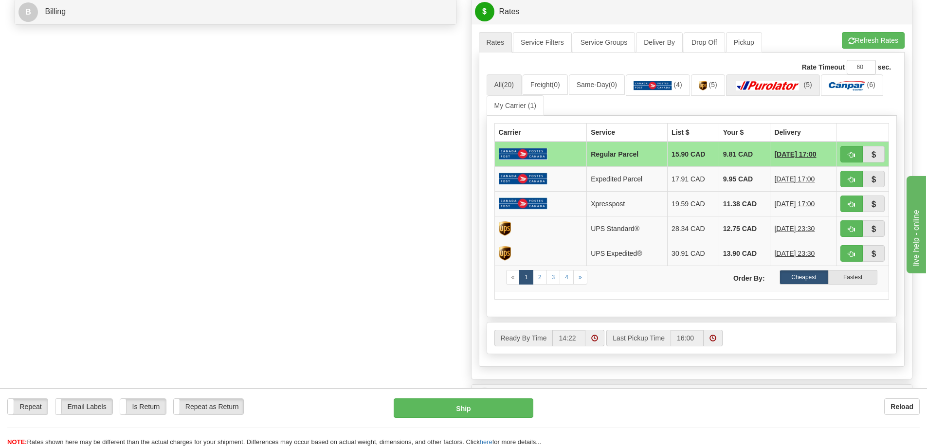
type input "60032547-00"
click at [794, 82] on img at bounding box center [768, 86] width 68 height 10
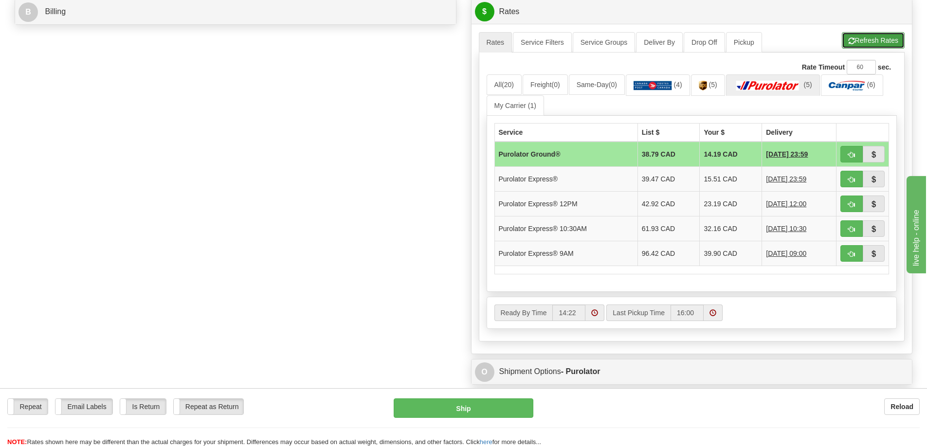
click at [878, 41] on button "Refresh Rates" at bounding box center [873, 40] width 63 height 17
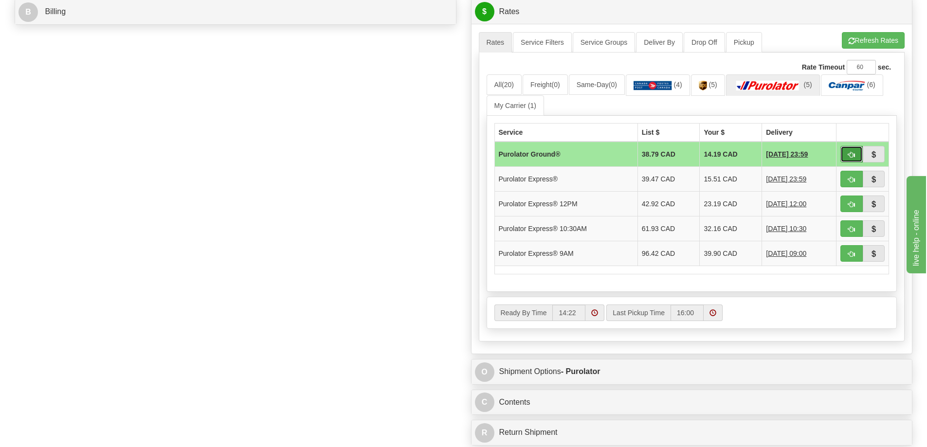
click at [858, 151] on button "button" at bounding box center [852, 154] width 22 height 17
type input "260"
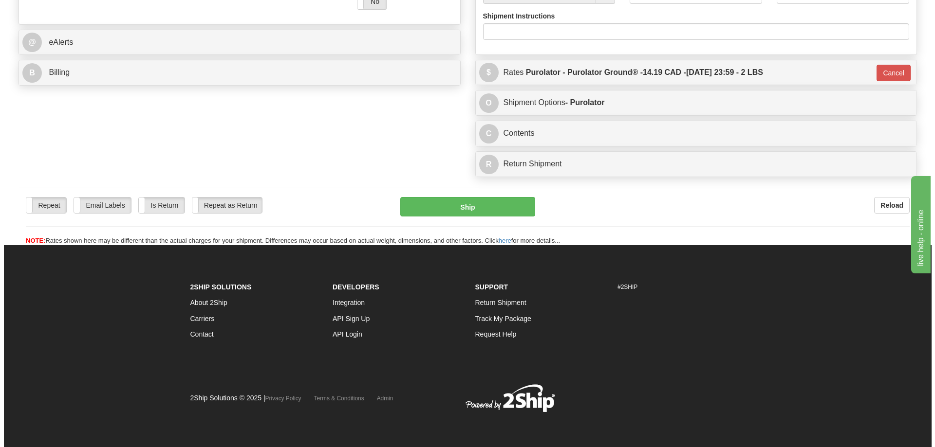
scroll to position [408, 0]
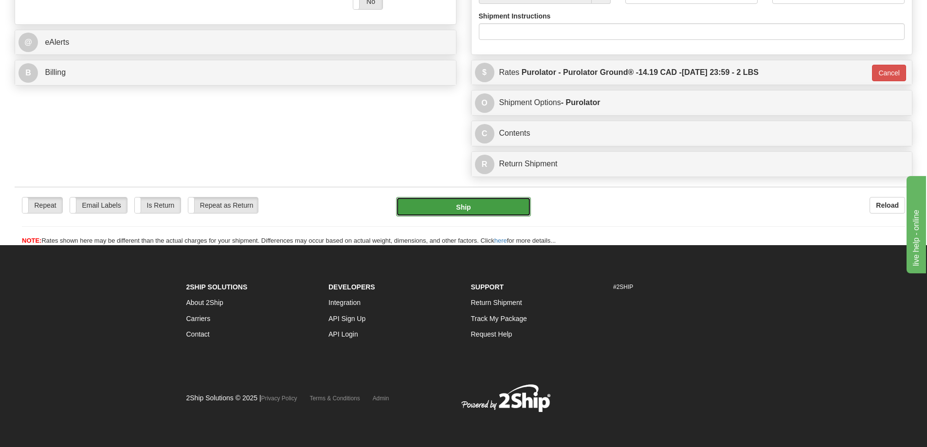
click at [480, 197] on button "Ship" at bounding box center [463, 206] width 135 height 19
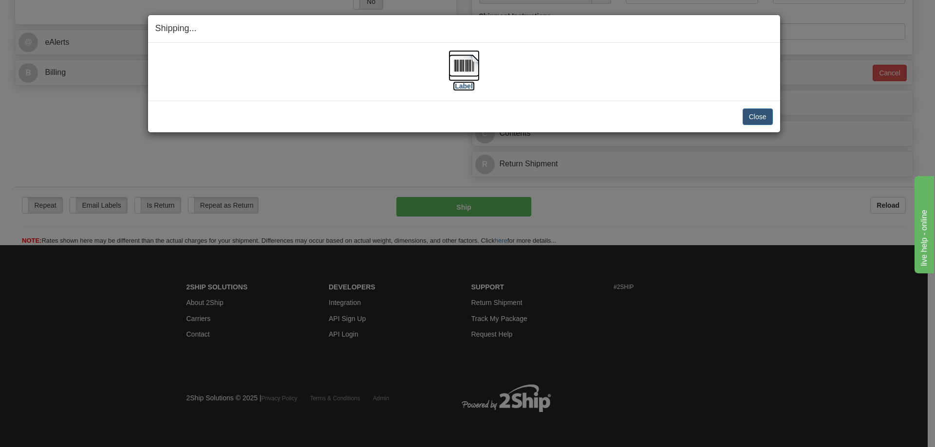
click at [472, 88] on label "[Label]" at bounding box center [464, 86] width 22 height 10
click at [760, 121] on button "Close" at bounding box center [757, 117] width 30 height 17
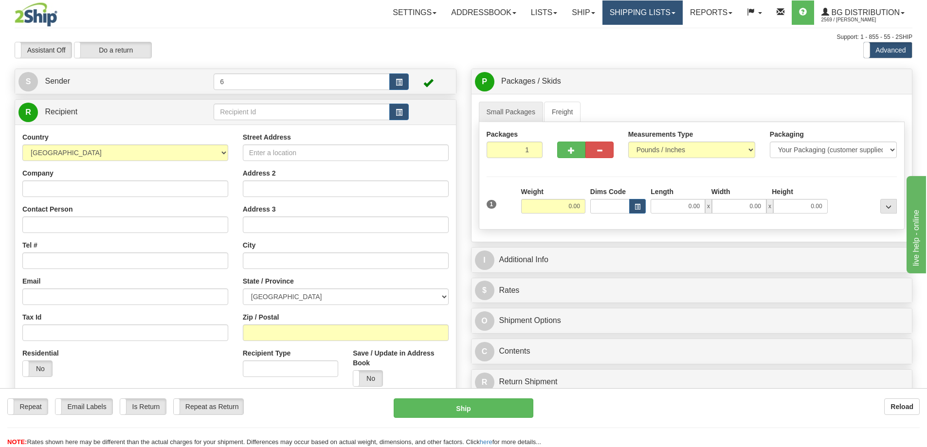
click at [634, 16] on link "Shipping lists" at bounding box center [643, 12] width 80 height 24
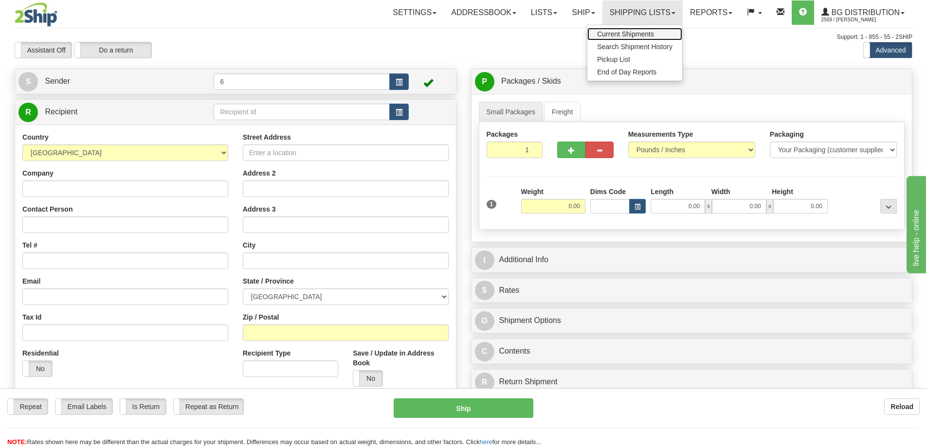
click at [638, 36] on span "Current Shipments" at bounding box center [625, 34] width 57 height 8
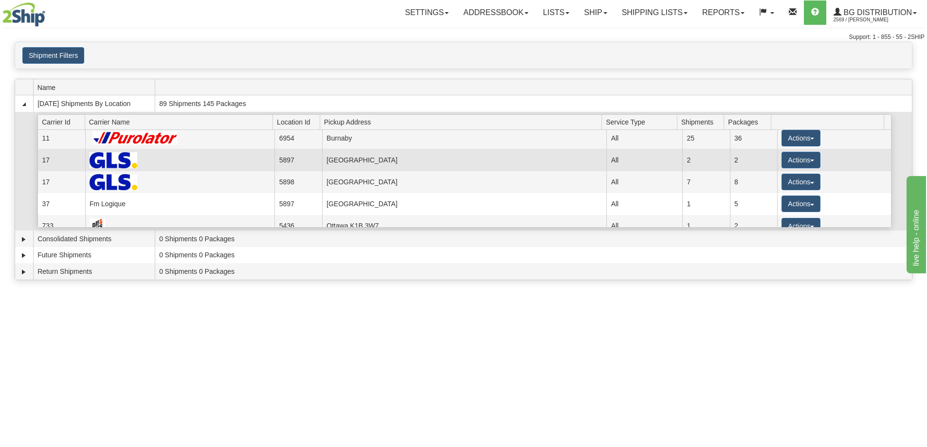
scroll to position [96, 0]
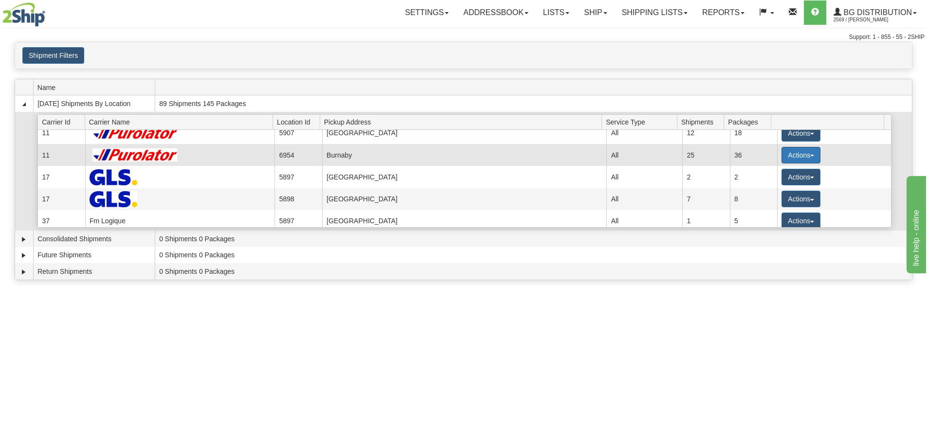
click at [794, 154] on button "Actions" at bounding box center [801, 155] width 39 height 17
click at [777, 175] on span "Details" at bounding box center [765, 173] width 26 height 7
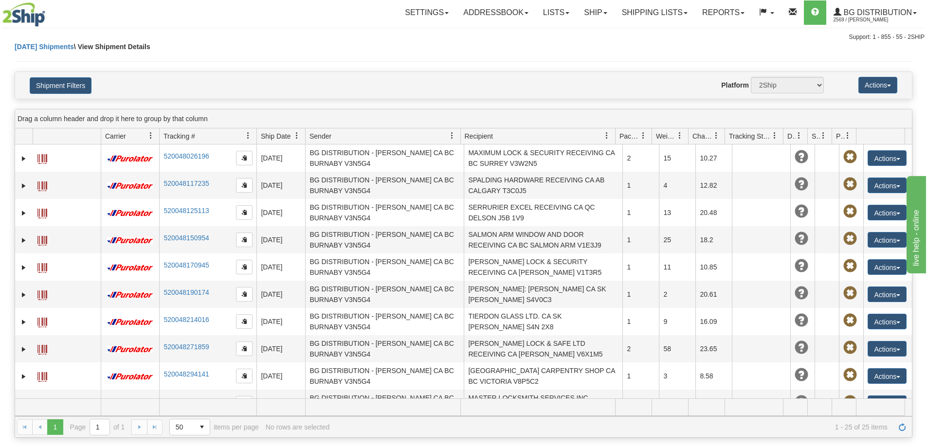
click at [491, 138] on span "Recipient" at bounding box center [479, 136] width 28 height 10
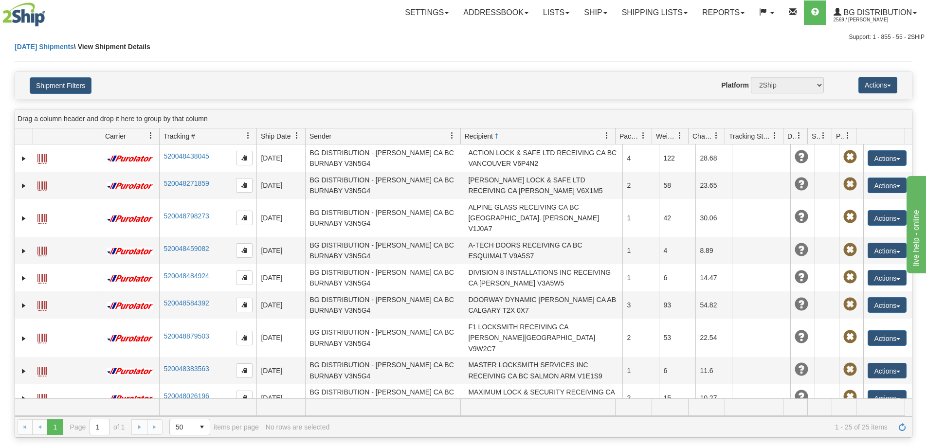
click at [486, 139] on span "Recipient" at bounding box center [479, 136] width 28 height 10
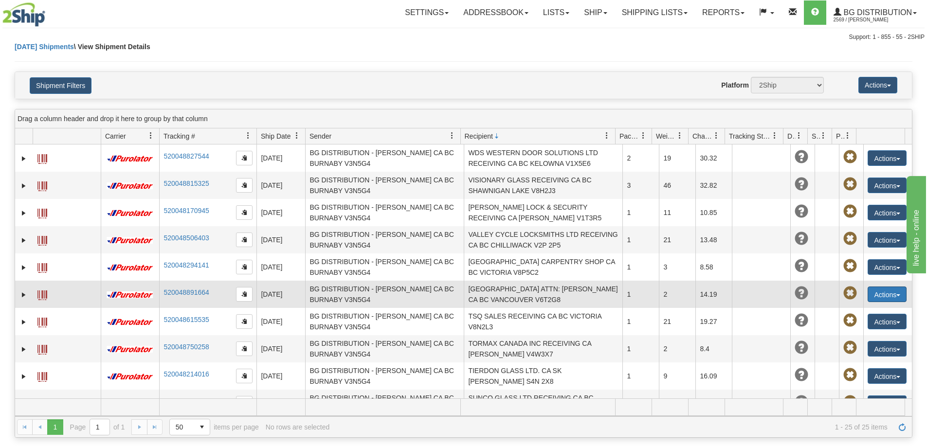
click at [889, 297] on button "Actions" at bounding box center [887, 295] width 39 height 16
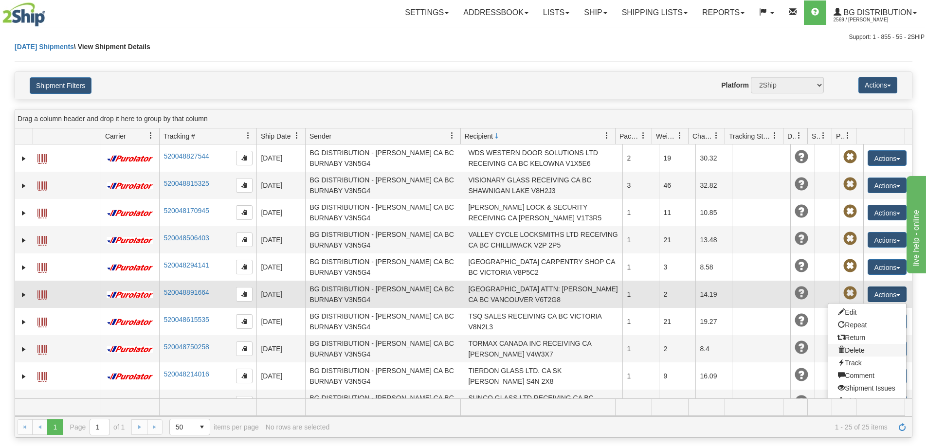
click at [856, 352] on link "Delete" at bounding box center [868, 350] width 78 height 13
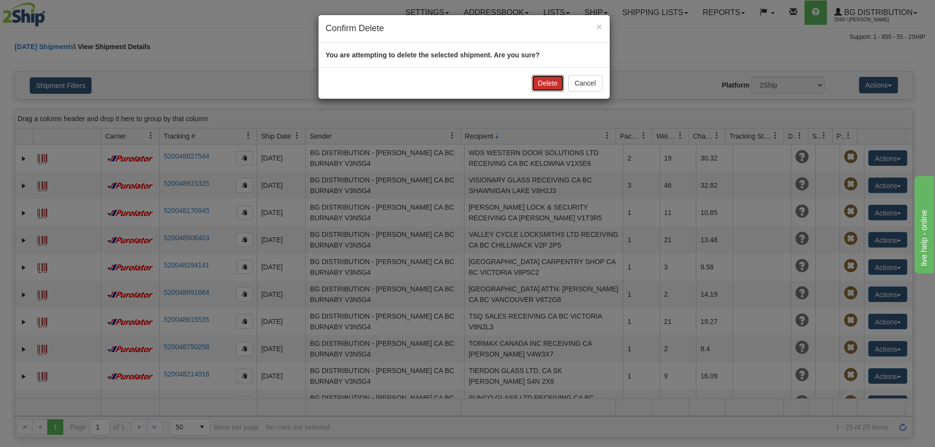
click at [541, 76] on button "Delete" at bounding box center [548, 83] width 32 height 17
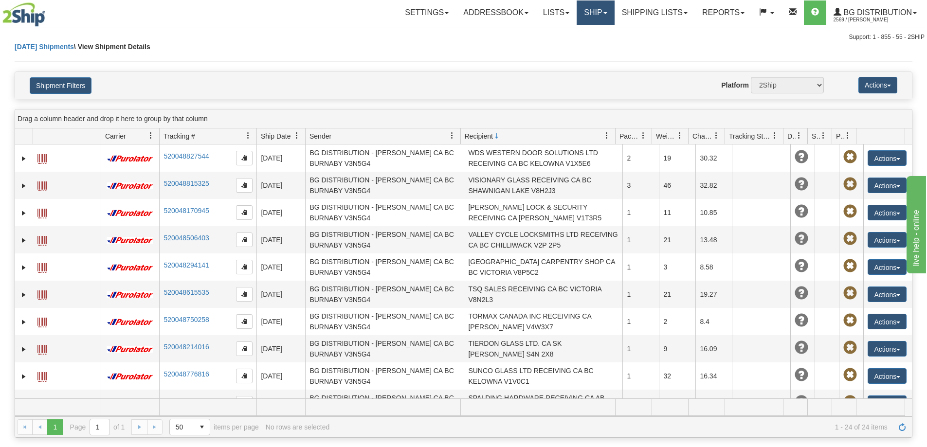
click at [592, 9] on link "Ship" at bounding box center [595, 12] width 37 height 24
click at [582, 38] on link "Ship Screen" at bounding box center [575, 34] width 77 height 13
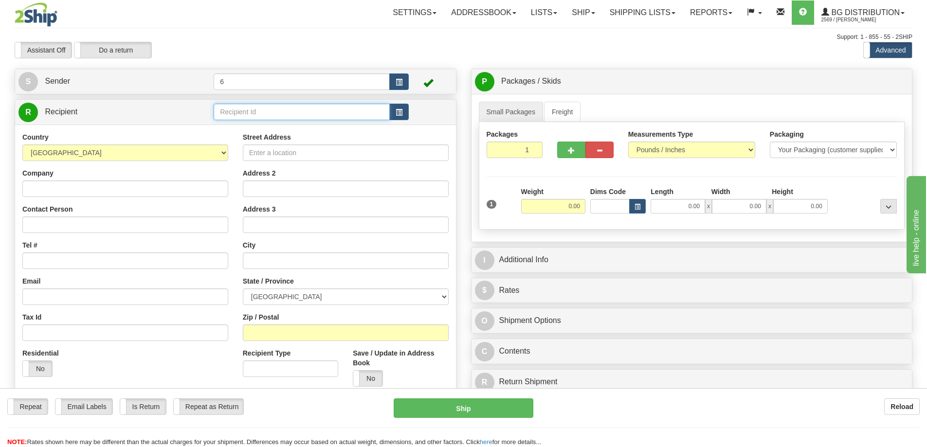
click at [258, 113] on input "text" at bounding box center [302, 112] width 176 height 17
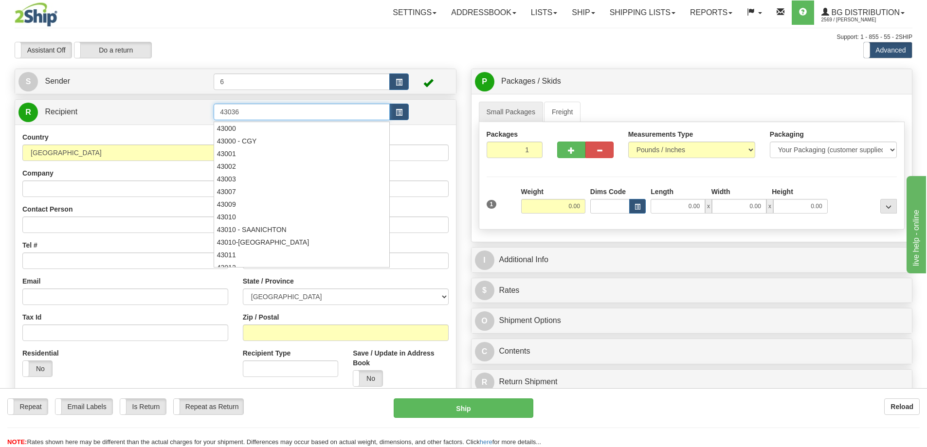
type input "43036"
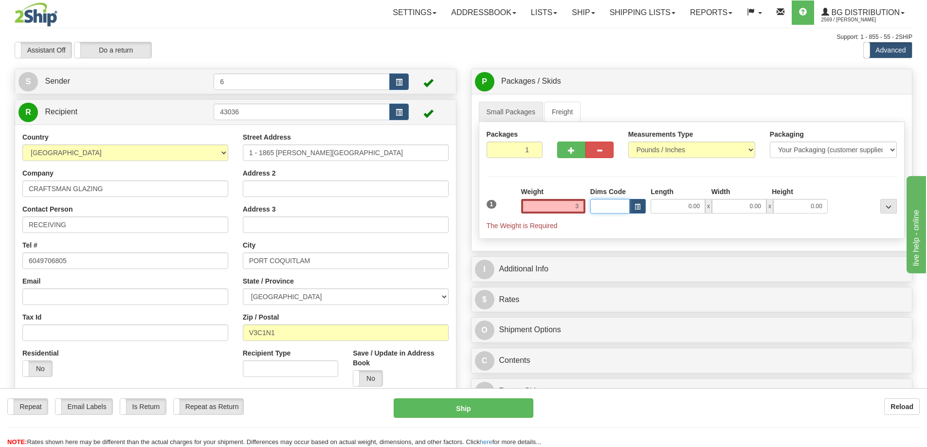
type input "3.00"
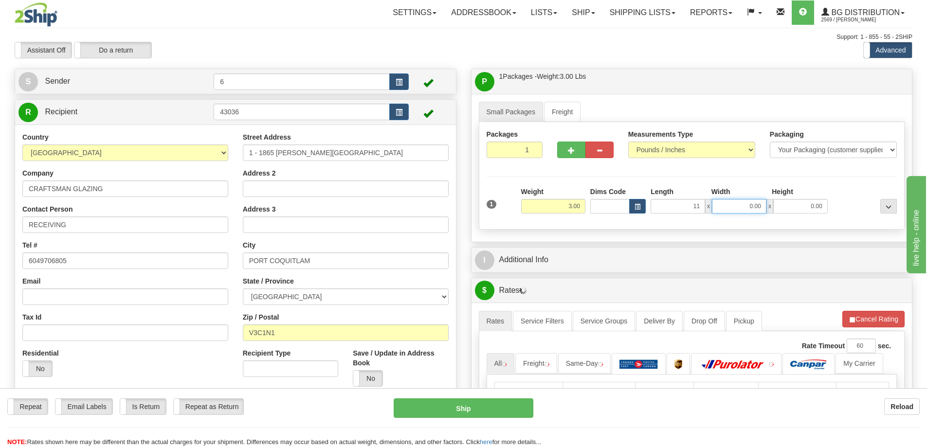
type input "11.00"
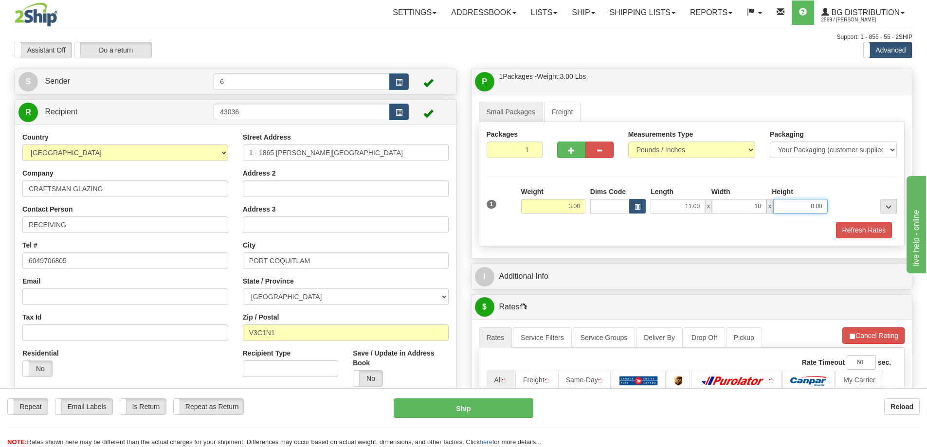
type input "10.00"
type input "6"
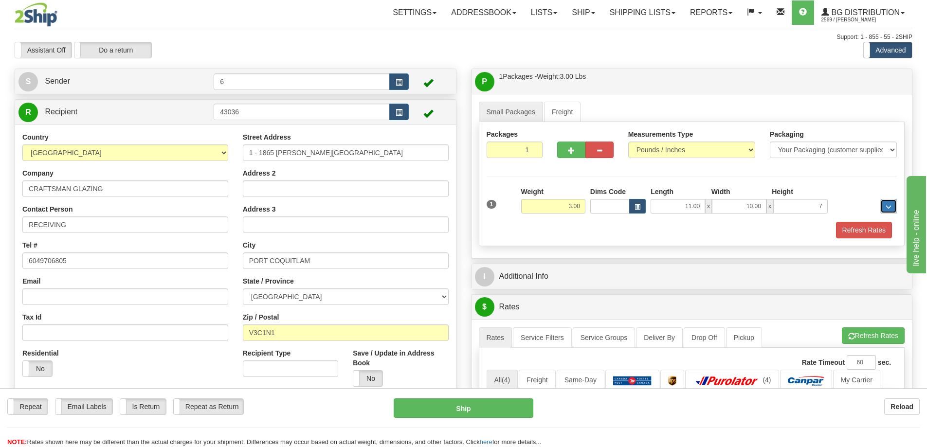
type input "7.00"
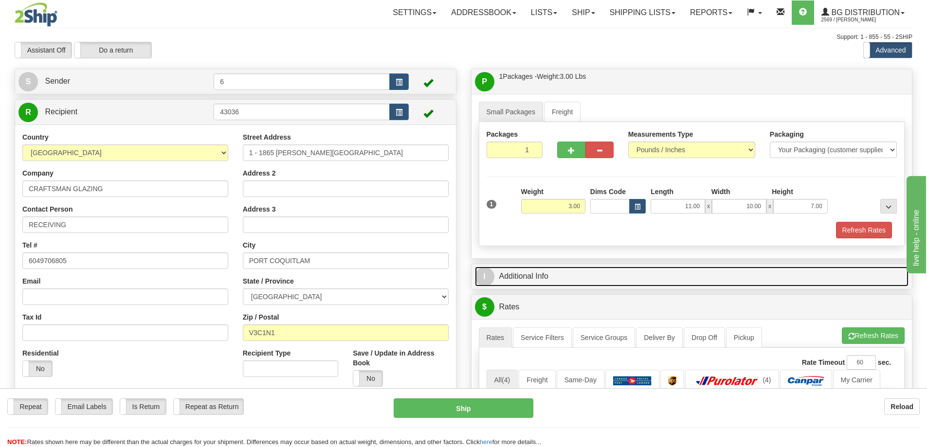
click at [662, 278] on link "I Additional Info" at bounding box center [692, 277] width 434 height 20
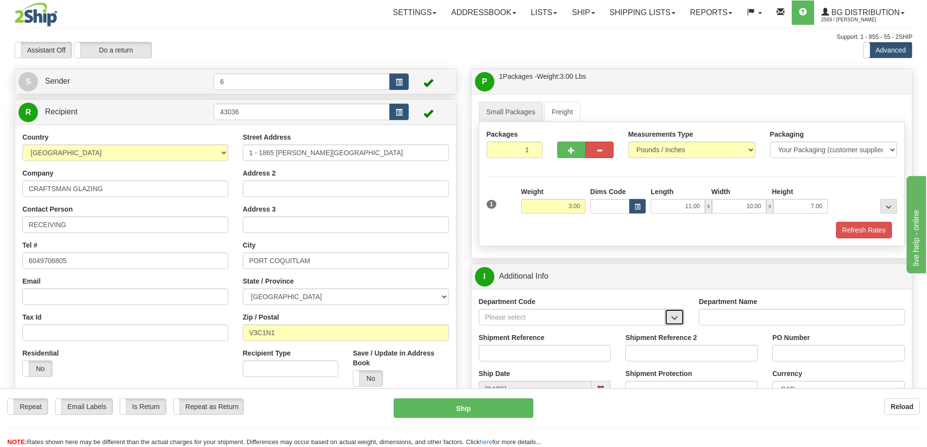
click at [678, 320] on span "button" at bounding box center [674, 318] width 7 height 6
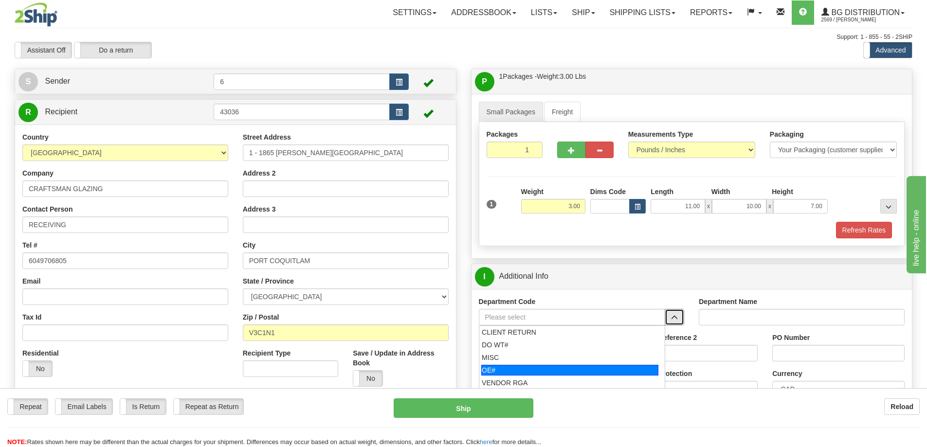
click at [556, 373] on div "OE#" at bounding box center [569, 370] width 177 height 11
type input "OE#"
type input "ORDERS"
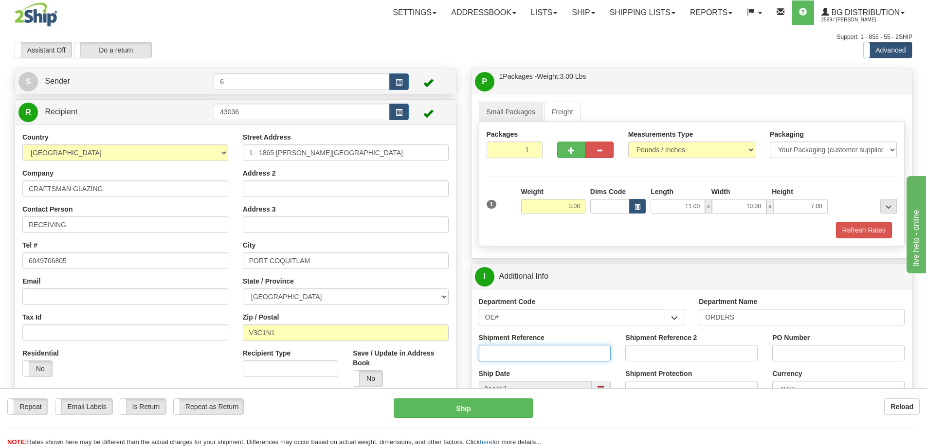
click at [548, 355] on input "Shipment Reference" at bounding box center [545, 353] width 132 height 17
type input "60032611-00"
type input "6"
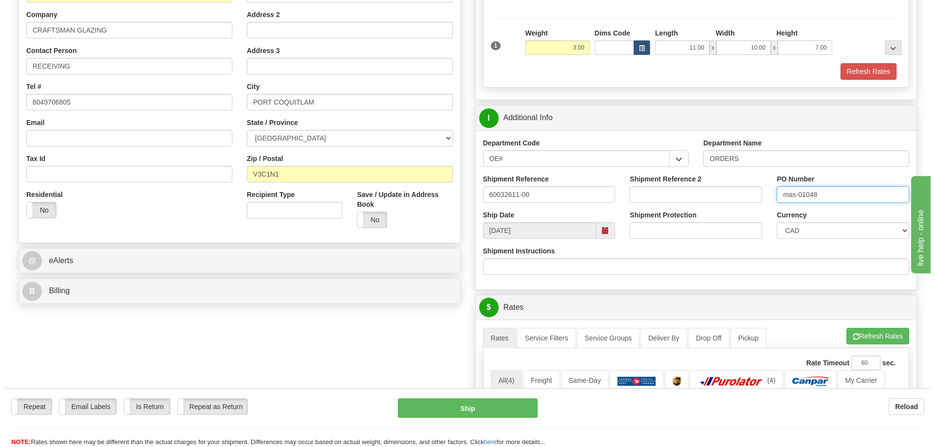
scroll to position [243, 0]
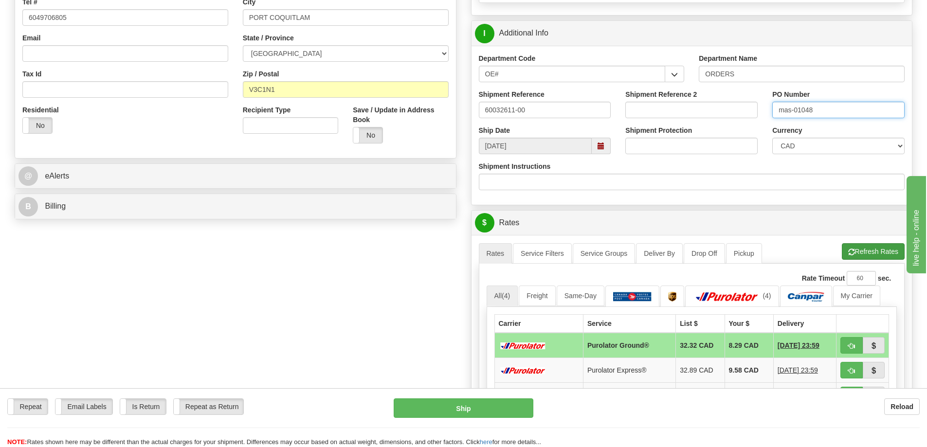
type input "mas-01048"
click at [883, 253] on button "Refresh Rates" at bounding box center [873, 251] width 63 height 17
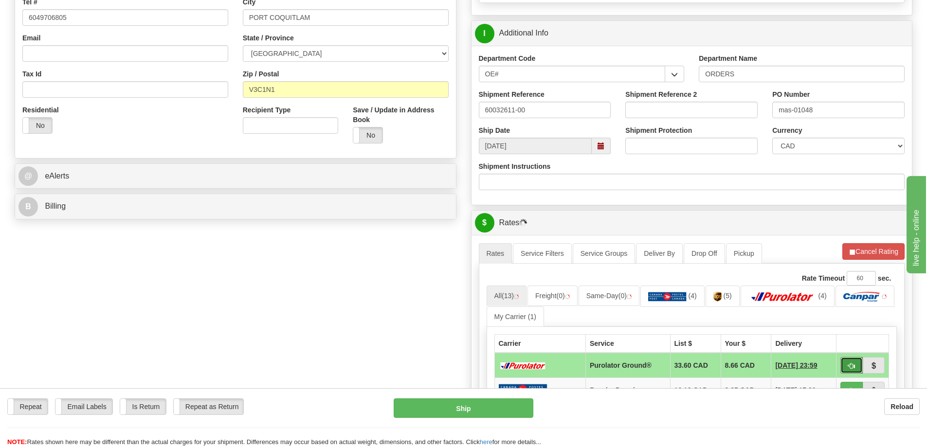
click at [851, 368] on span "button" at bounding box center [851, 366] width 7 height 6
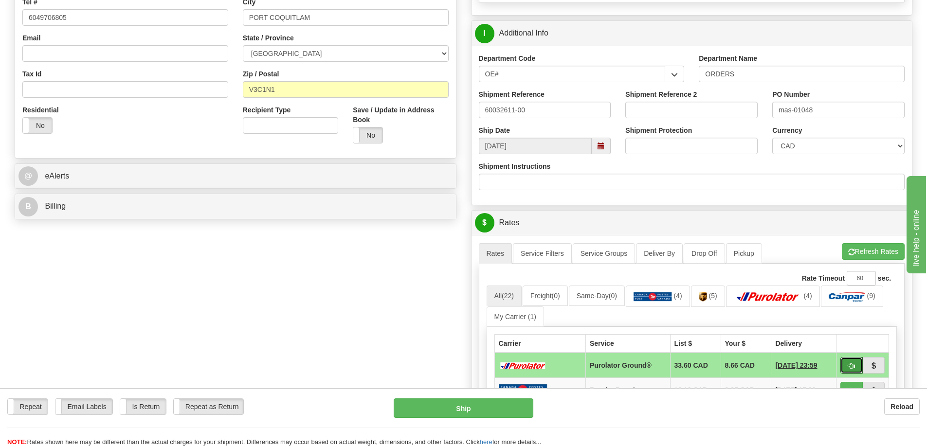
click at [848, 363] on button "button" at bounding box center [852, 365] width 22 height 17
type input "260"
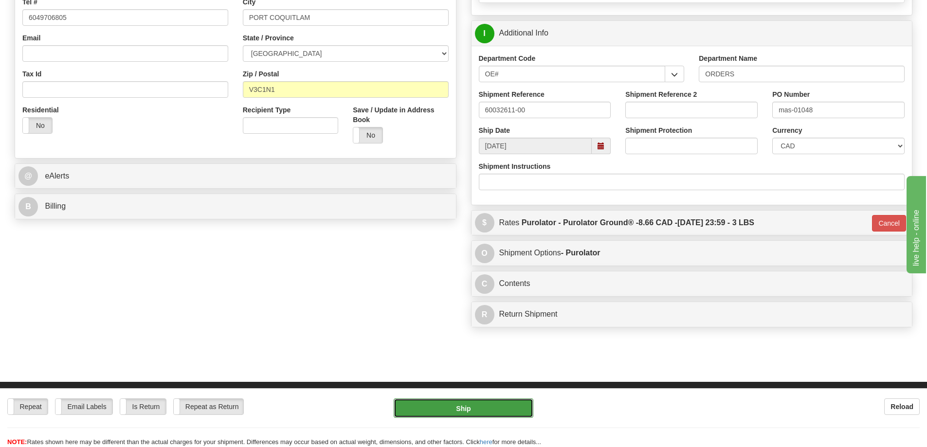
click at [483, 412] on button "Ship" at bounding box center [464, 408] width 140 height 19
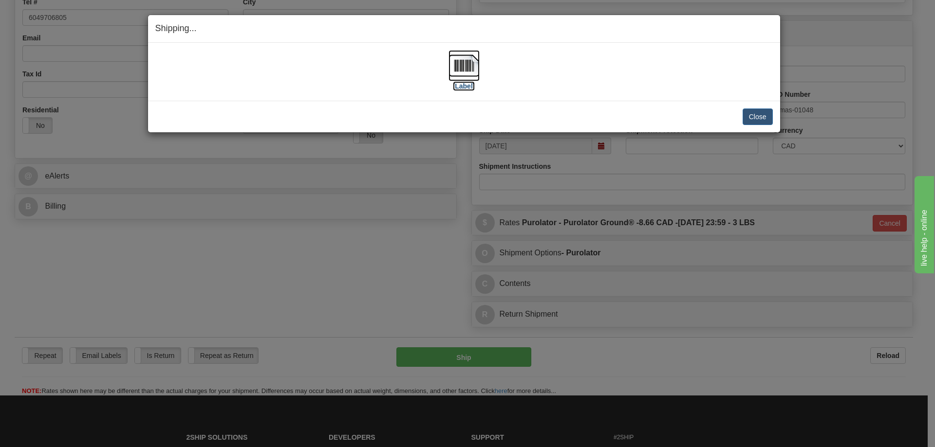
click at [456, 86] on label "[Label]" at bounding box center [464, 86] width 22 height 10
